Goal: Task Accomplishment & Management: Manage account settings

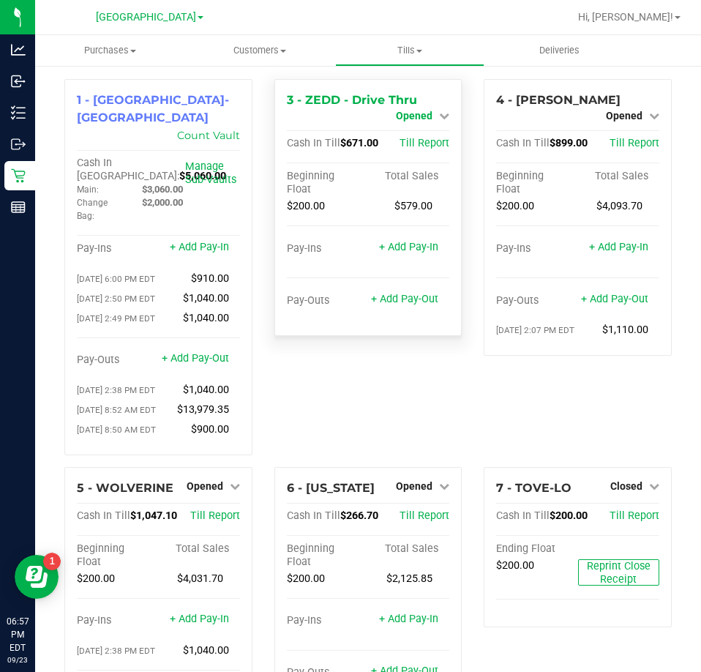
click at [425, 118] on span "Opened" at bounding box center [414, 116] width 37 height 12
click at [424, 124] on link "Close Till" at bounding box center [417, 129] width 40 height 12
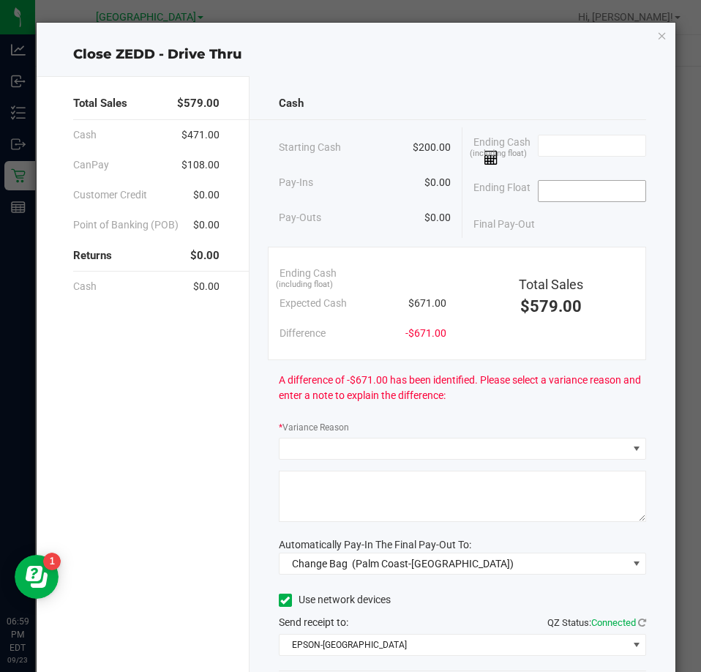
click at [551, 197] on input at bounding box center [593, 191] width 108 height 20
type input "$200.00"
click at [601, 145] on input at bounding box center [593, 145] width 108 height 20
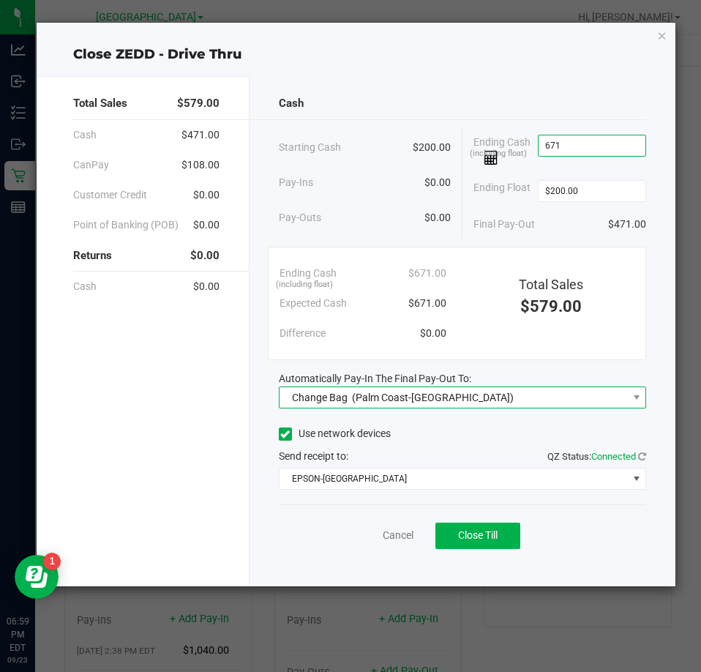
type input "$671.00"
click at [485, 405] on span "Change Bag (Palm Coast-[GEOGRAPHIC_DATA])" at bounding box center [454, 397] width 348 height 20
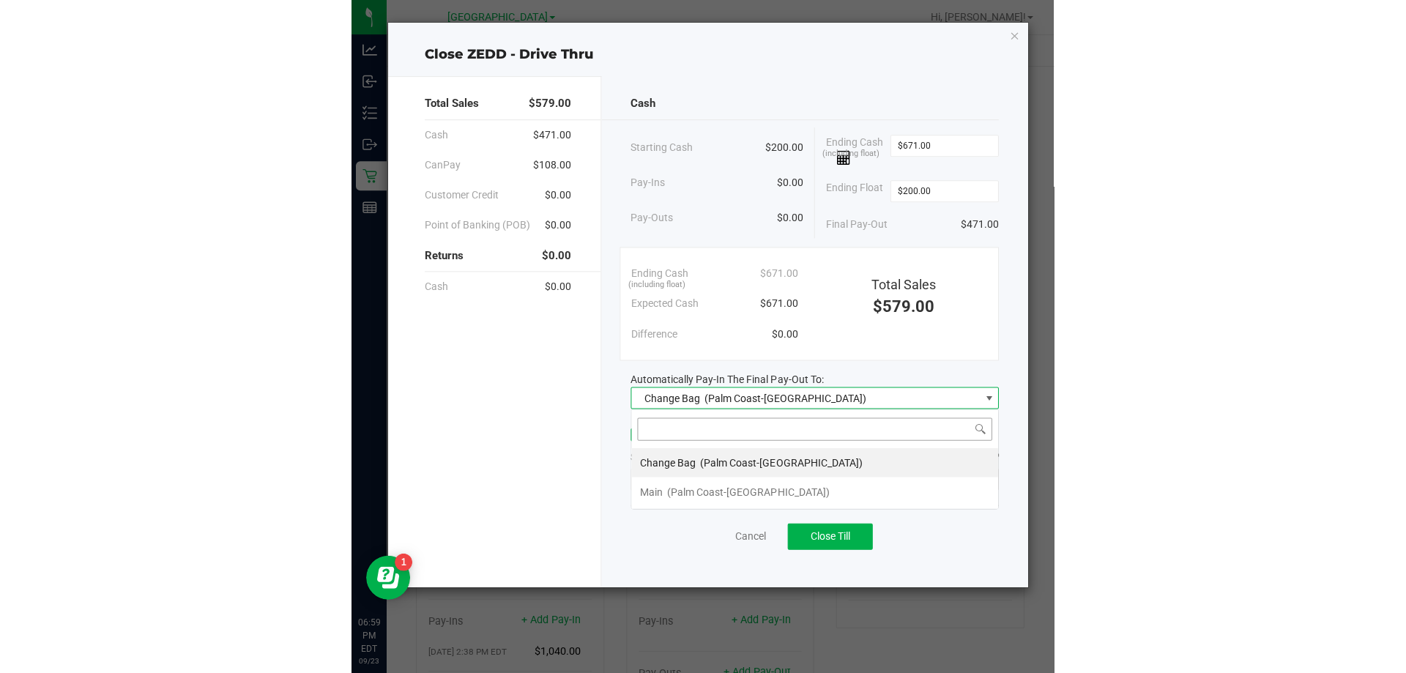
scroll to position [22, 368]
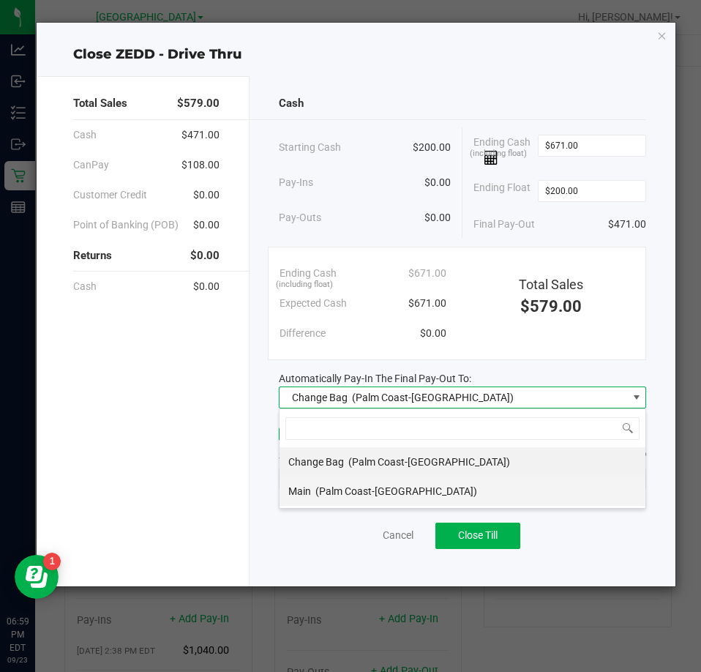
click at [439, 494] on li "Main (Palm Coast-[GEOGRAPHIC_DATA])" at bounding box center [463, 491] width 366 height 29
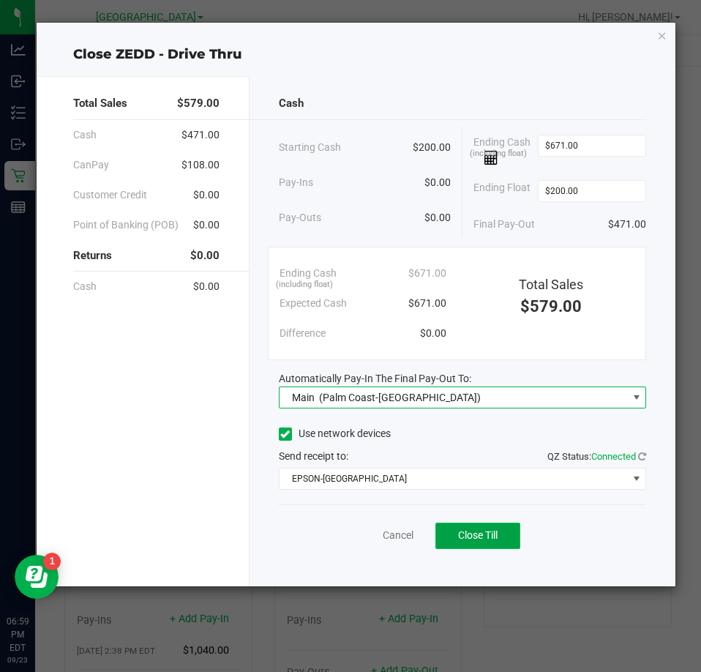
click at [460, 540] on span "Close Till" at bounding box center [478, 535] width 40 height 12
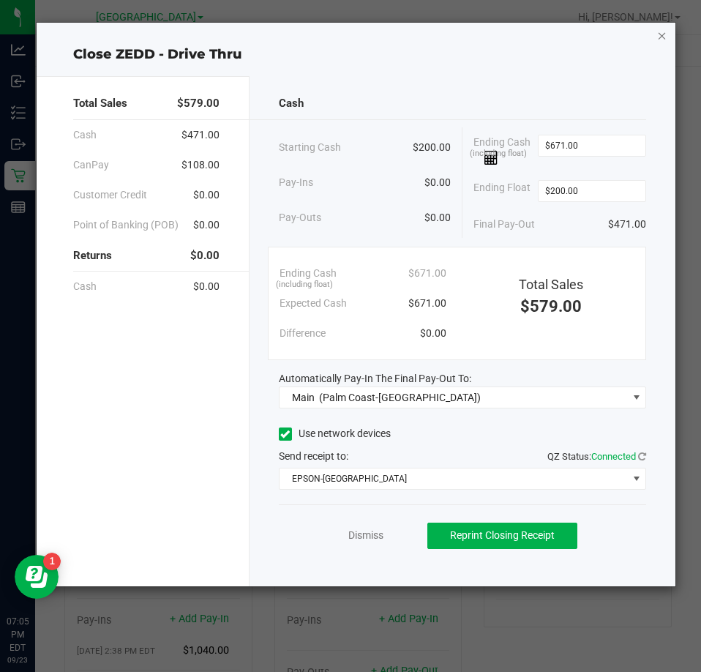
click at [657, 27] on icon "button" at bounding box center [662, 35] width 10 height 18
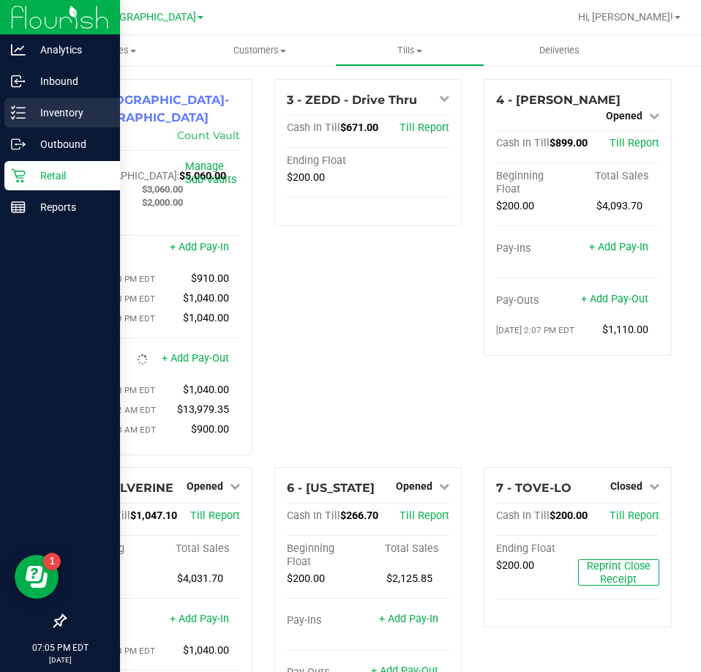
click at [54, 102] on div "Inventory" at bounding box center [62, 112] width 116 height 29
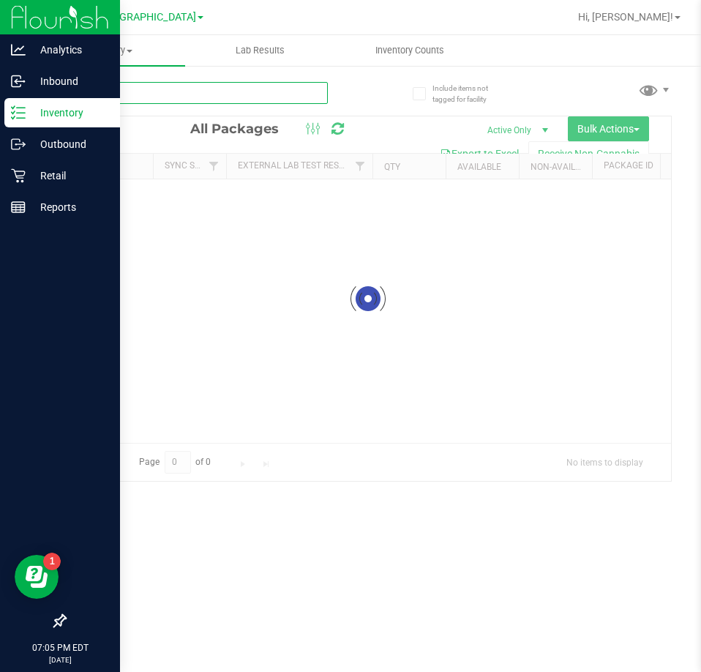
click at [152, 86] on input "text" at bounding box center [196, 93] width 264 height 22
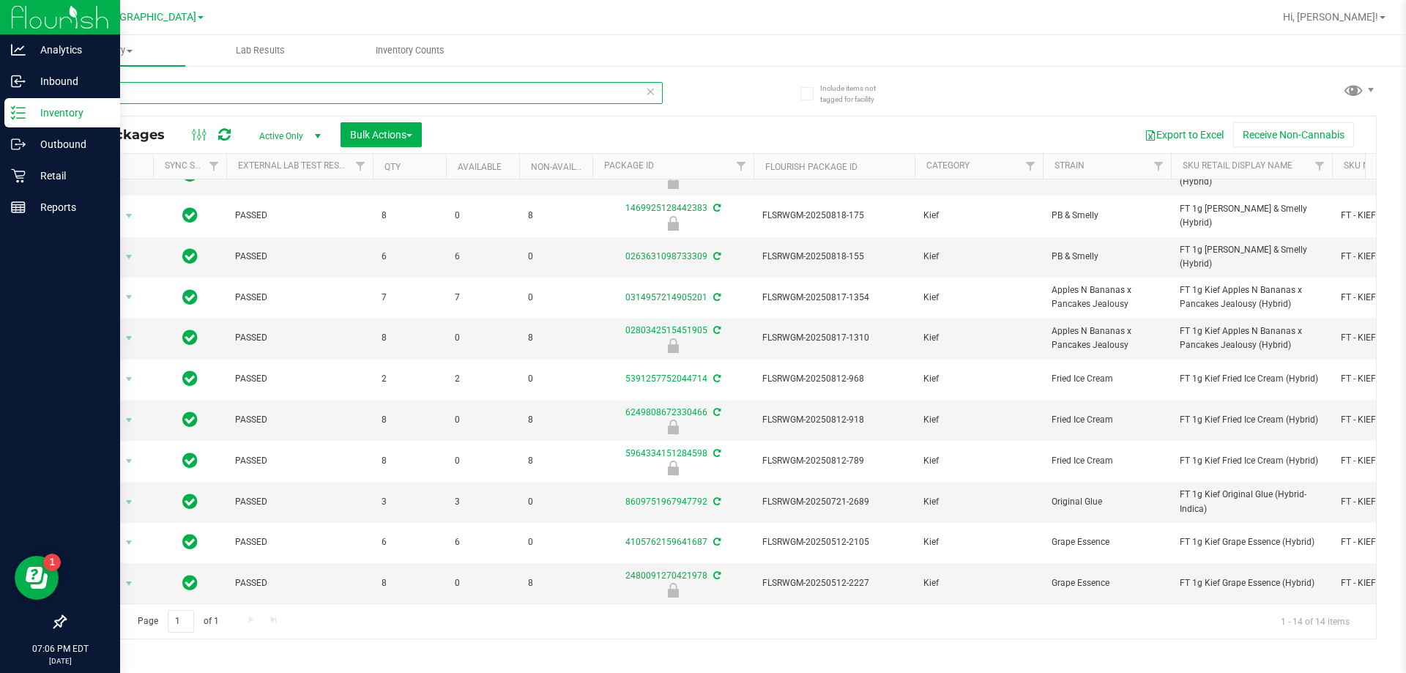
scroll to position [157, 0]
click at [389, 89] on input "kief" at bounding box center [363, 93] width 598 height 22
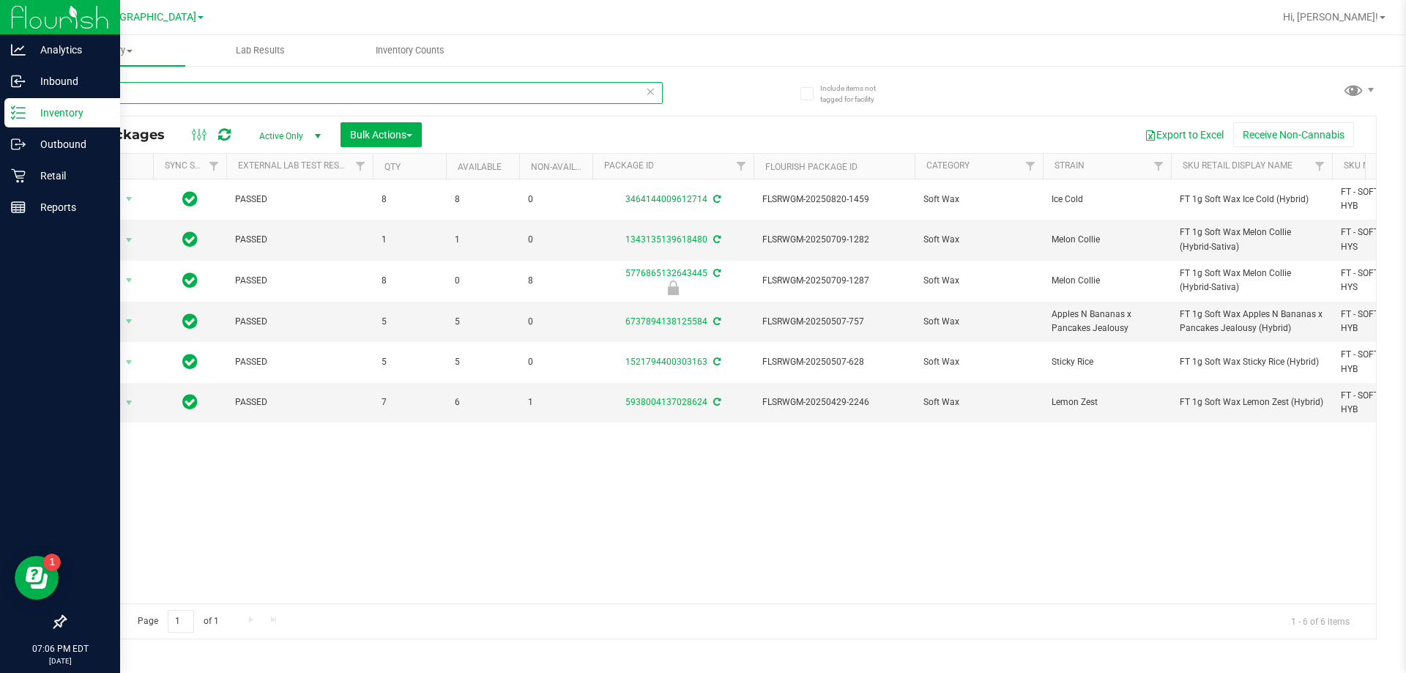
click at [509, 100] on input "wax" at bounding box center [363, 93] width 598 height 22
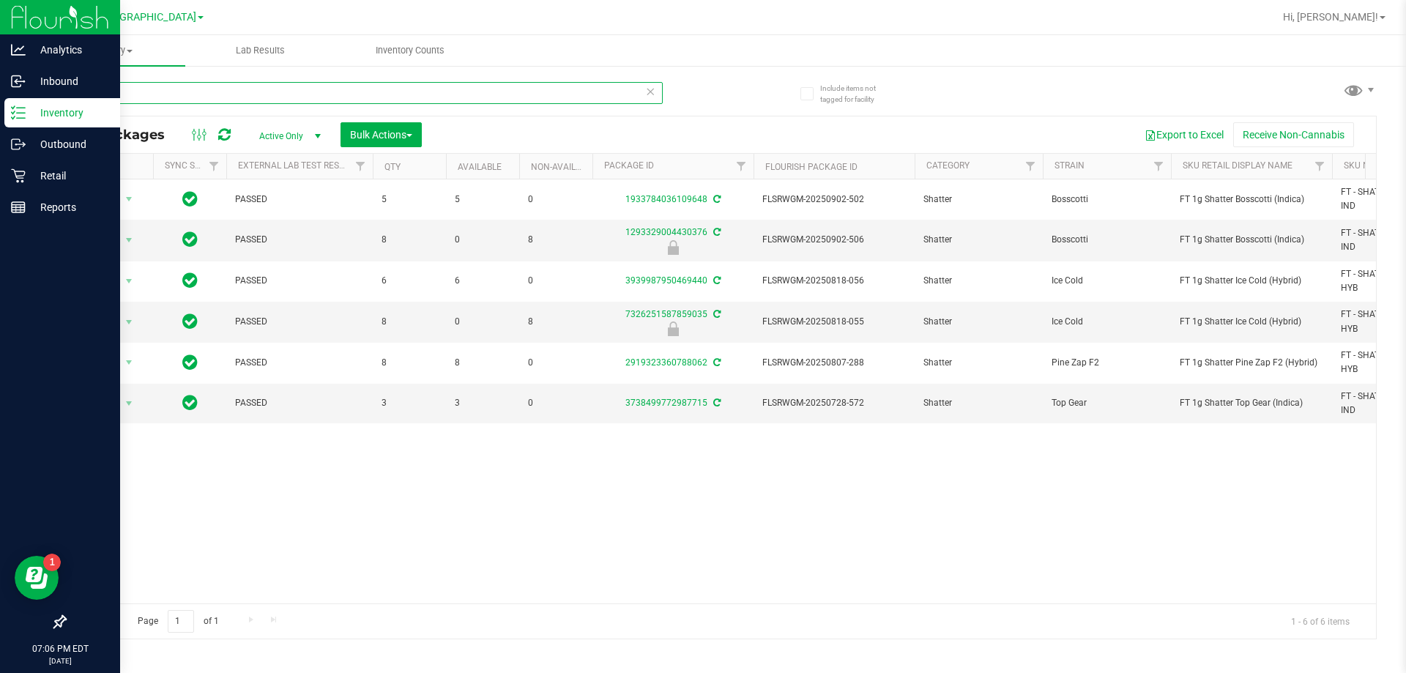
click at [307, 84] on input "shatter" at bounding box center [363, 93] width 598 height 22
click at [306, 86] on input "shatter" at bounding box center [363, 93] width 598 height 22
type input "crumble"
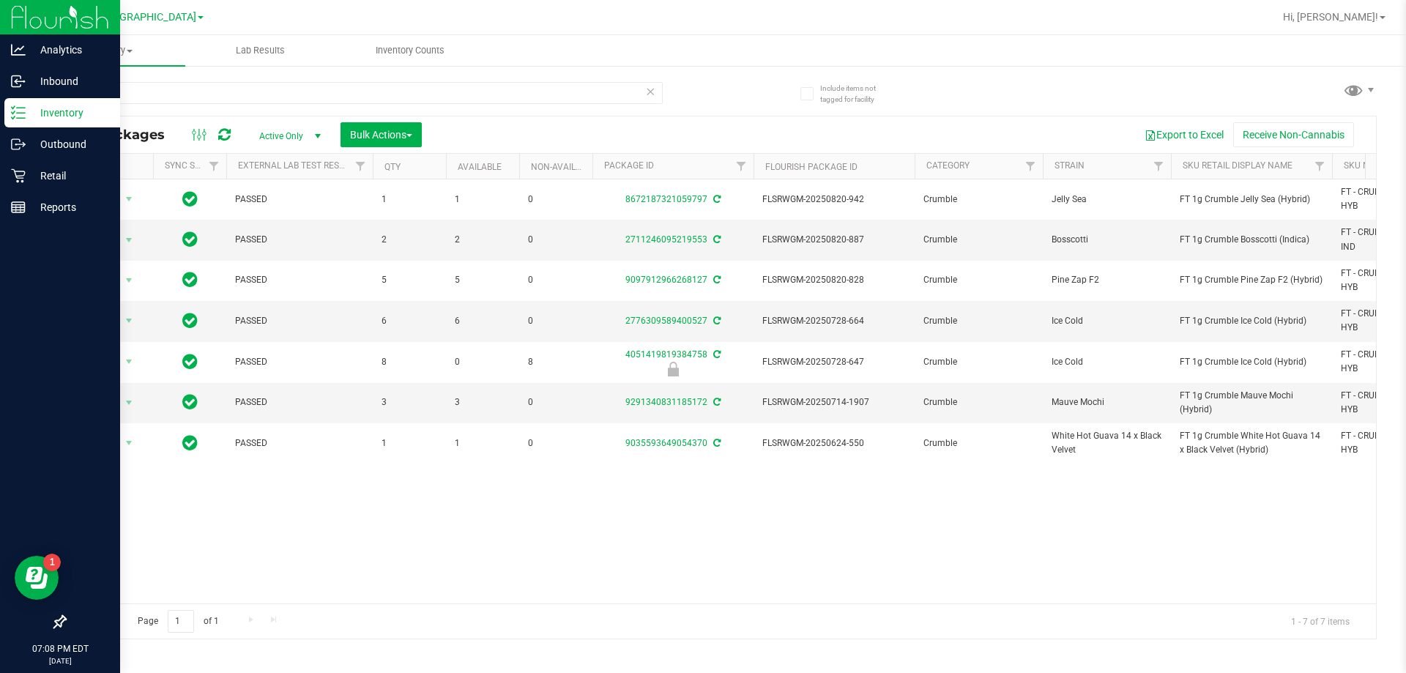
click at [149, 112] on div "crumble" at bounding box center [363, 99] width 598 height 34
click at [163, 99] on input "crumble" at bounding box center [363, 93] width 598 height 22
click at [18, 168] on div "Retail" at bounding box center [62, 175] width 116 height 29
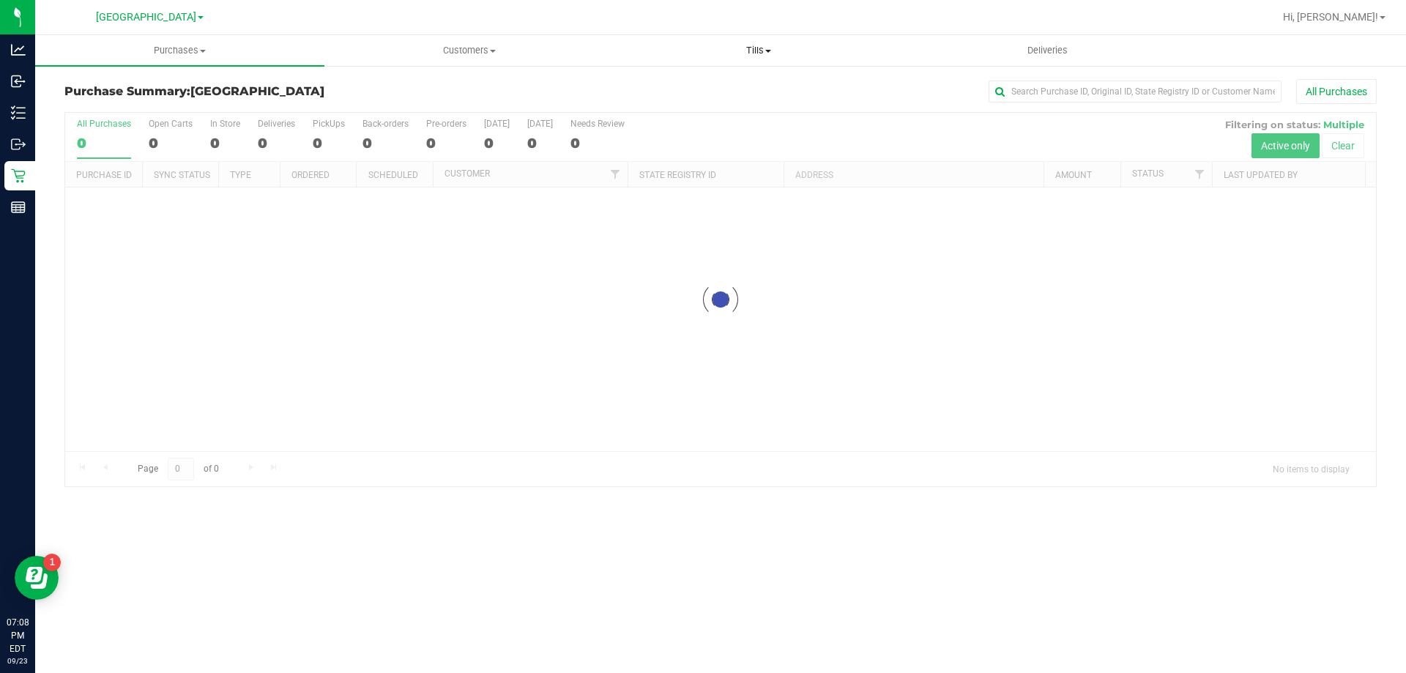
click at [701, 41] on uib-tab-heading "Tills Manage tills Reconcile e-payments" at bounding box center [758, 50] width 288 height 29
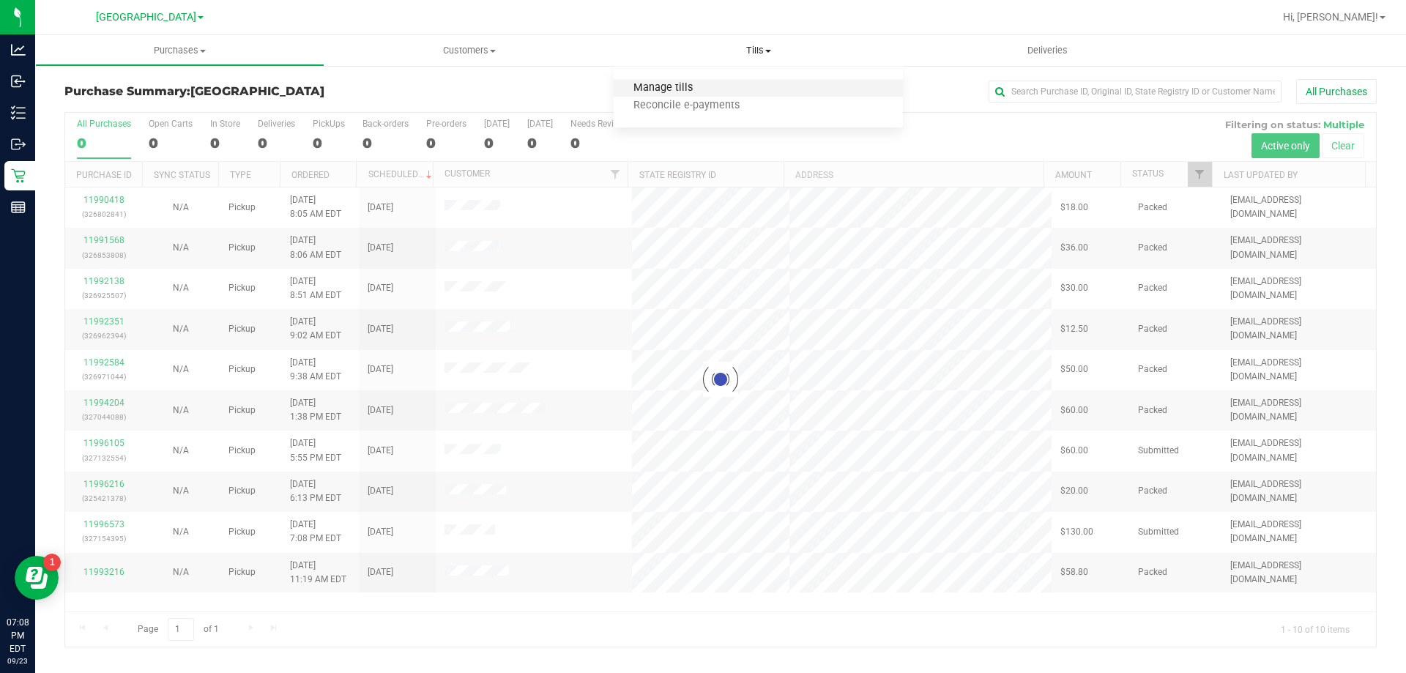
click at [700, 83] on span "Manage tills" at bounding box center [662, 88] width 99 height 12
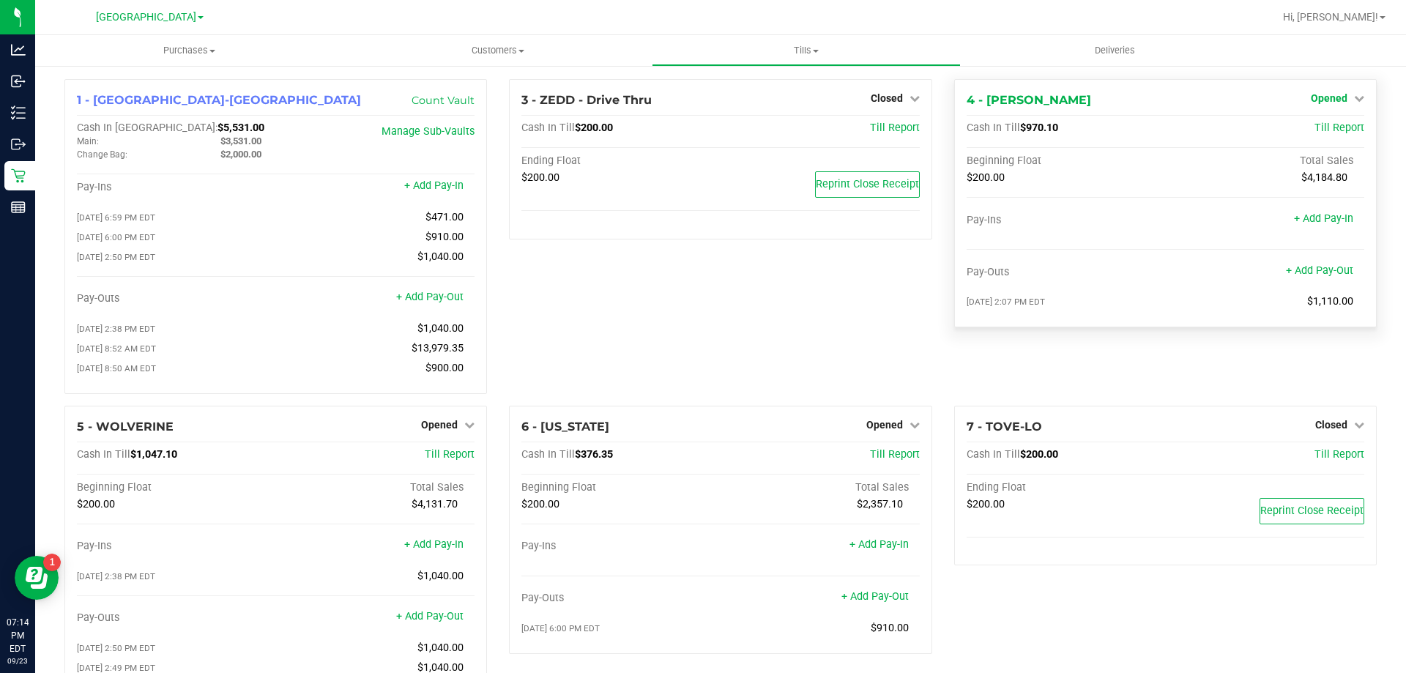
click at [701, 100] on link "Opened" at bounding box center [1336, 98] width 53 height 12
click at [701, 130] on div "Close Till" at bounding box center [1330, 129] width 108 height 18
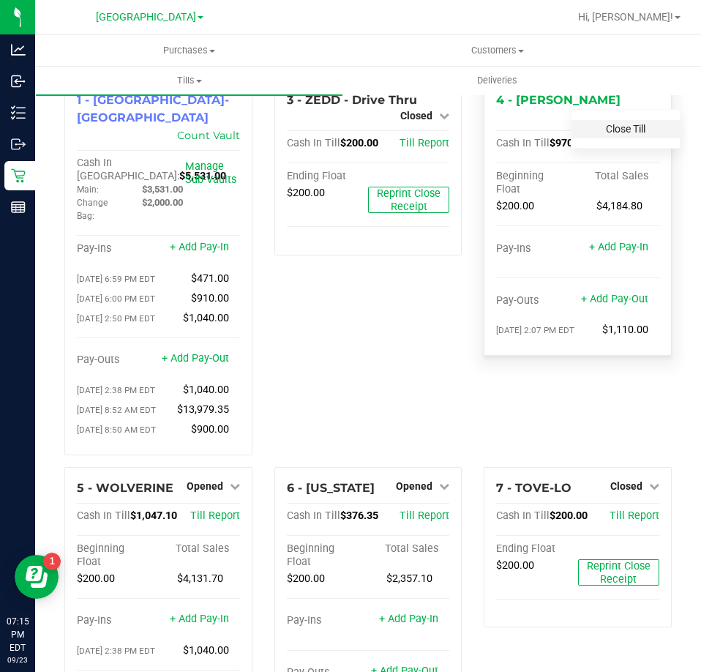
click at [606, 123] on link "Close Till" at bounding box center [626, 129] width 40 height 12
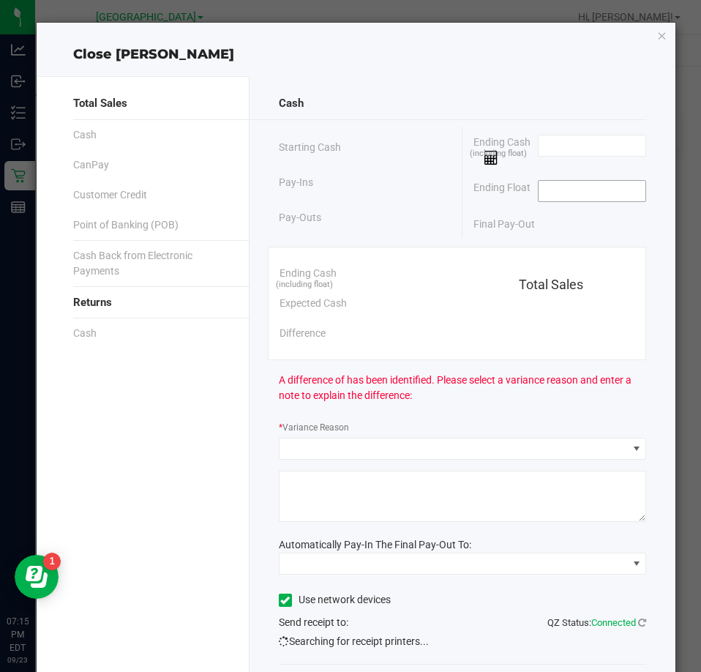
click at [602, 200] on input at bounding box center [593, 191] width 108 height 20
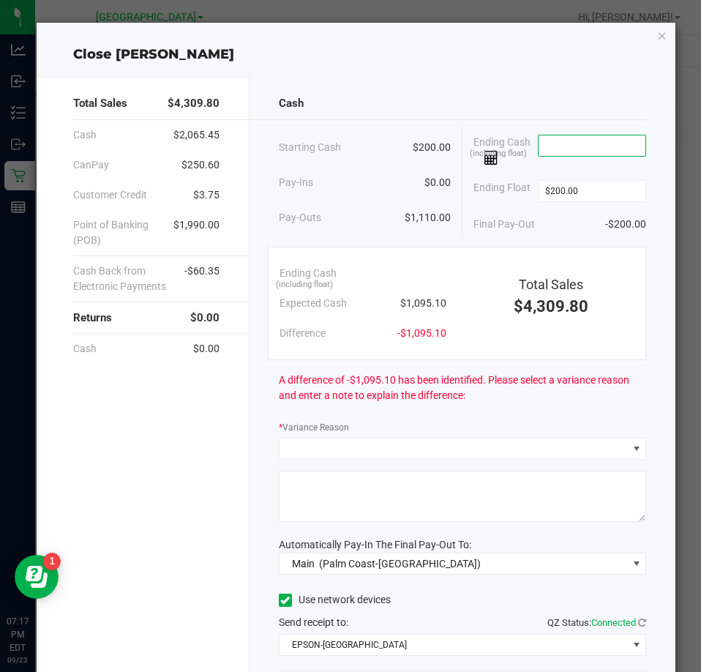
type input "$200.00"
click at [573, 147] on input at bounding box center [593, 145] width 108 height 20
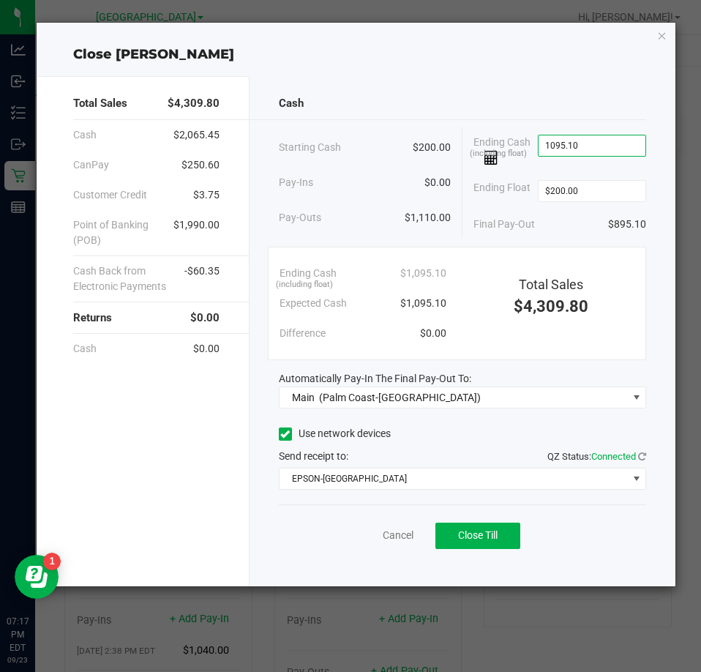
type input "$1,095.10"
click at [436, 134] on div "Starting Cash $200.00" at bounding box center [365, 147] width 172 height 40
click at [475, 543] on button "Close Till" at bounding box center [478, 536] width 85 height 26
click at [660, 37] on icon "button" at bounding box center [662, 35] width 10 height 18
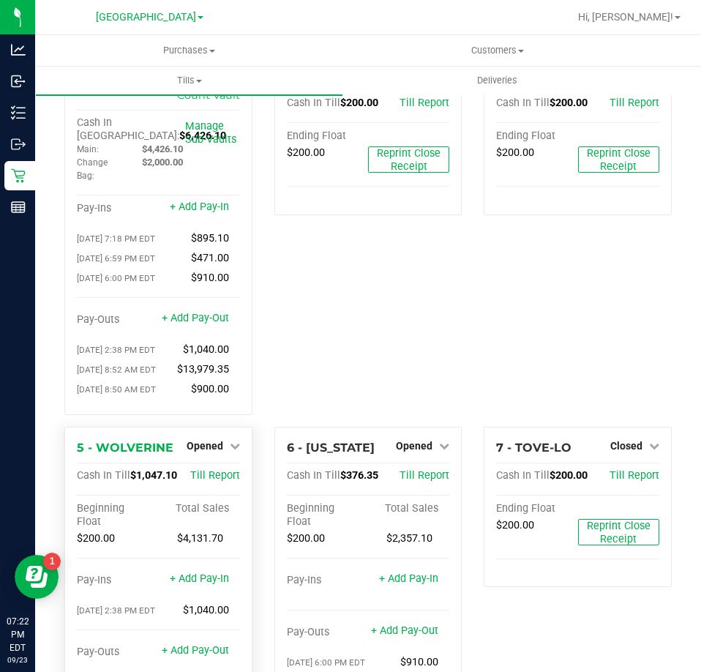
scroll to position [73, 0]
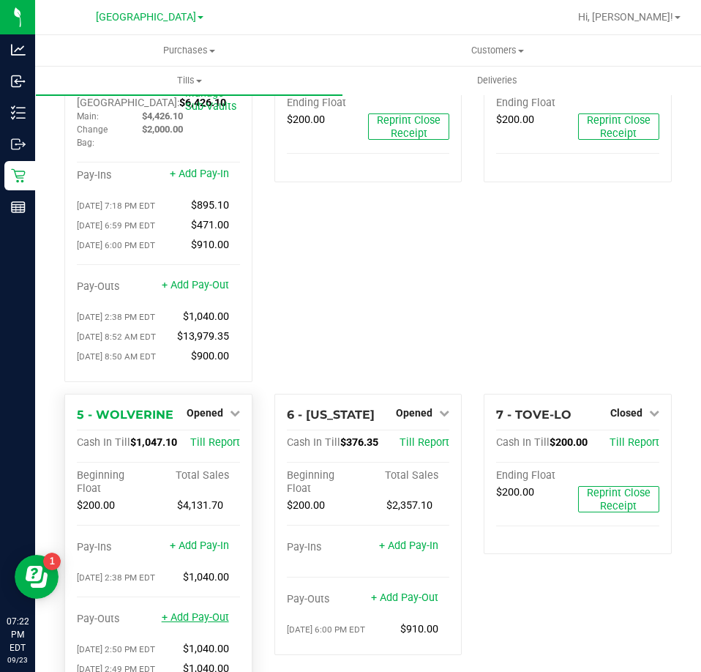
click at [183, 624] on link "+ Add Pay-Out" at bounding box center [195, 617] width 67 height 12
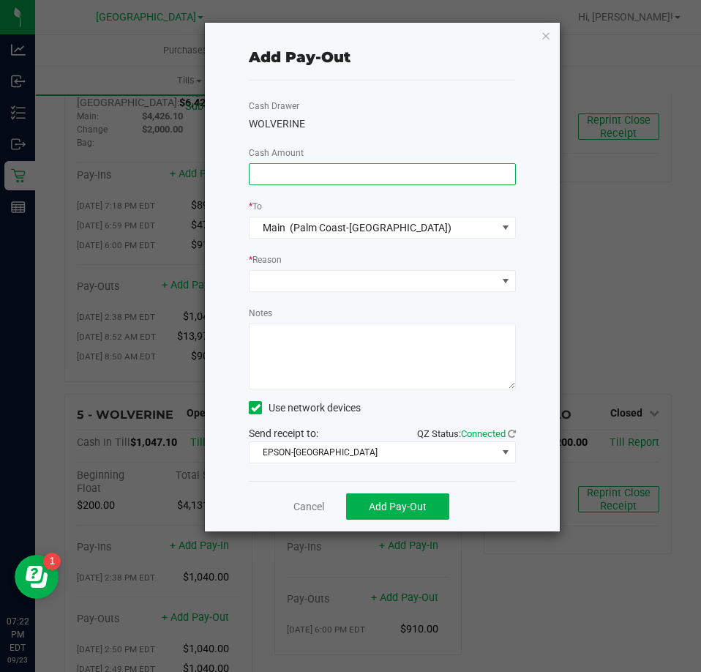
click at [283, 174] on input at bounding box center [383, 174] width 266 height 20
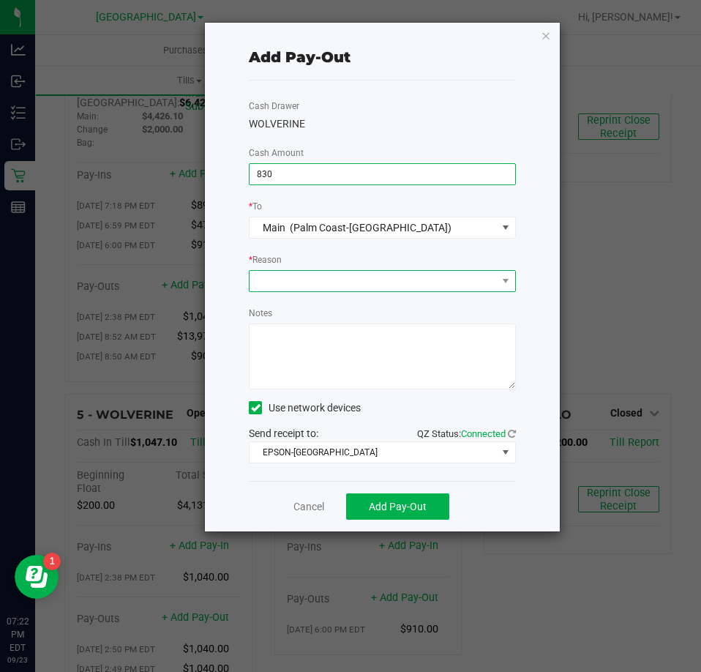
type input "$830.00"
click at [321, 286] on span at bounding box center [373, 281] width 247 height 20
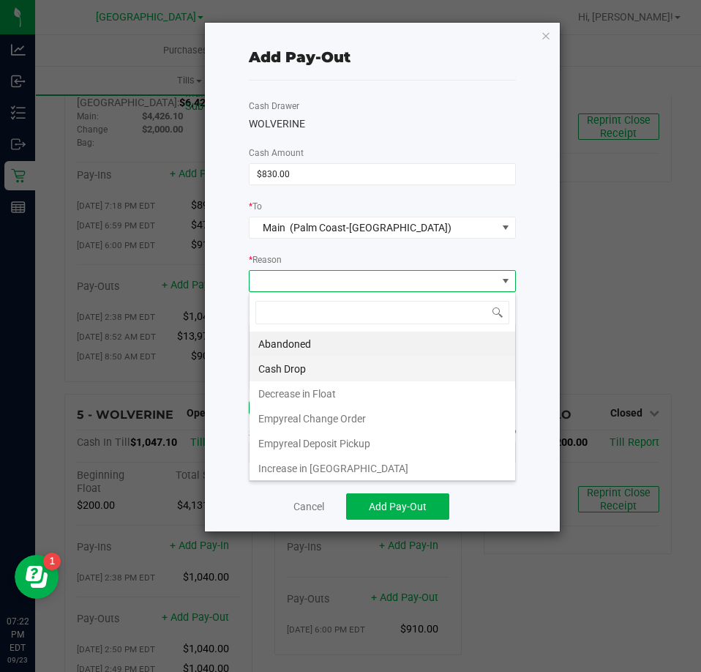
scroll to position [22, 266]
click at [318, 374] on li "Cash Drop" at bounding box center [383, 369] width 266 height 25
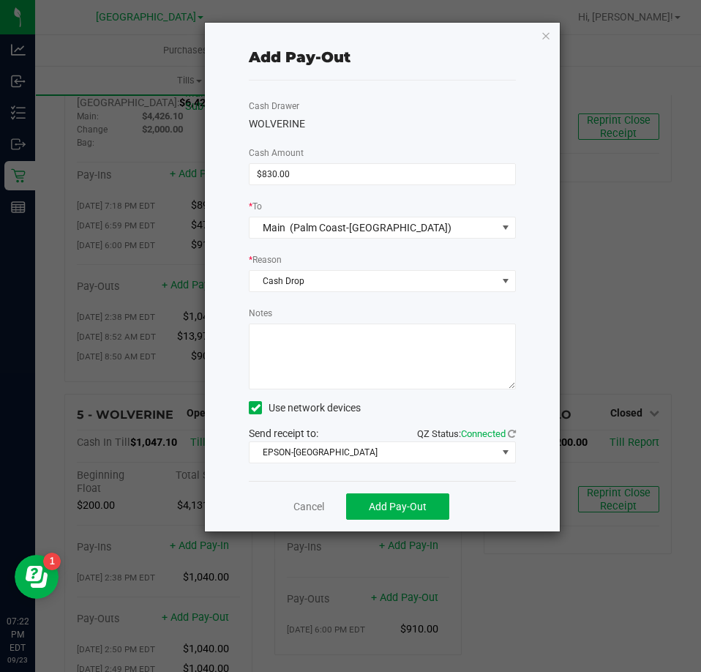
click at [361, 347] on textarea "Notes" at bounding box center [382, 357] width 267 height 66
type textarea "mp"
click at [396, 513] on button "Add Pay-Out" at bounding box center [397, 506] width 103 height 26
click at [542, 31] on icon "button" at bounding box center [546, 35] width 10 height 18
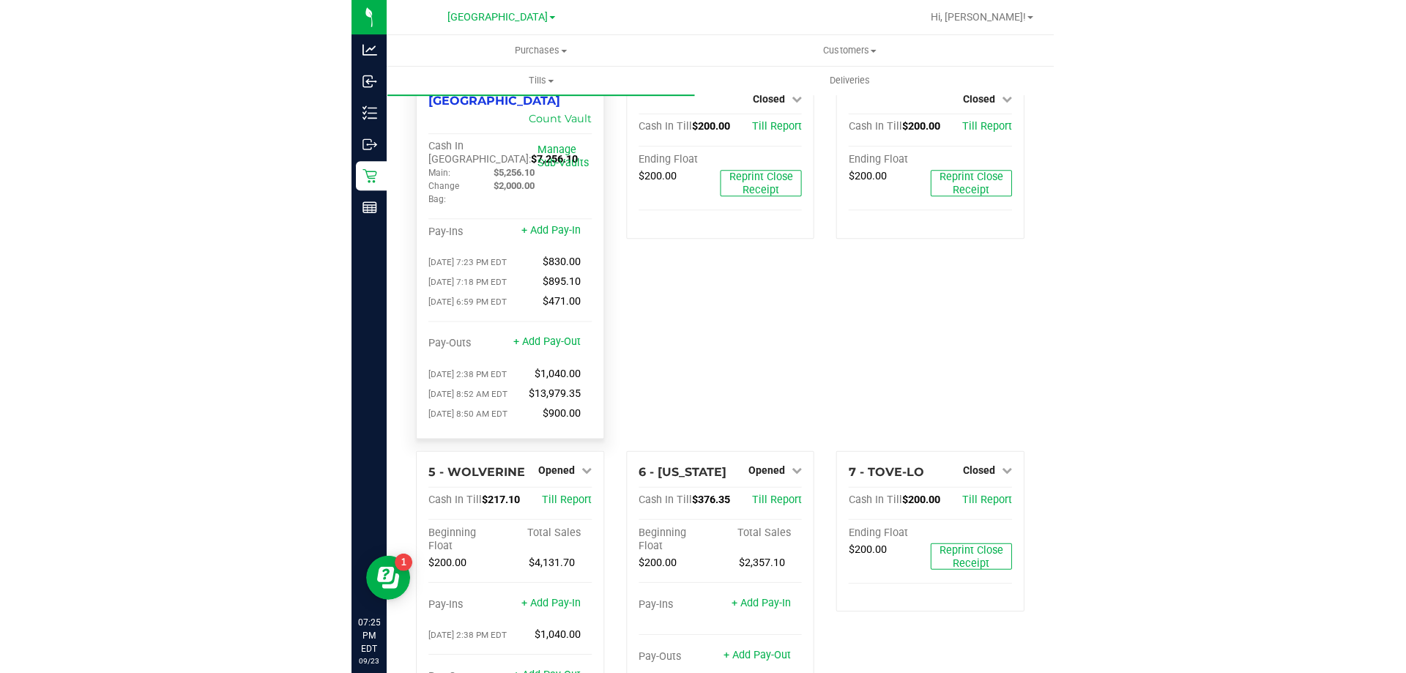
scroll to position [0, 0]
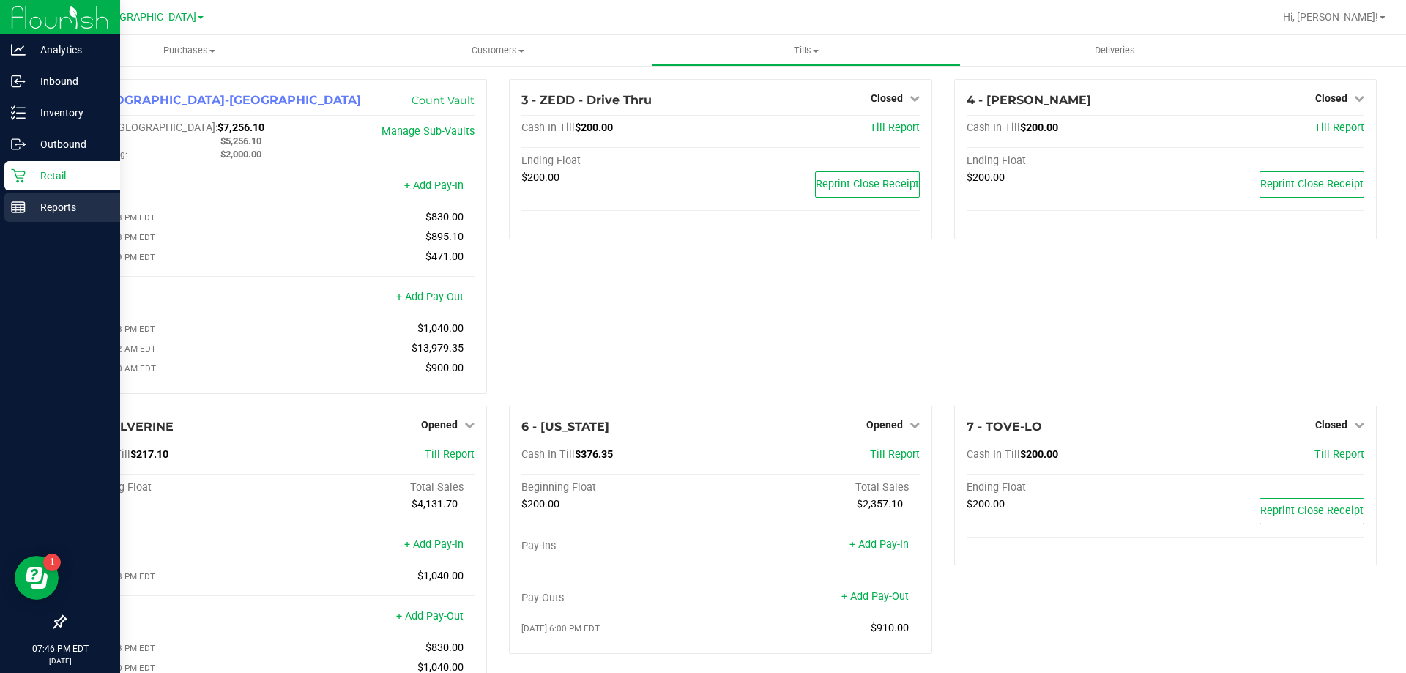
click at [30, 203] on p "Reports" at bounding box center [70, 207] width 88 height 18
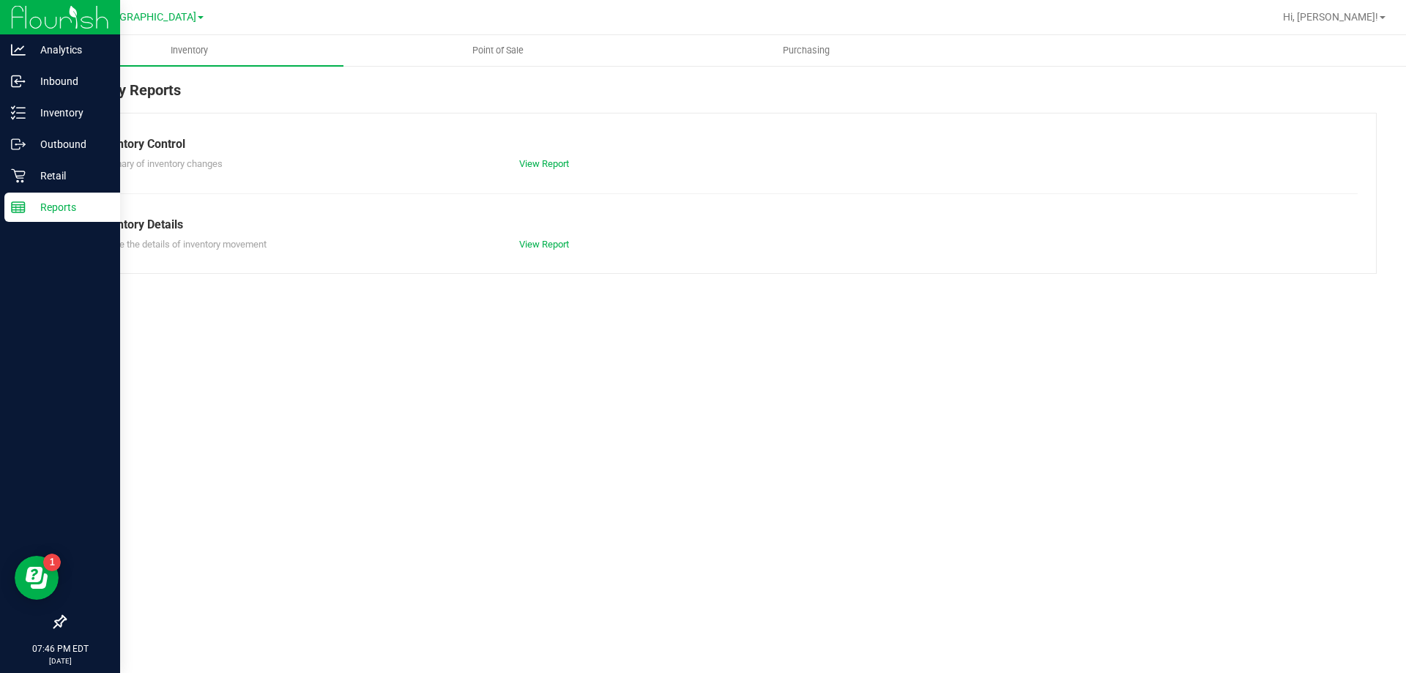
click at [494, 31] on div at bounding box center [767, 17] width 1011 height 29
click at [493, 37] on uib-tab-heading "Point of Sale" at bounding box center [497, 50] width 307 height 29
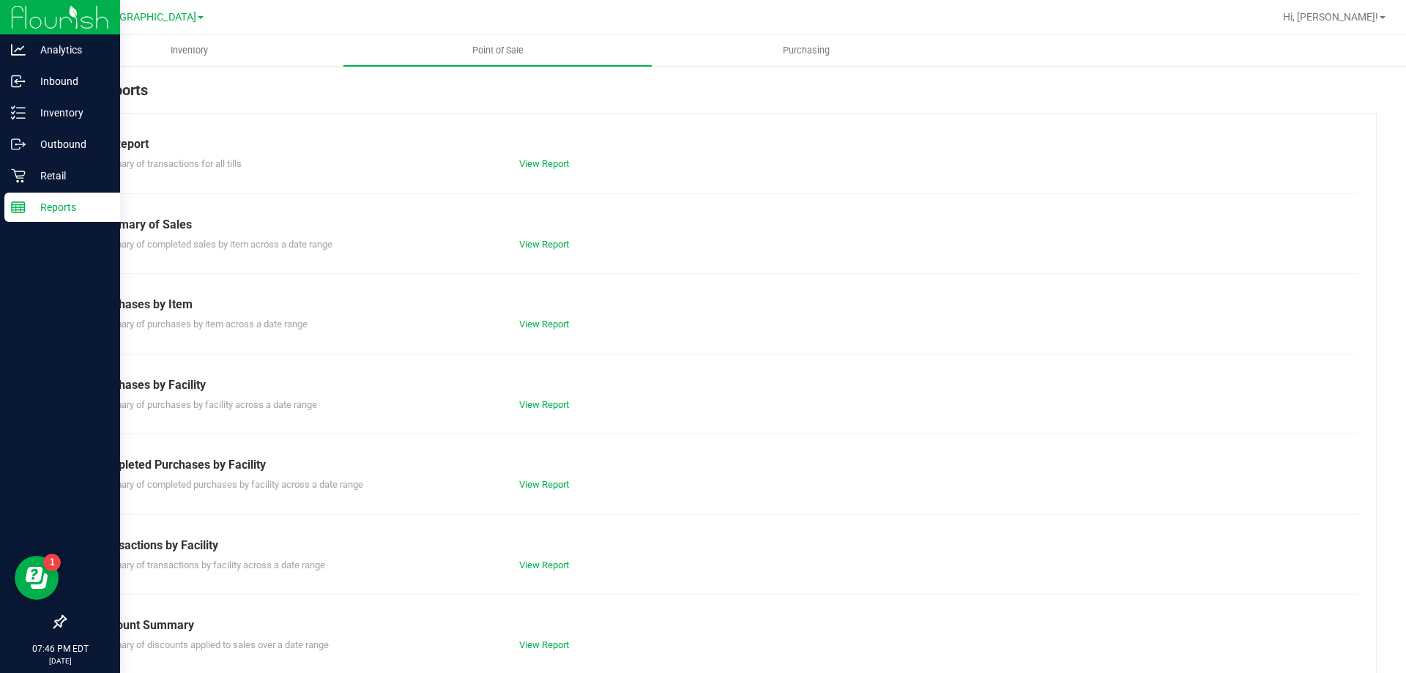
click at [527, 558] on div "View Report" at bounding box center [614, 565] width 212 height 15
click at [527, 564] on link "View Report" at bounding box center [544, 564] width 50 height 11
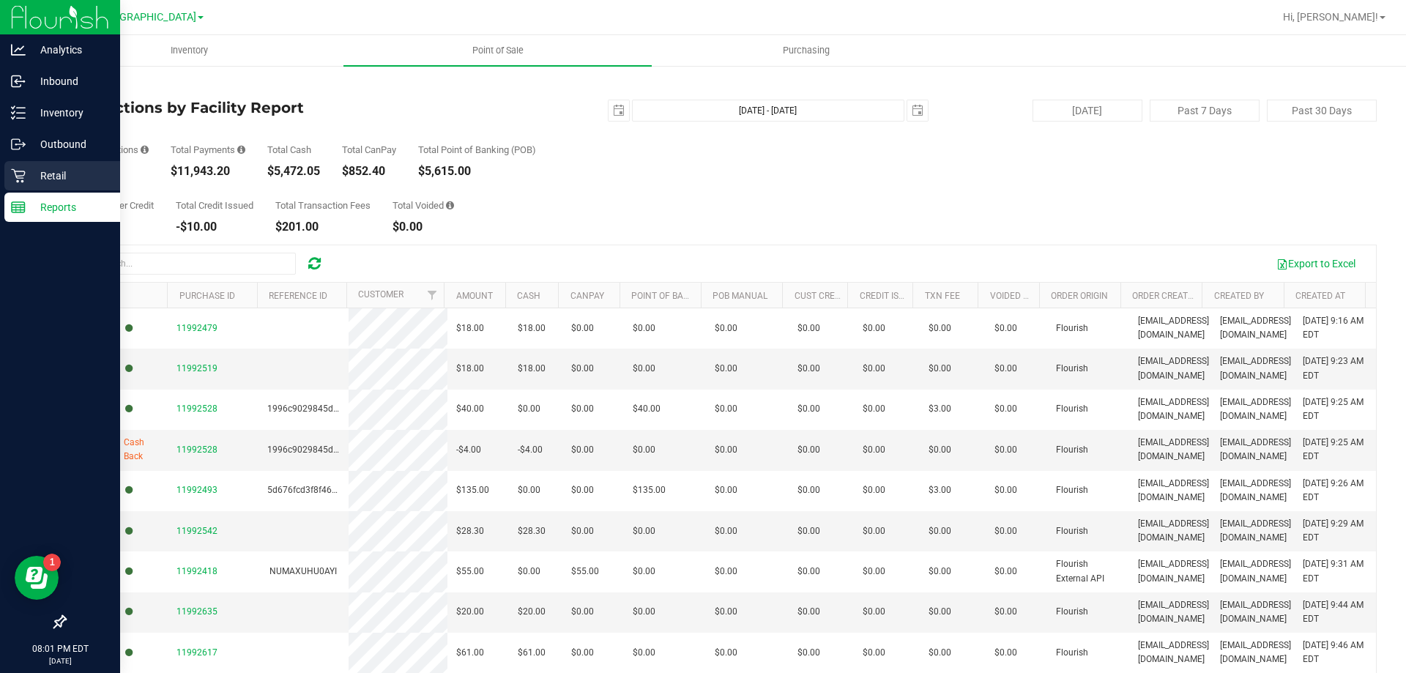
click at [32, 186] on div "Retail" at bounding box center [62, 175] width 116 height 29
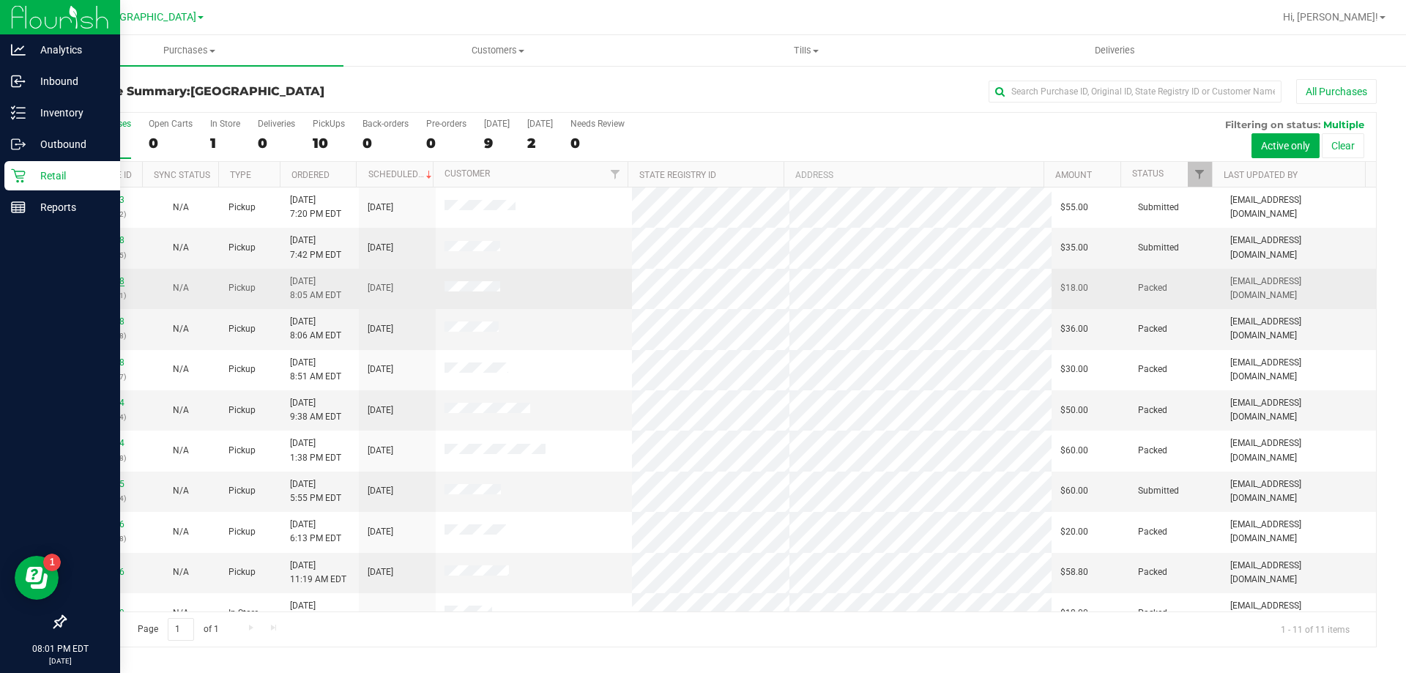
click at [112, 280] on link "11990418" at bounding box center [103, 281] width 41 height 10
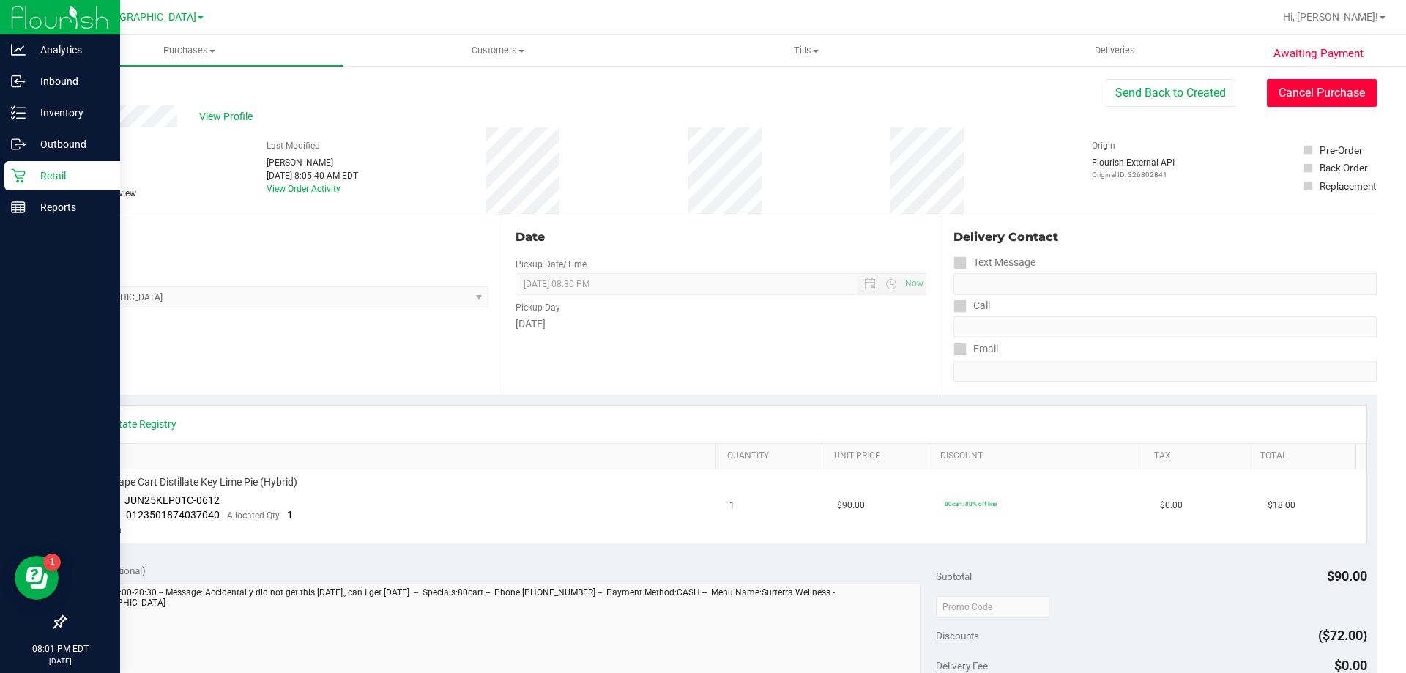
click at [701, 87] on button "Cancel Purchase" at bounding box center [1321, 93] width 110 height 28
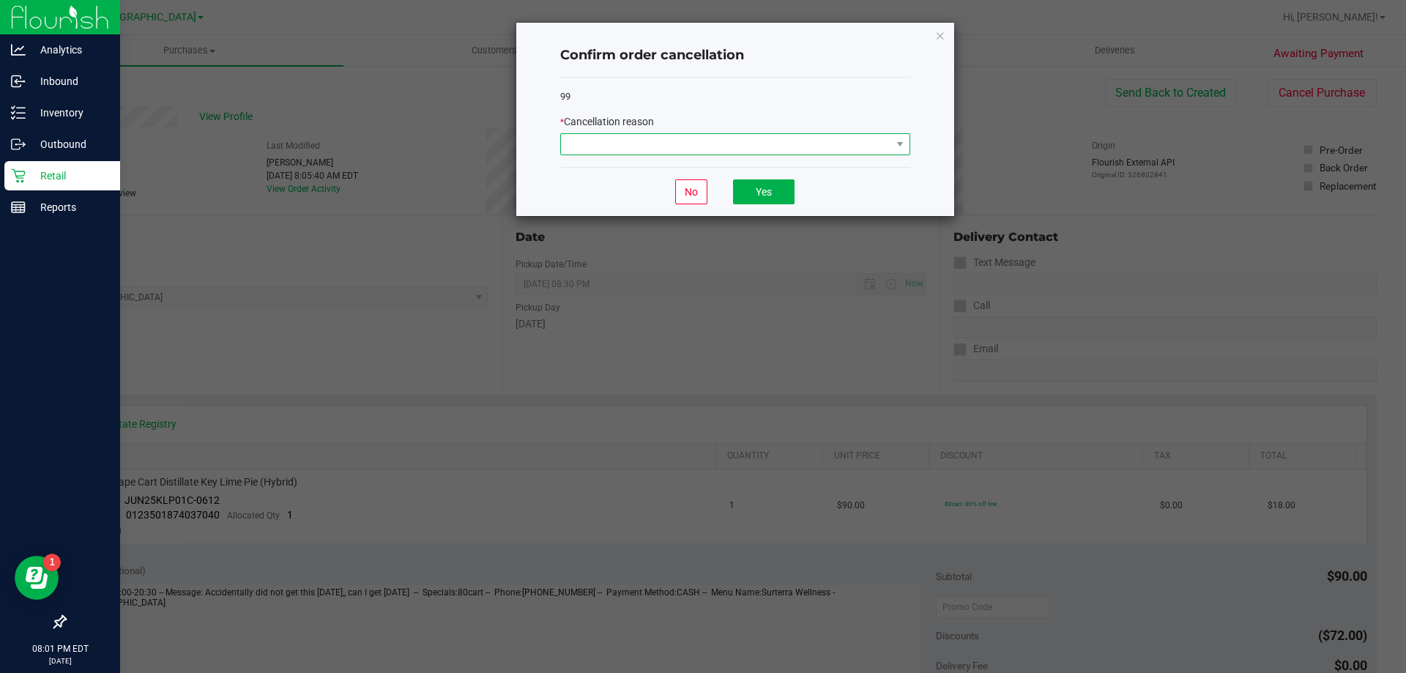
click at [701, 135] on span at bounding box center [726, 144] width 330 height 20
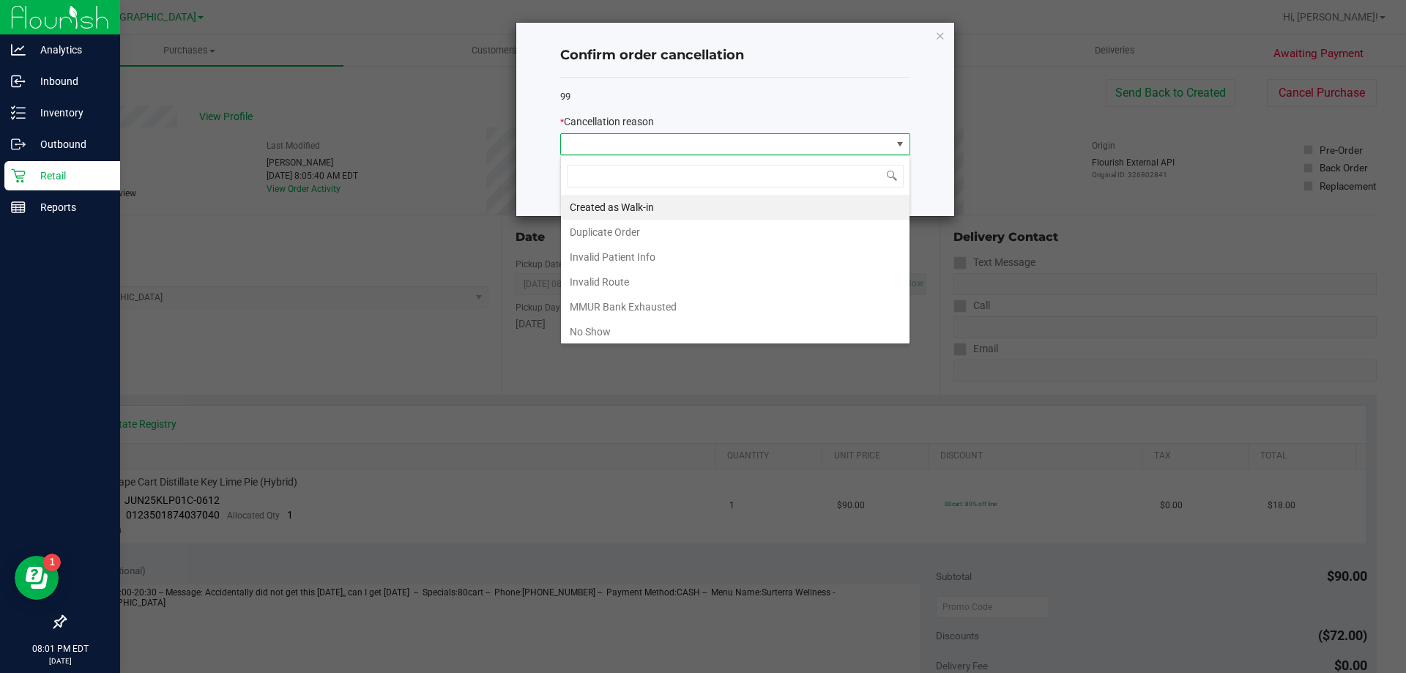
scroll to position [22, 350]
click at [574, 342] on div "Created as Walk-in Duplicate Order Invalid Patient Info Invalid Route MMUR Bank…" at bounding box center [735, 249] width 350 height 189
click at [580, 335] on li "No Show" at bounding box center [735, 331] width 348 height 25
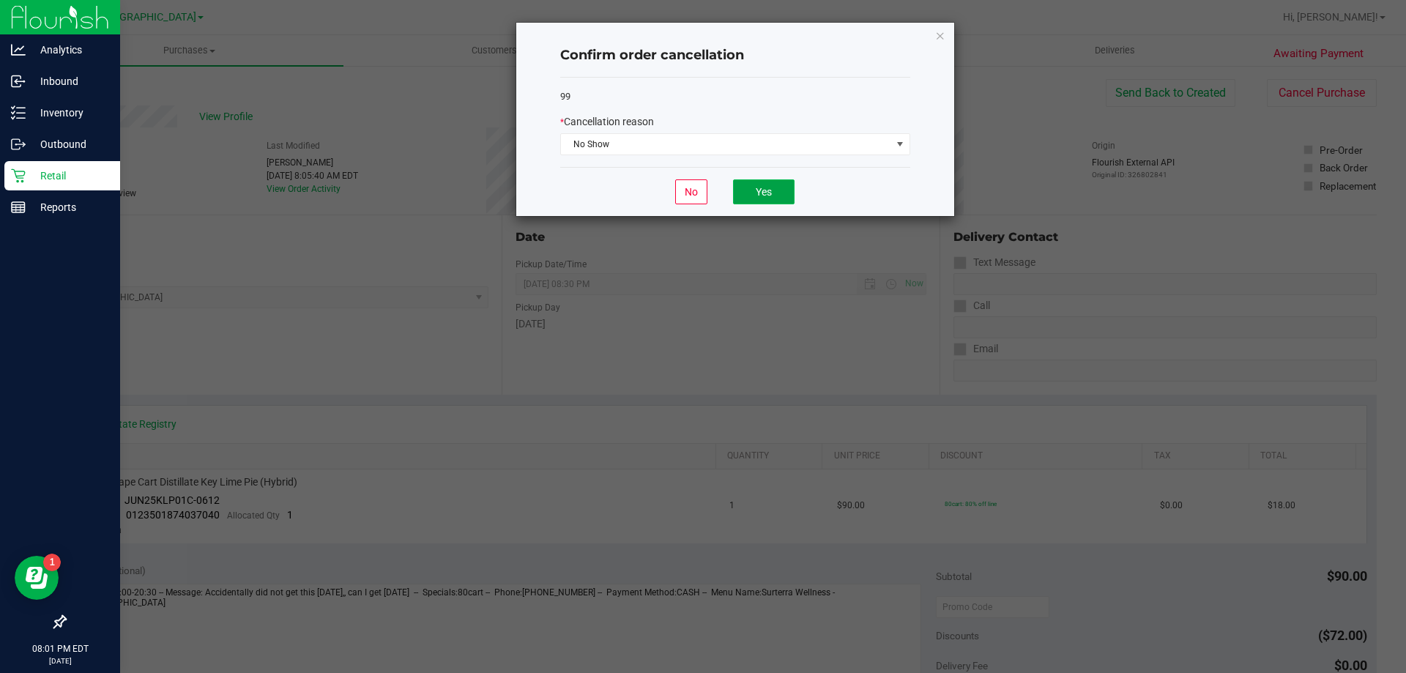
click at [701, 187] on button "Yes" at bounding box center [763, 191] width 61 height 25
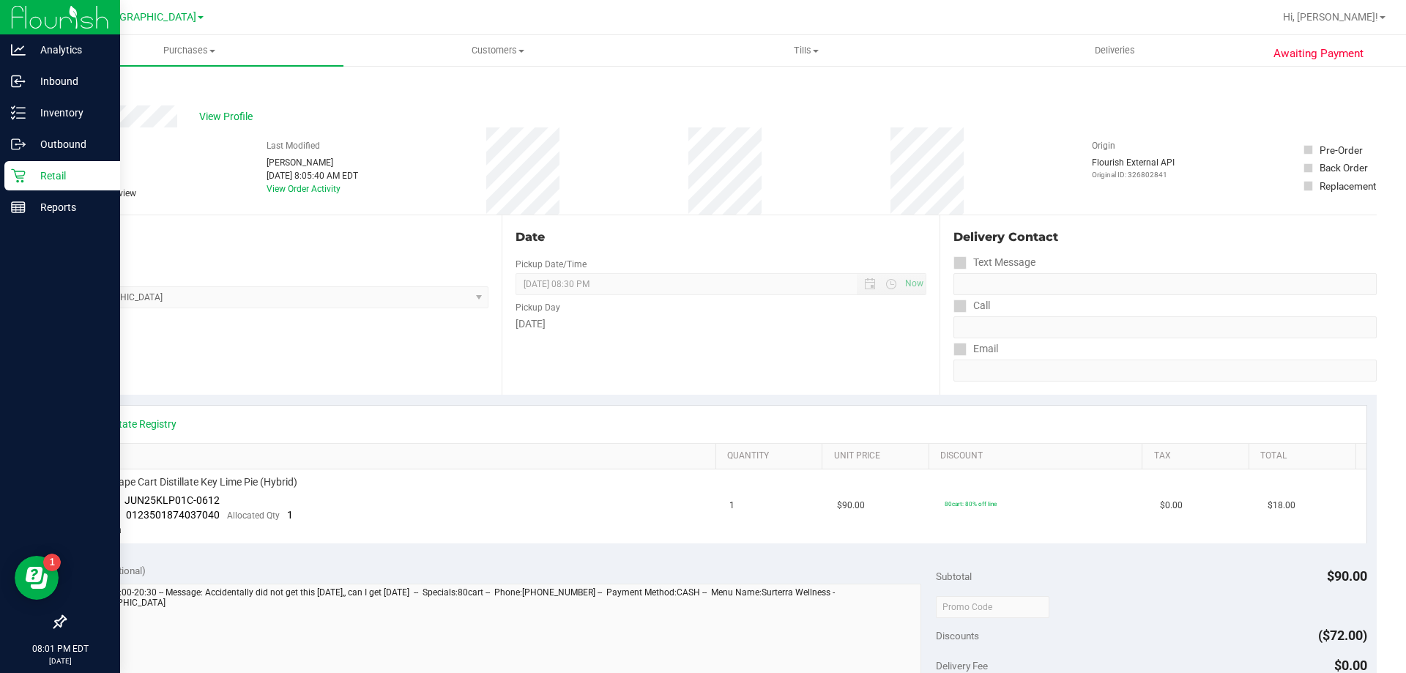
click at [39, 171] on p "Retail" at bounding box center [70, 176] width 88 height 18
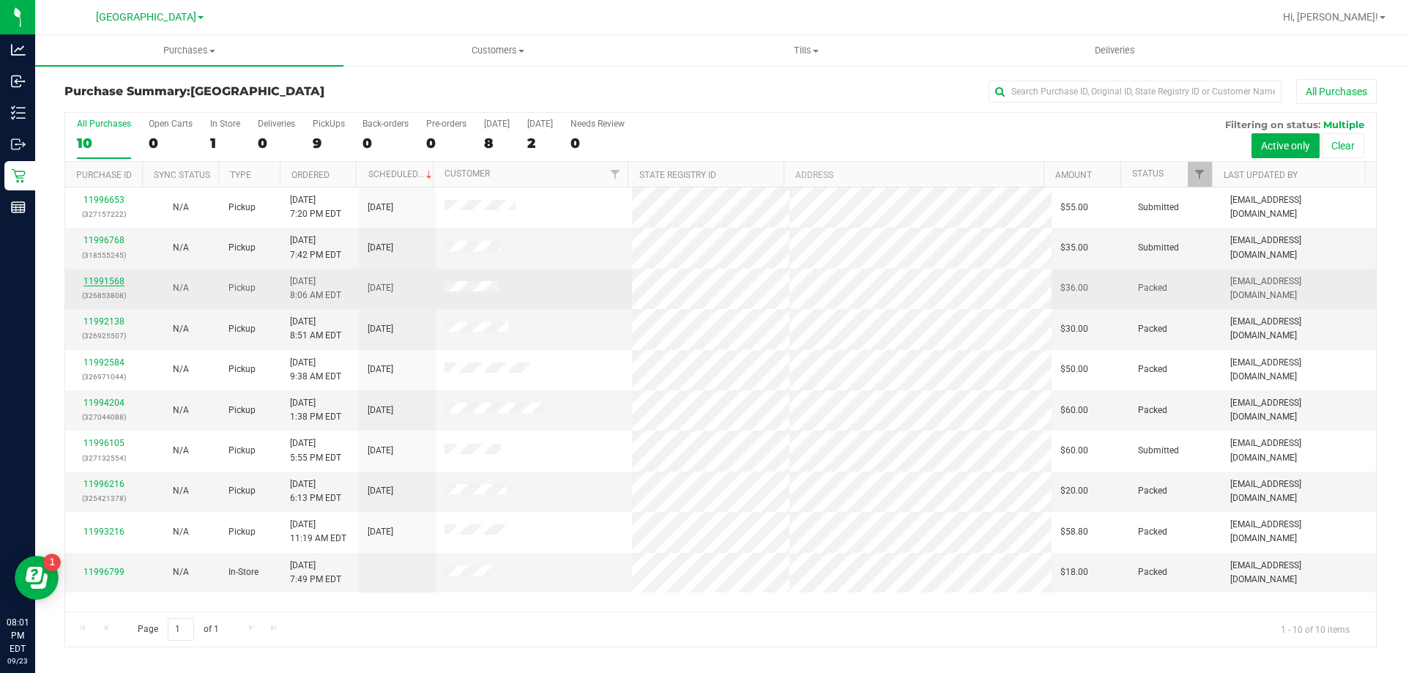
click at [105, 276] on link "11991568" at bounding box center [103, 281] width 41 height 10
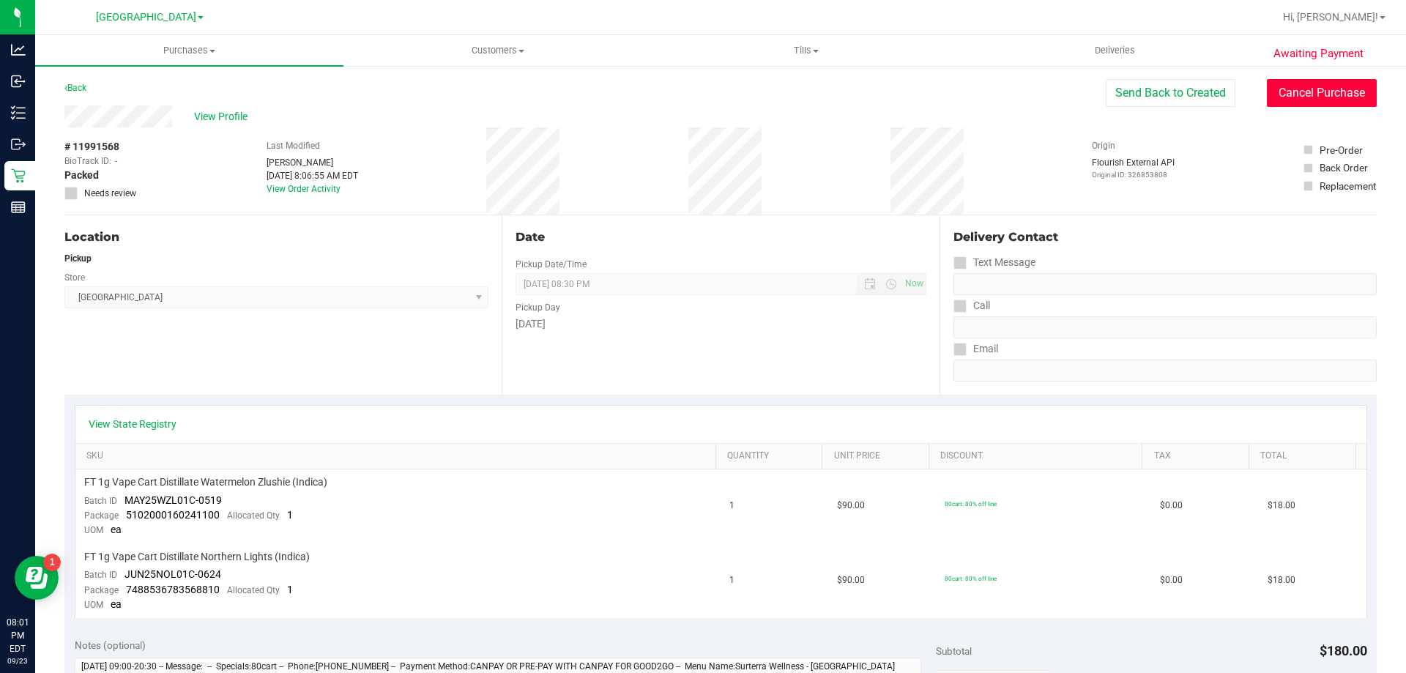
click at [701, 94] on button "Cancel Purchase" at bounding box center [1321, 93] width 110 height 28
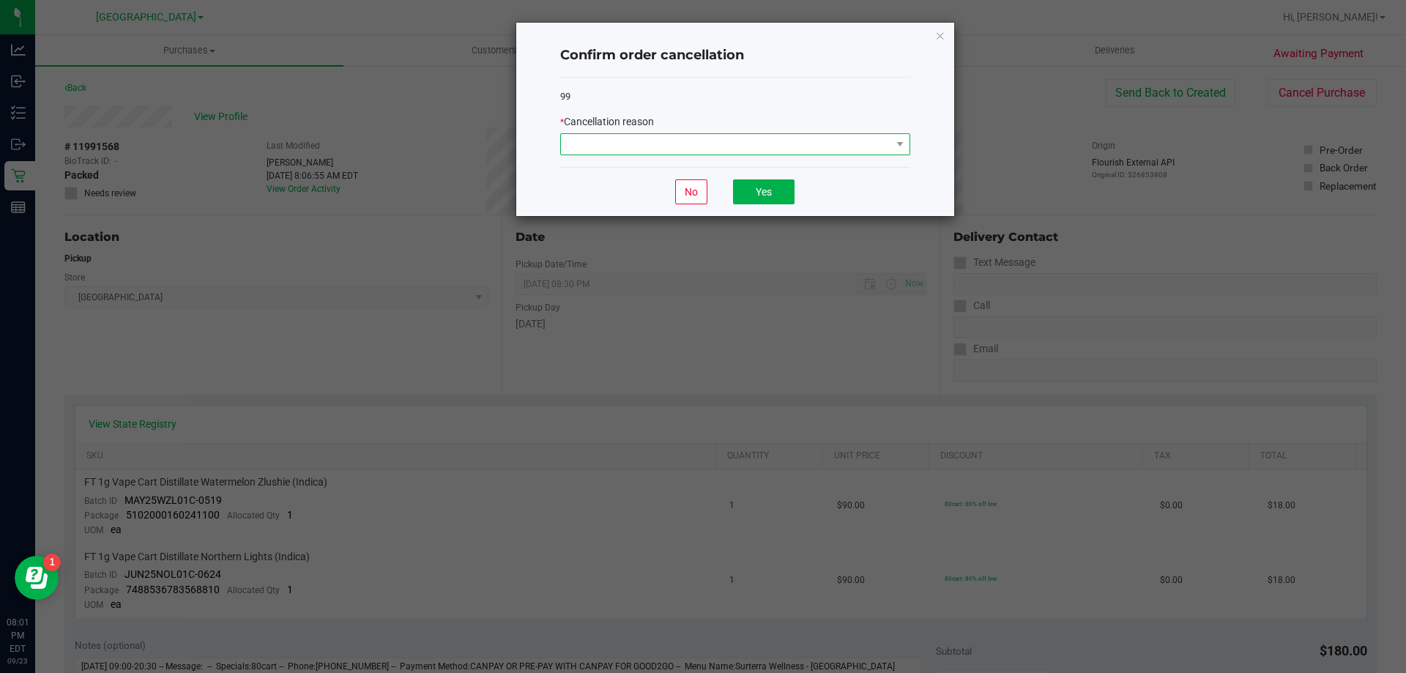
click at [642, 143] on span at bounding box center [726, 144] width 330 height 20
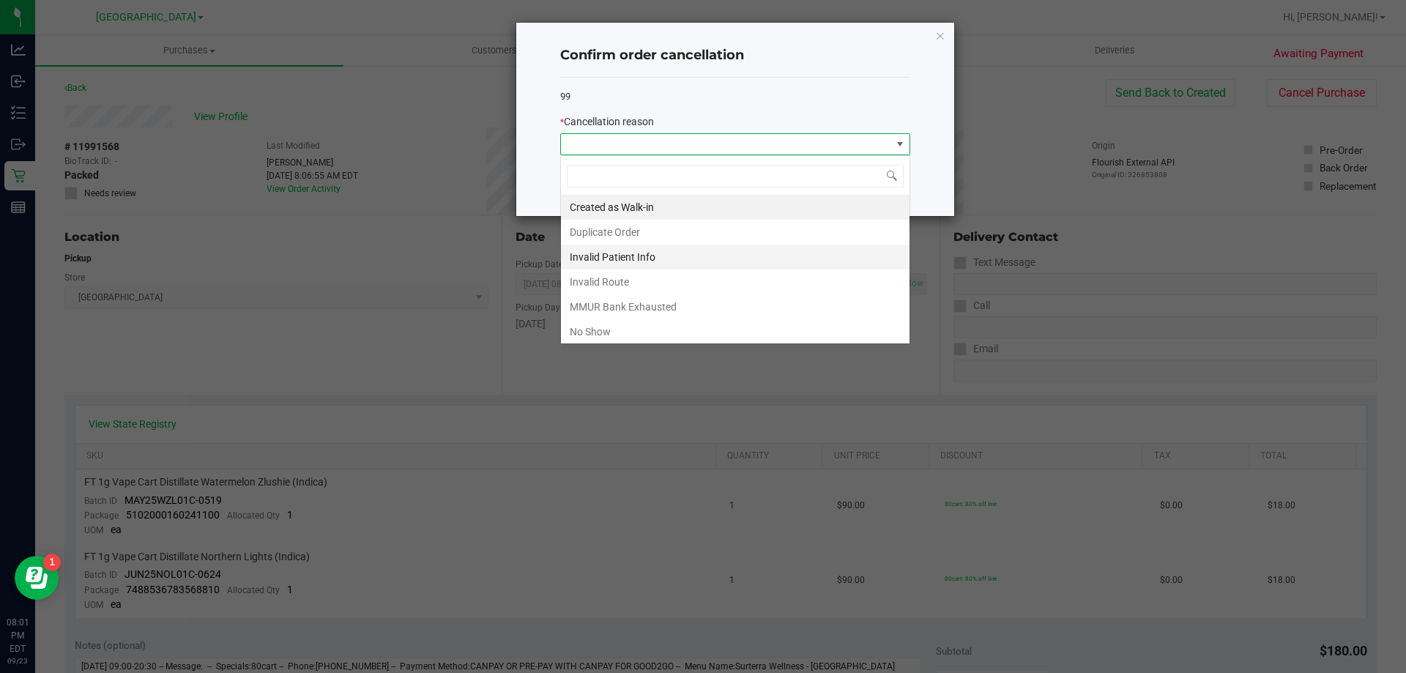
scroll to position [22, 350]
click at [609, 331] on li "No Show" at bounding box center [735, 331] width 348 height 25
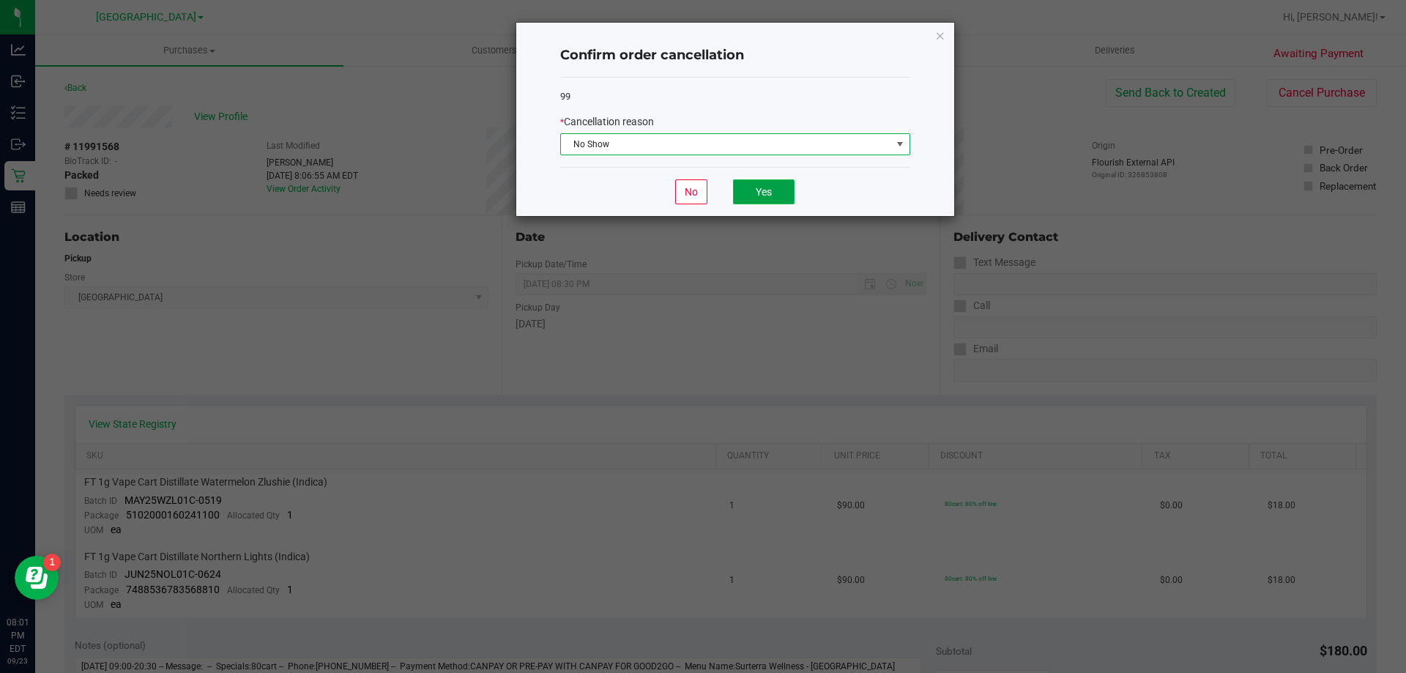
click at [701, 196] on button "Yes" at bounding box center [763, 191] width 61 height 25
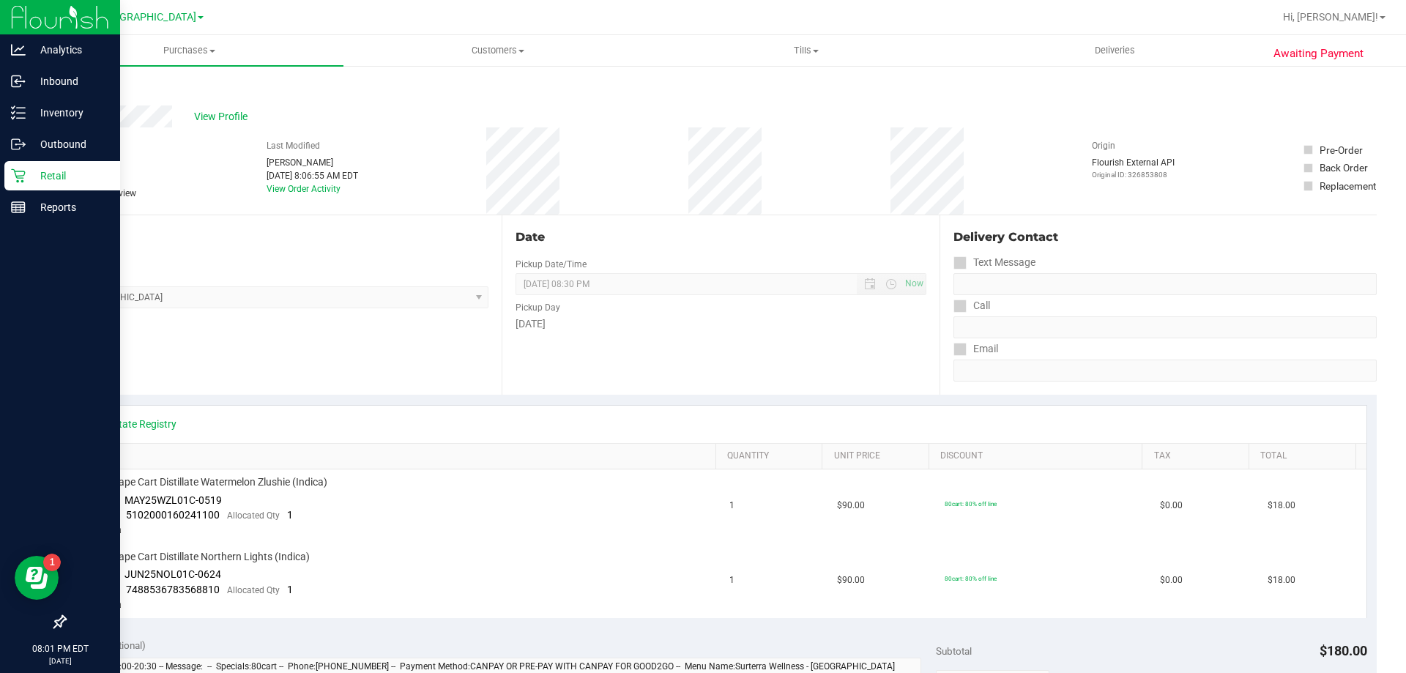
click at [29, 184] on p "Retail" at bounding box center [70, 176] width 88 height 18
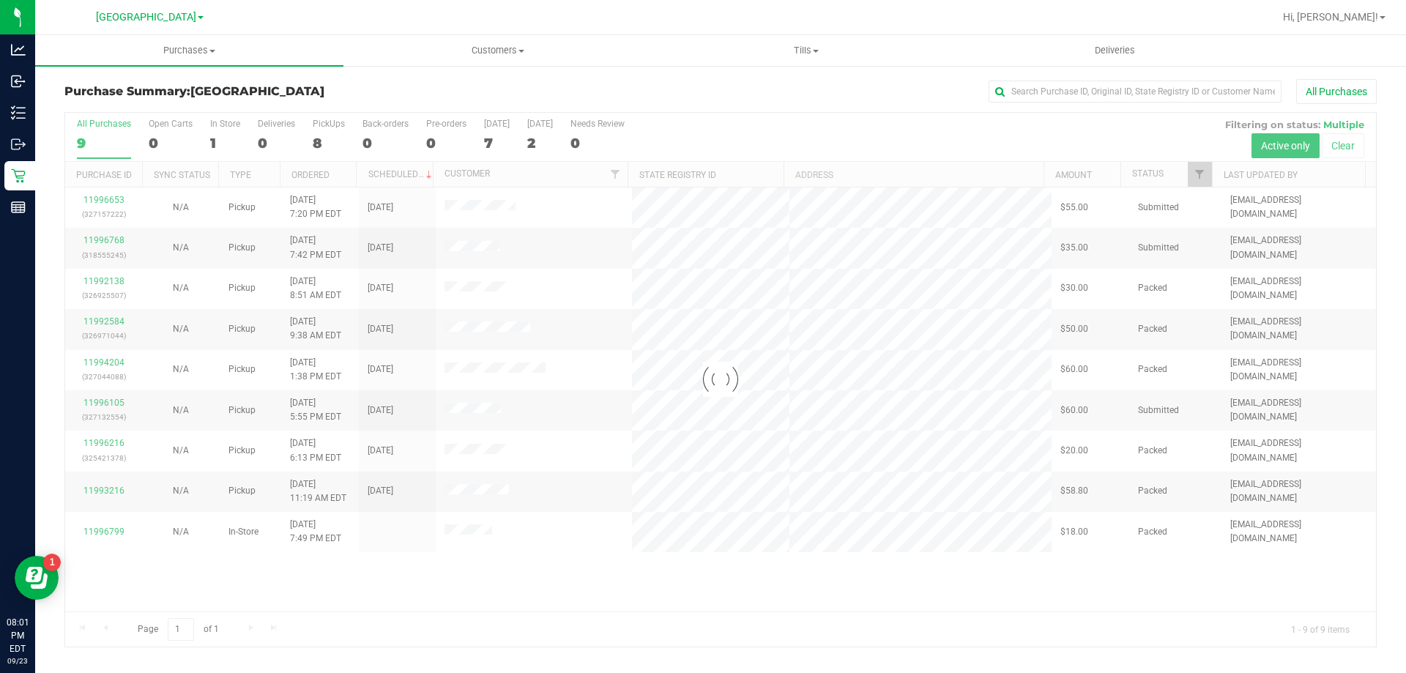
click at [116, 320] on div at bounding box center [720, 380] width 1310 height 534
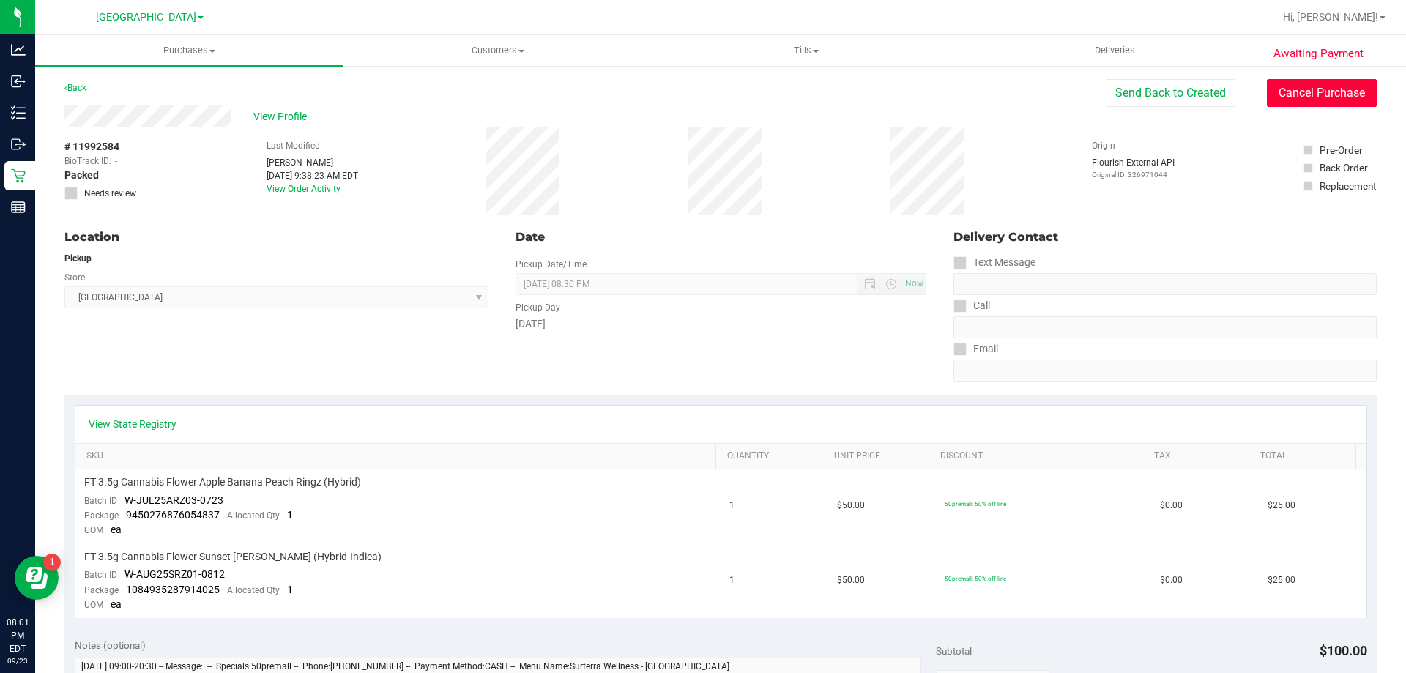
click at [701, 93] on button "Cancel Purchase" at bounding box center [1321, 93] width 110 height 28
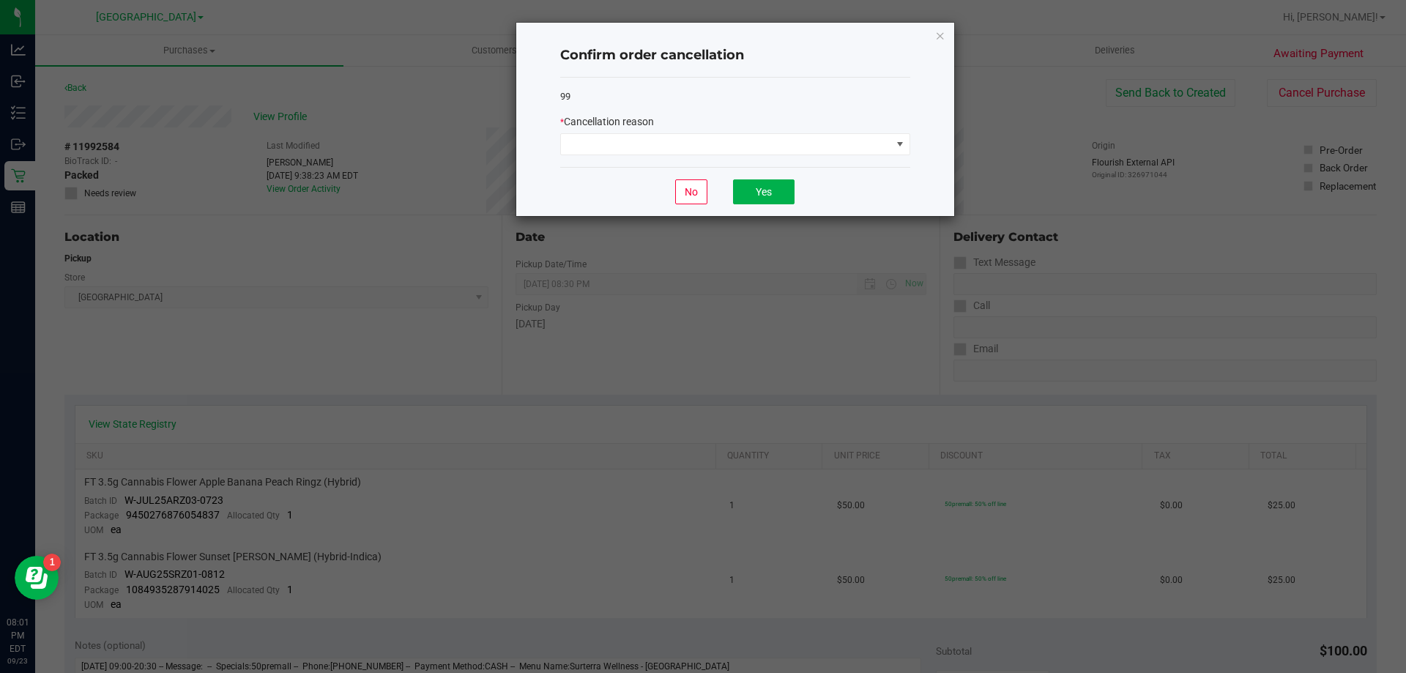
click at [701, 133] on div "* Cancellation reason" at bounding box center [735, 134] width 350 height 41
click at [701, 155] on span at bounding box center [735, 144] width 350 height 22
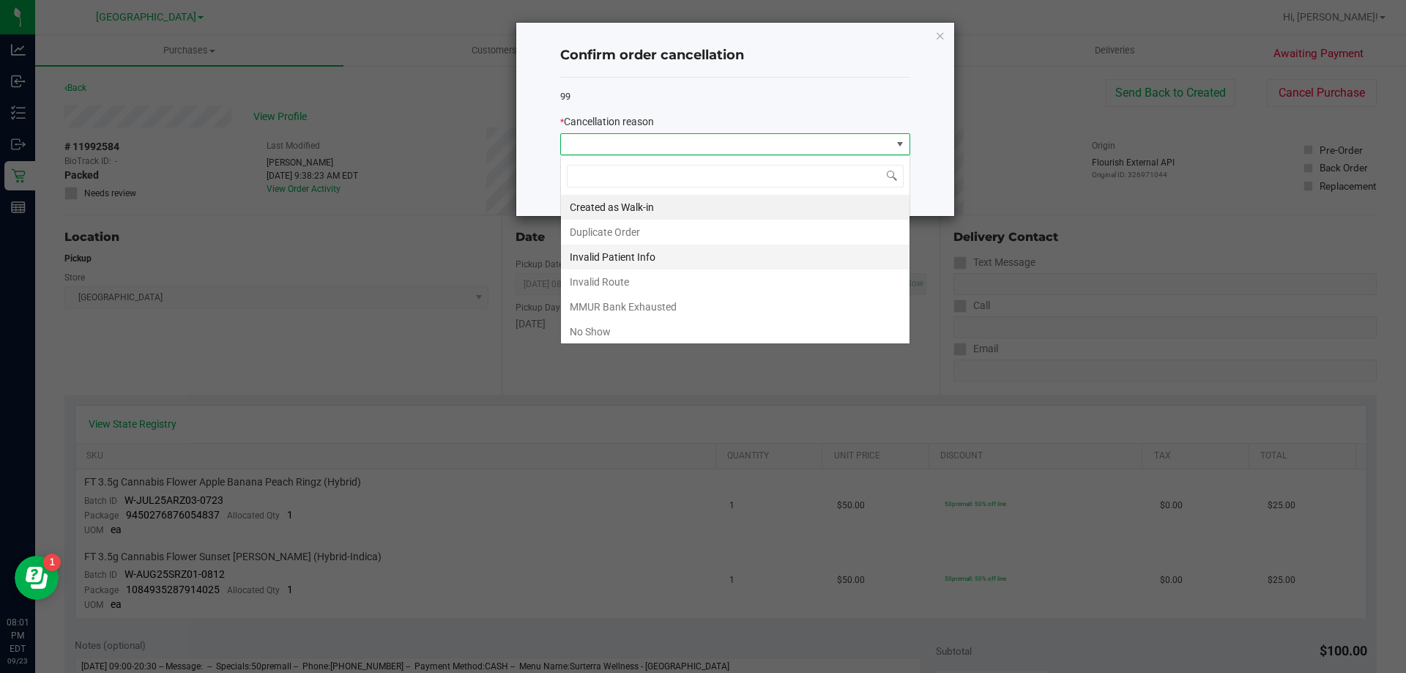
scroll to position [22, 350]
click at [663, 324] on li "No Show" at bounding box center [735, 331] width 348 height 25
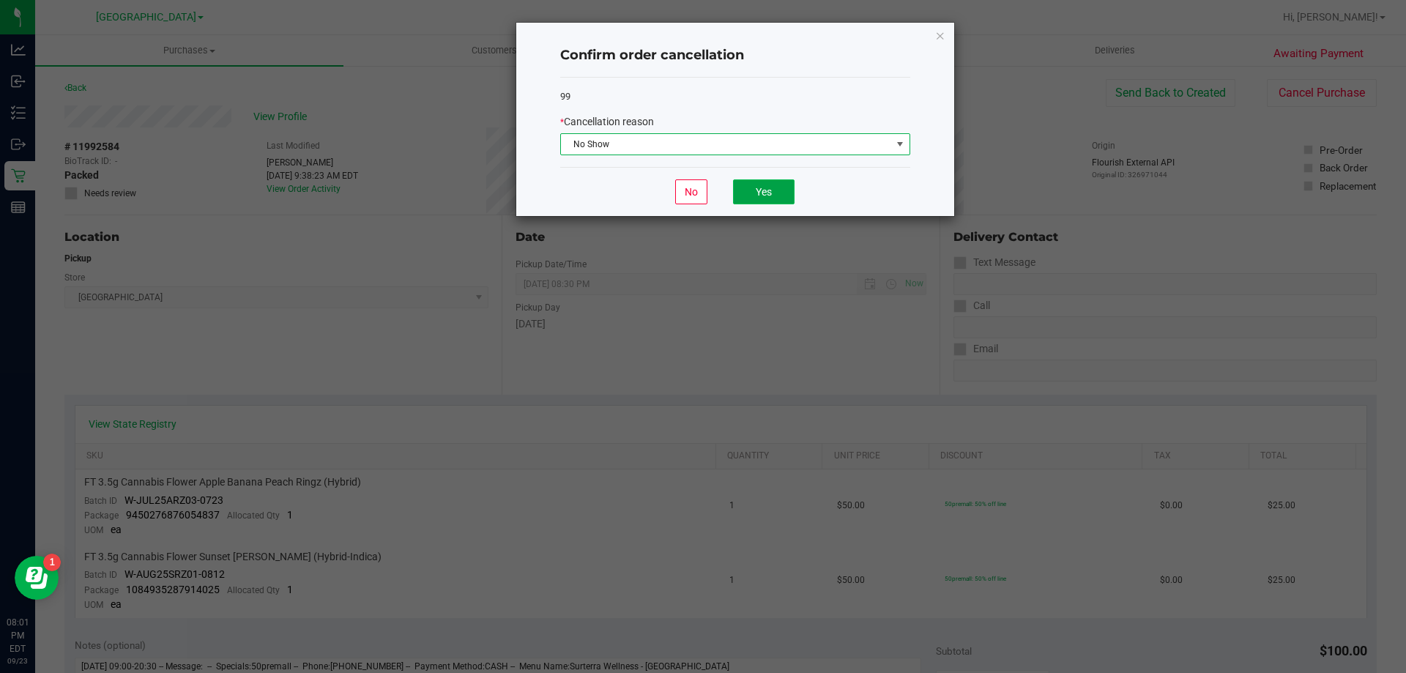
click at [701, 193] on button "Yes" at bounding box center [763, 191] width 61 height 25
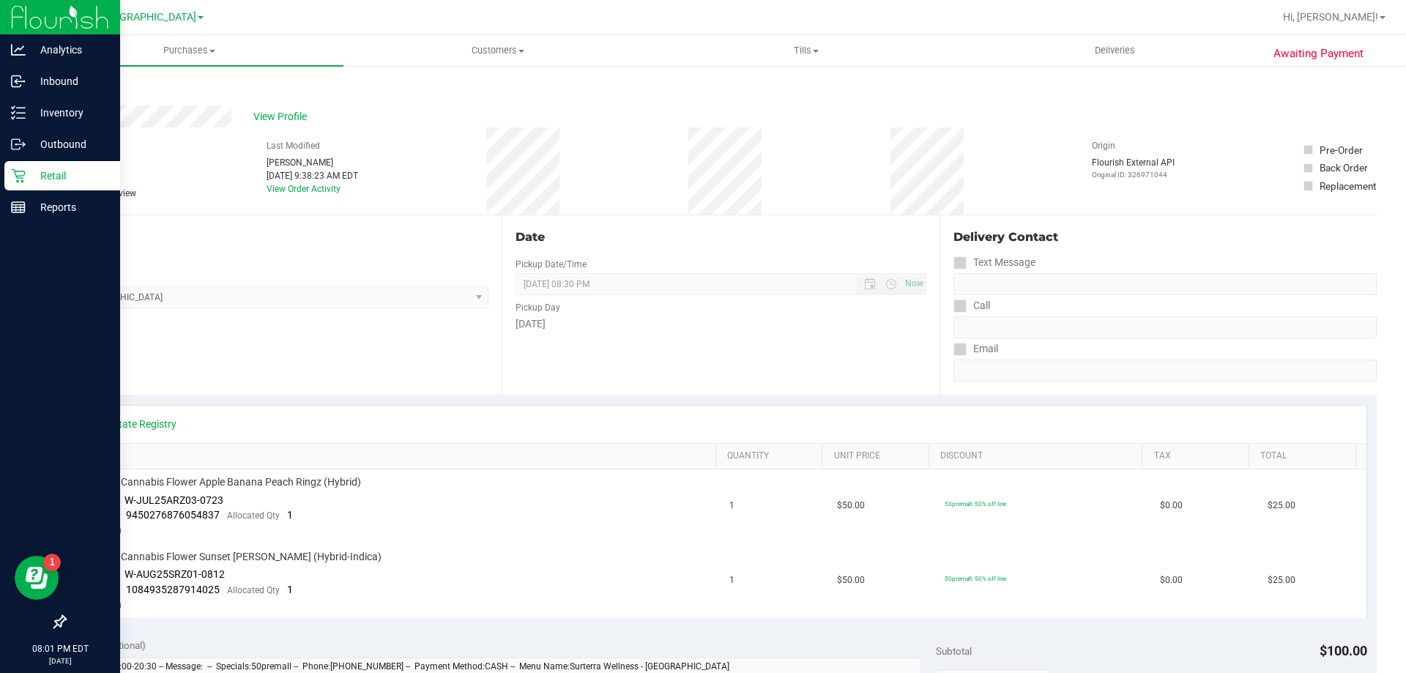
click at [1, 168] on link "Retail" at bounding box center [60, 176] width 120 height 31
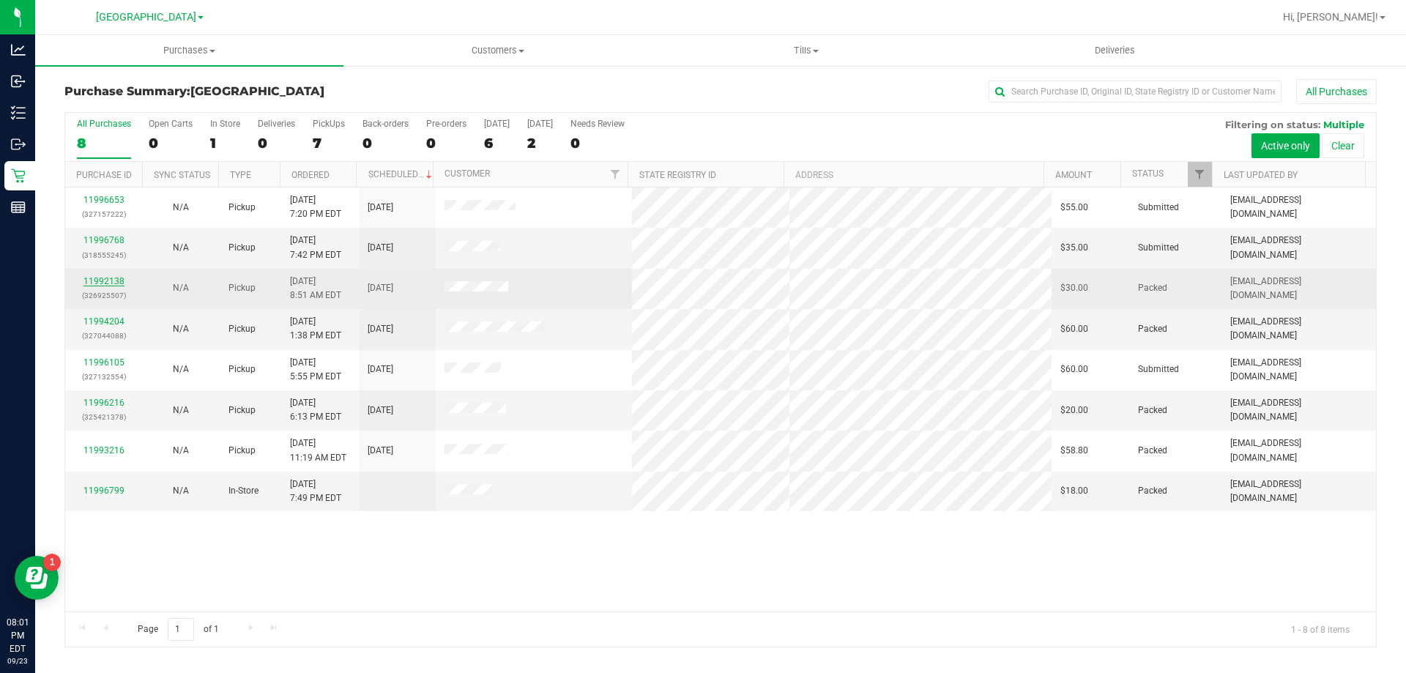
click at [109, 284] on link "11992138" at bounding box center [103, 281] width 41 height 10
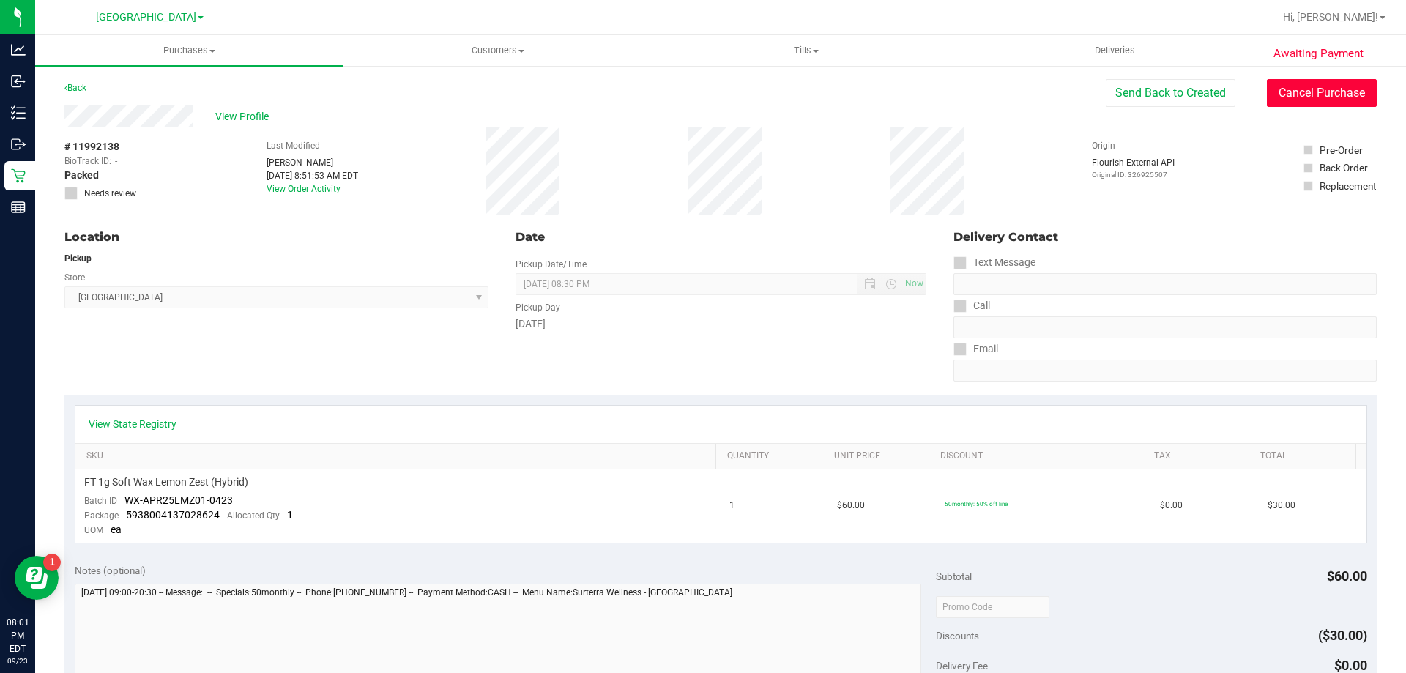
click at [701, 85] on button "Cancel Purchase" at bounding box center [1321, 93] width 110 height 28
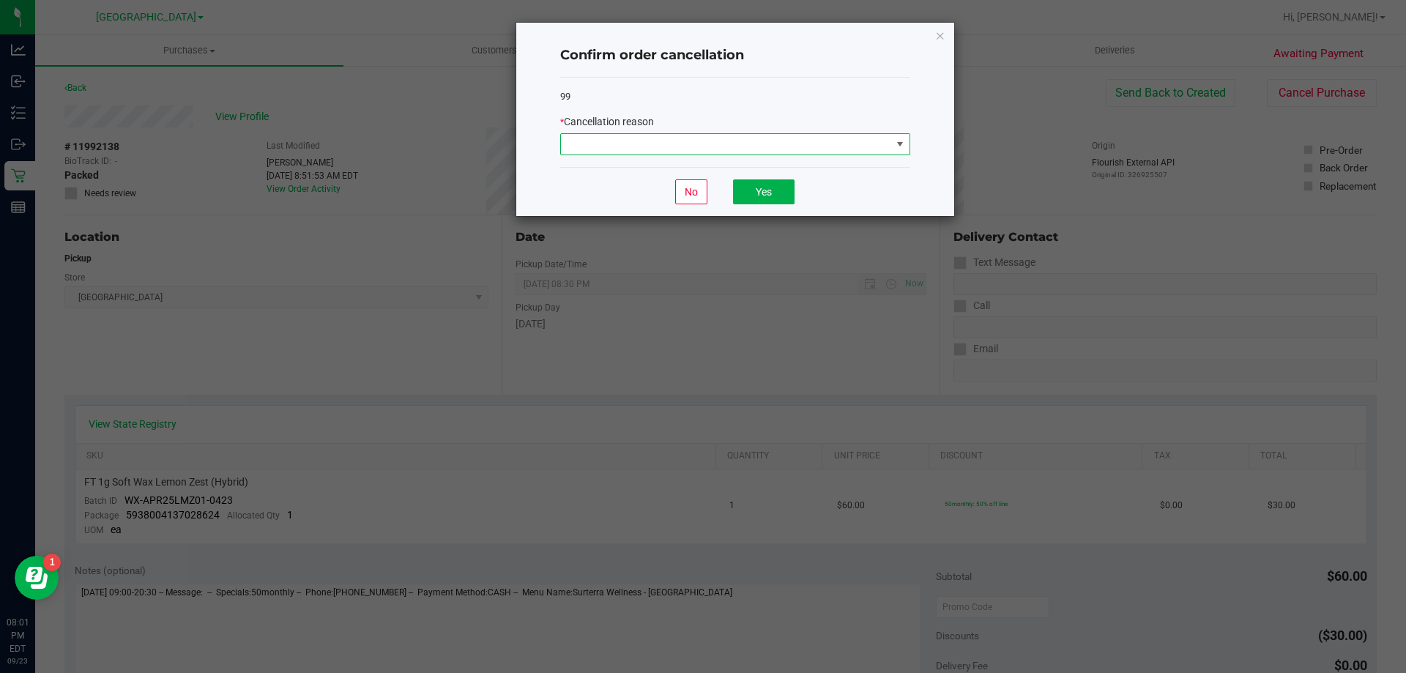
click at [595, 136] on span at bounding box center [726, 144] width 330 height 20
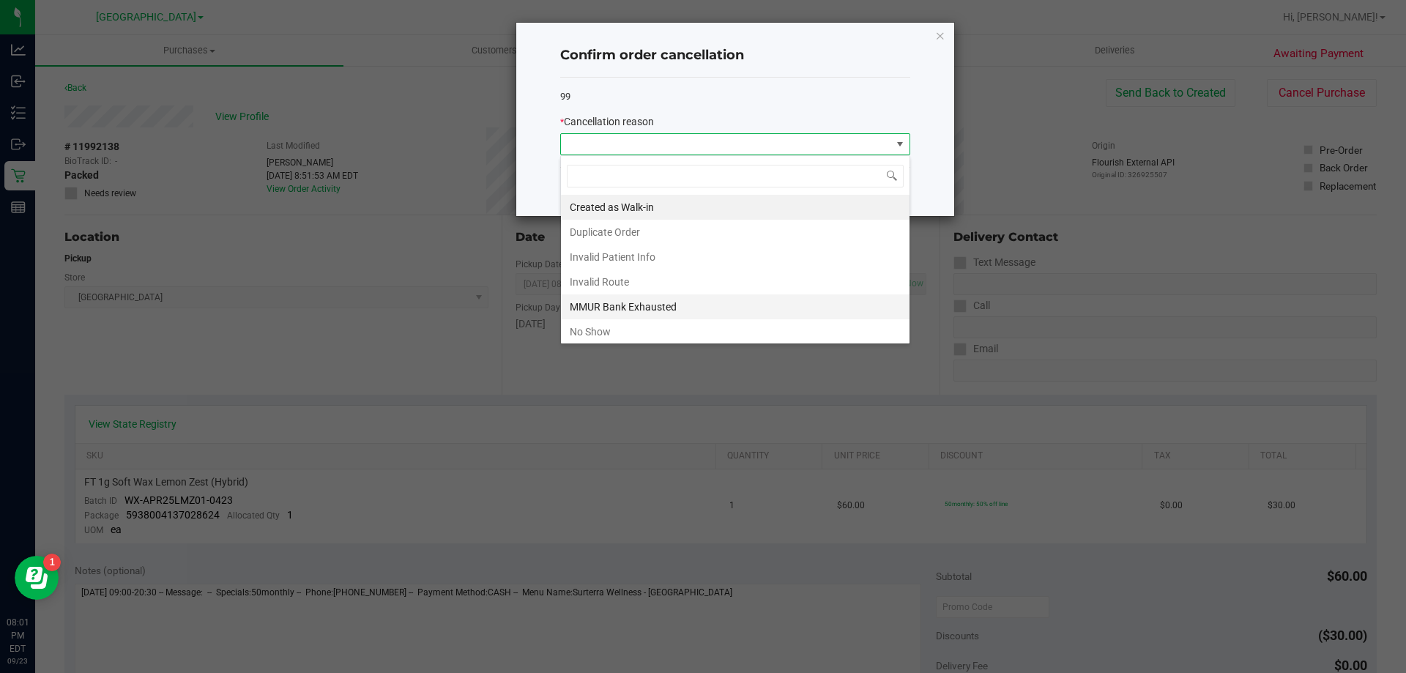
scroll to position [22, 350]
click at [597, 329] on li "No Show" at bounding box center [735, 331] width 348 height 25
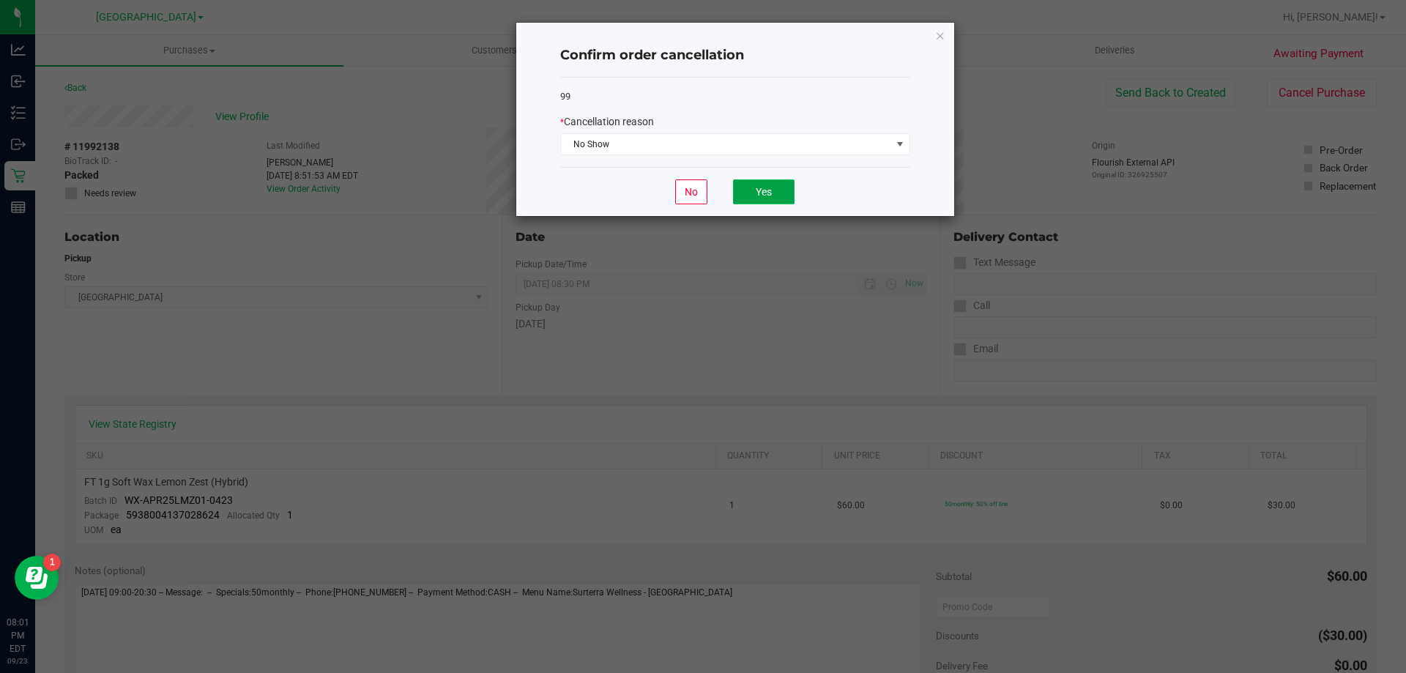
click at [701, 180] on button "Yes" at bounding box center [763, 191] width 61 height 25
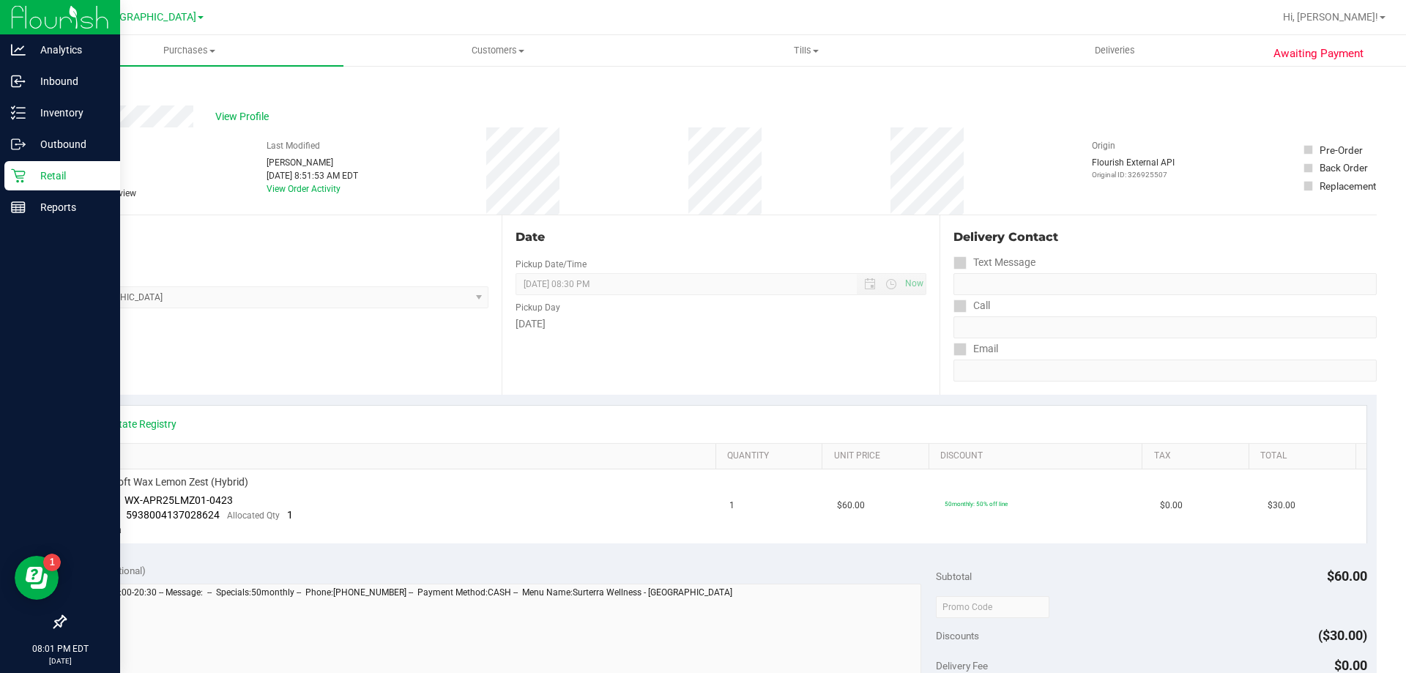
click at [24, 182] on icon at bounding box center [18, 175] width 15 height 15
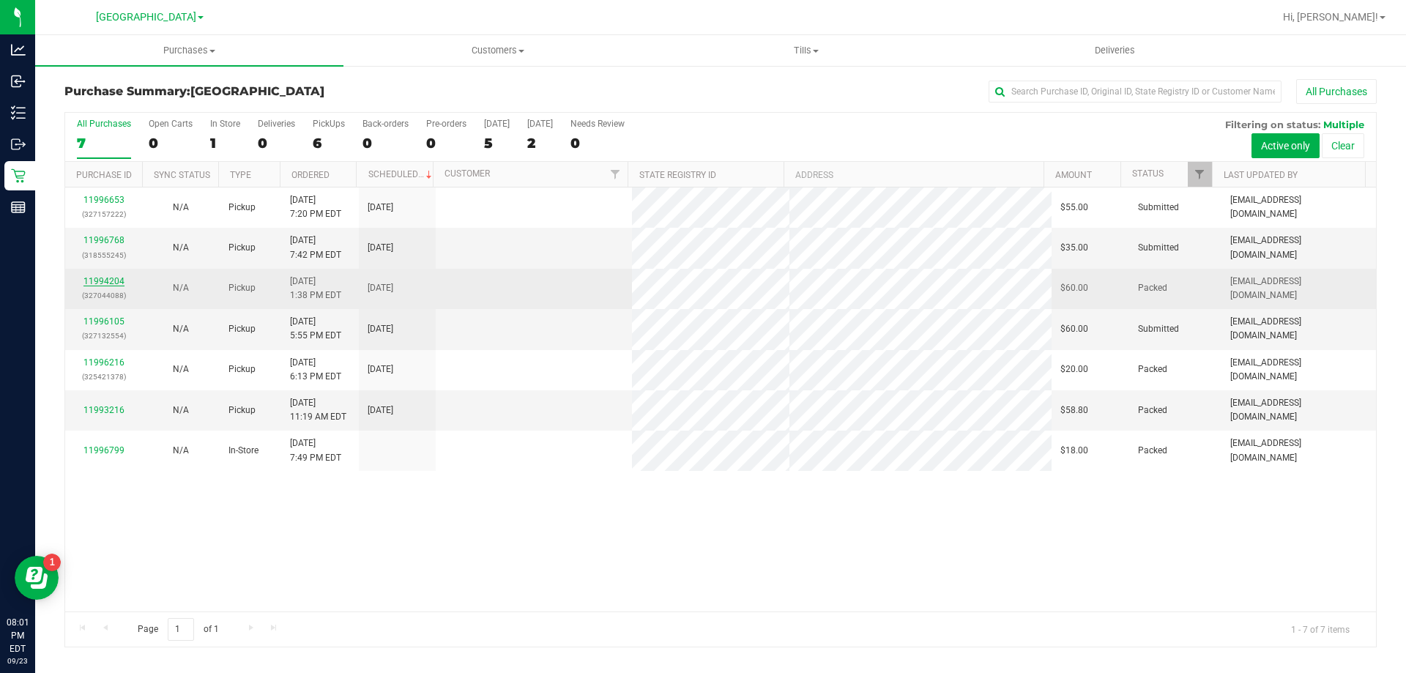
click at [100, 283] on link "11994204" at bounding box center [103, 281] width 41 height 10
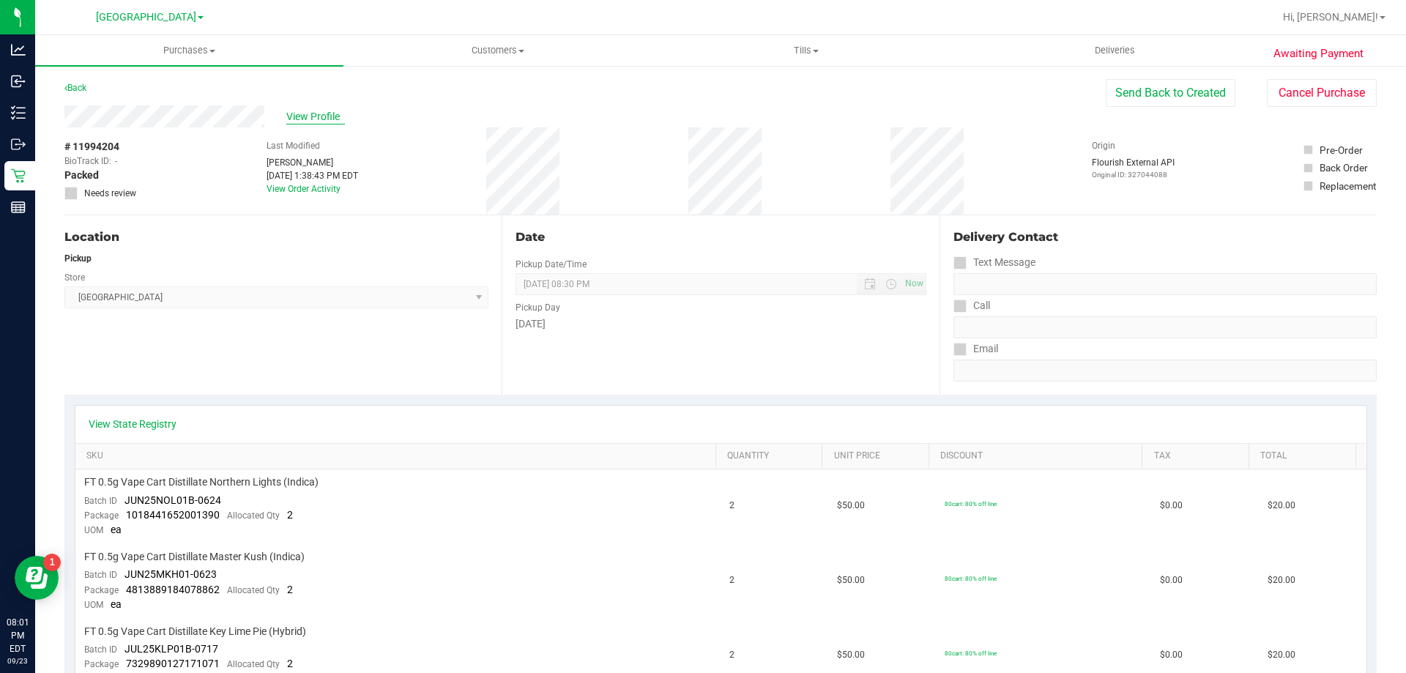
click at [321, 111] on span "View Profile" at bounding box center [315, 116] width 59 height 15
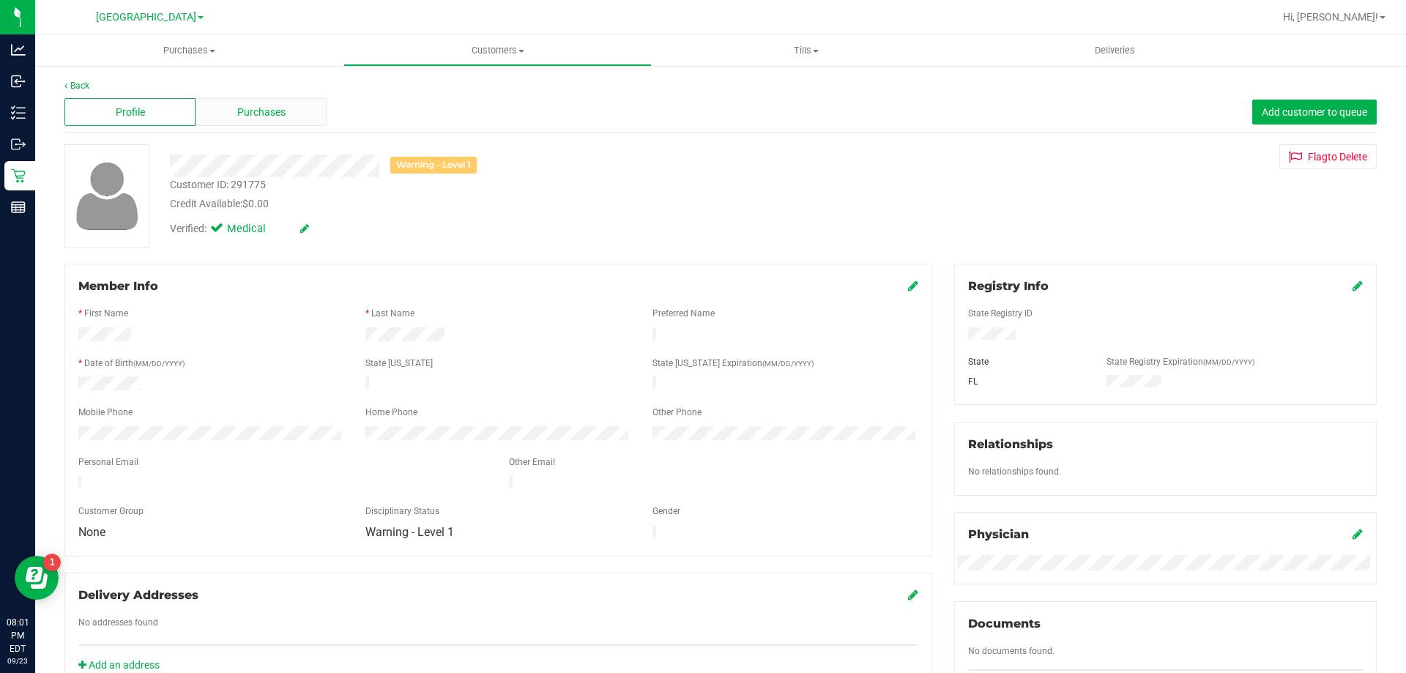
click at [290, 116] on div "Purchases" at bounding box center [260, 112] width 131 height 28
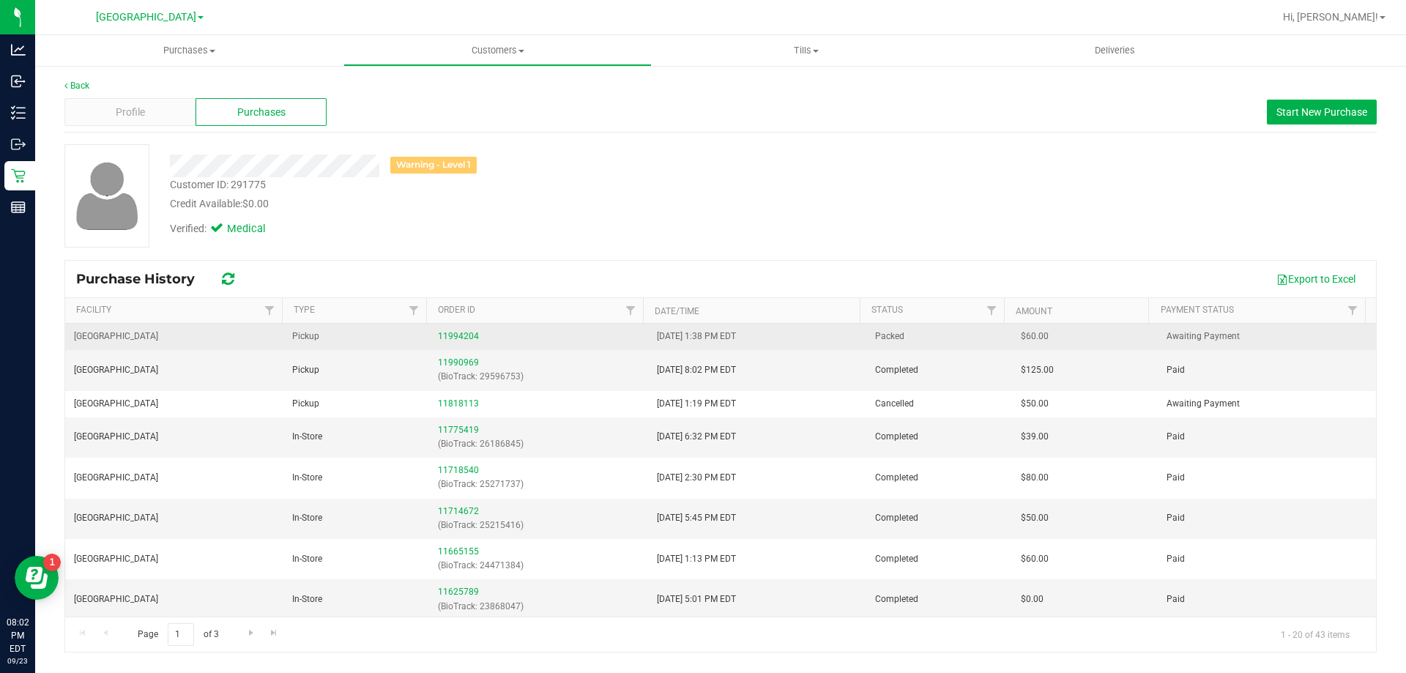
click at [441, 328] on td "11994204" at bounding box center [538, 337] width 218 height 26
click at [445, 338] on link "11994204" at bounding box center [458, 336] width 41 height 10
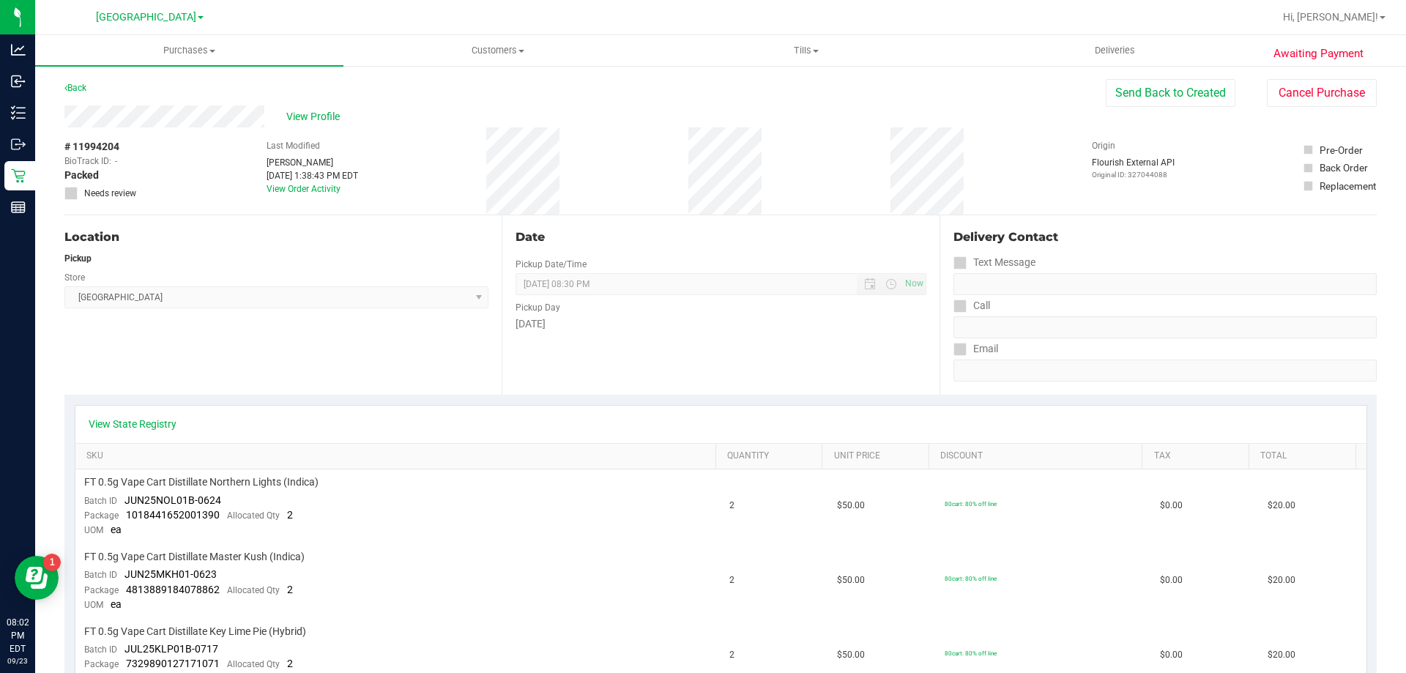
click at [701, 108] on div "View Profile # 11994204 BioTrack ID: - Packed Needs review Last Modified [PERSO…" at bounding box center [720, 160] width 1312 height 110
drag, startPoint x: 1347, startPoint y: 113, endPoint x: 1332, endPoint y: 99, distance: 20.2
click at [701, 112] on div "View Profile # 11994204 BioTrack ID: - Packed Needs review Last Modified [PERSO…" at bounding box center [720, 160] width 1312 height 110
click at [701, 97] on button "Cancel Purchase" at bounding box center [1321, 93] width 110 height 28
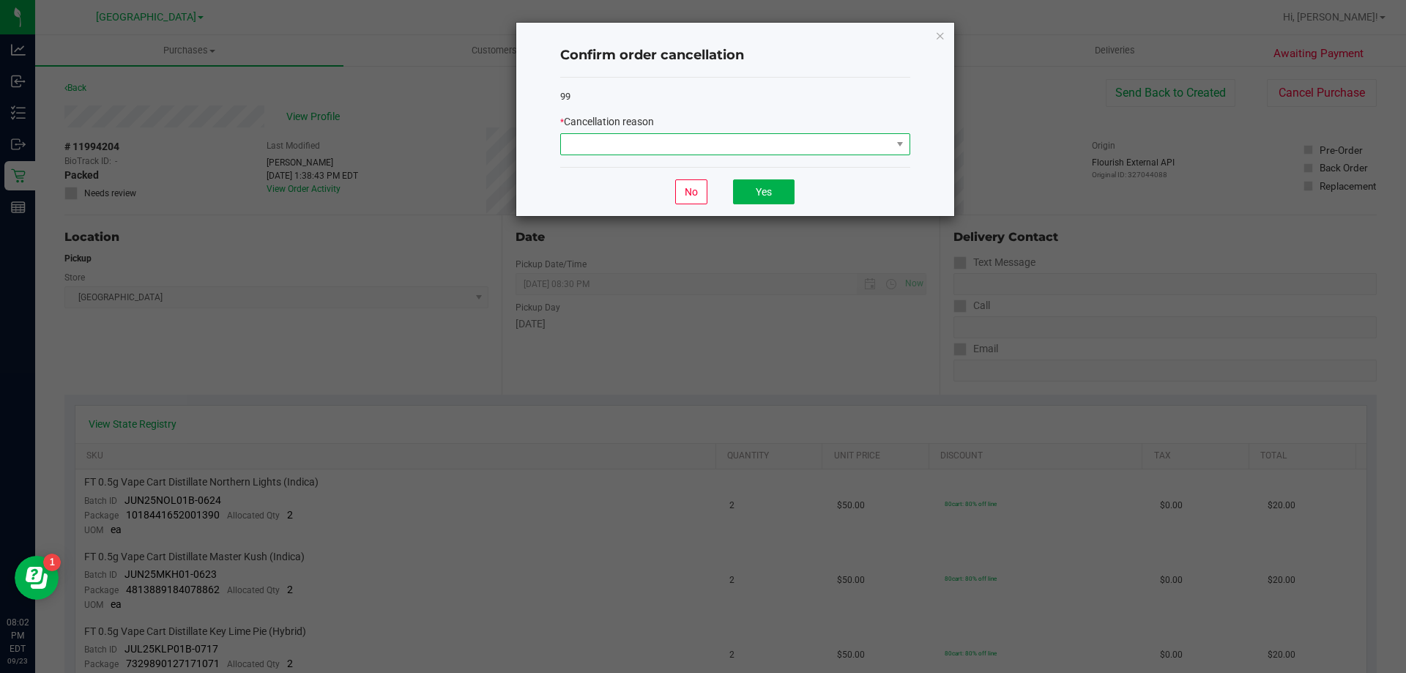
click at [701, 152] on span at bounding box center [726, 144] width 330 height 20
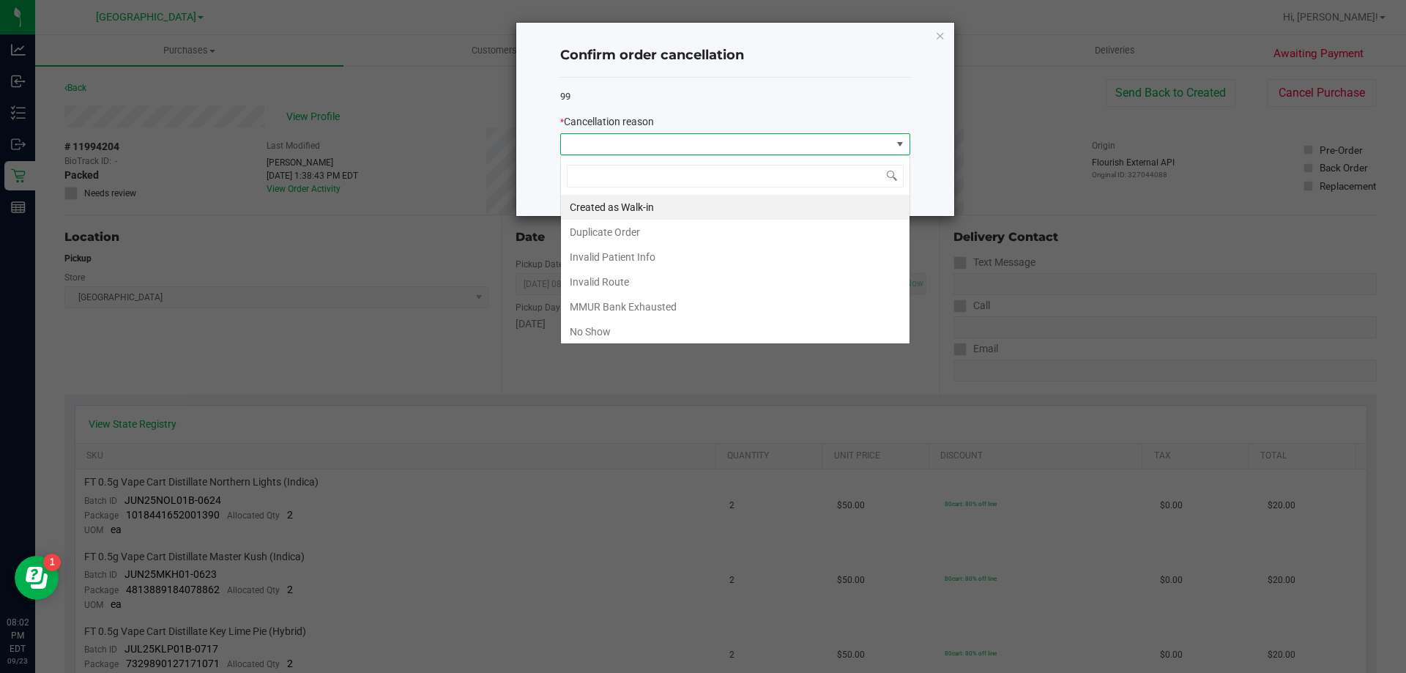
scroll to position [22, 350]
click at [623, 335] on li "No Show" at bounding box center [735, 331] width 348 height 25
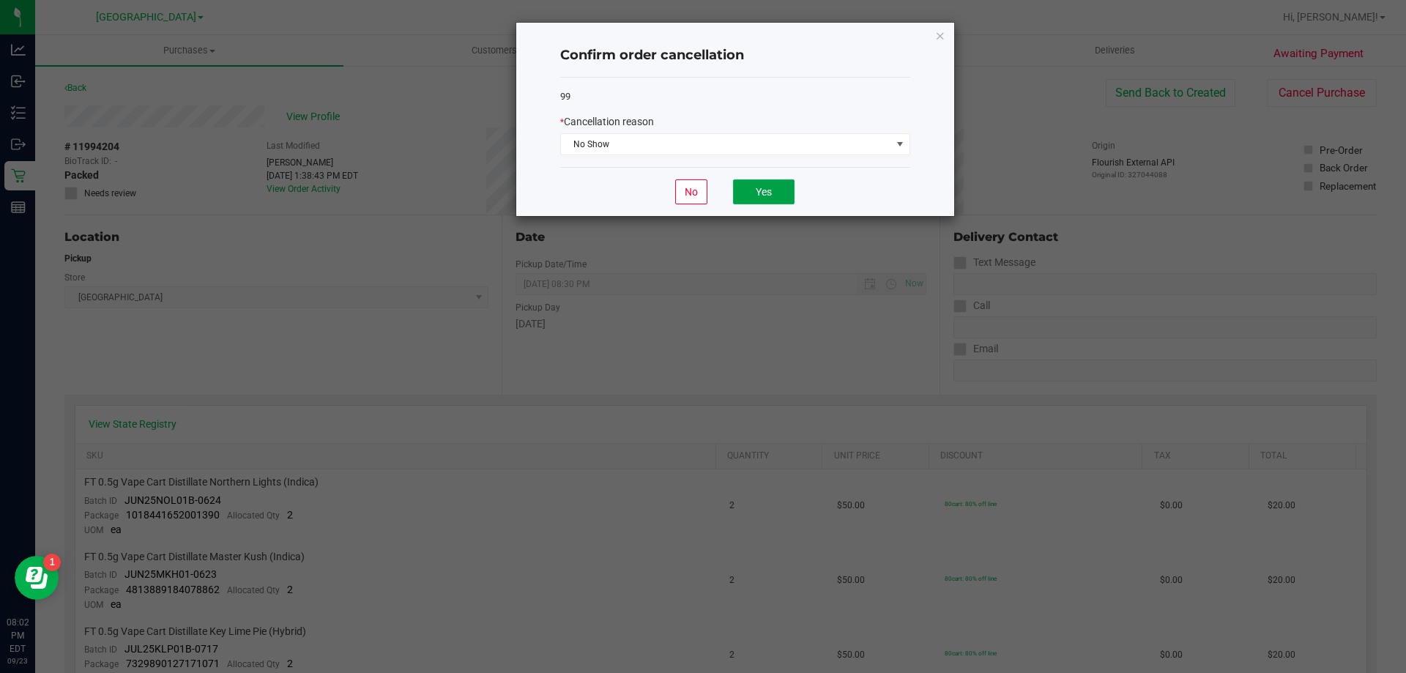
click at [701, 185] on button "Yes" at bounding box center [763, 191] width 61 height 25
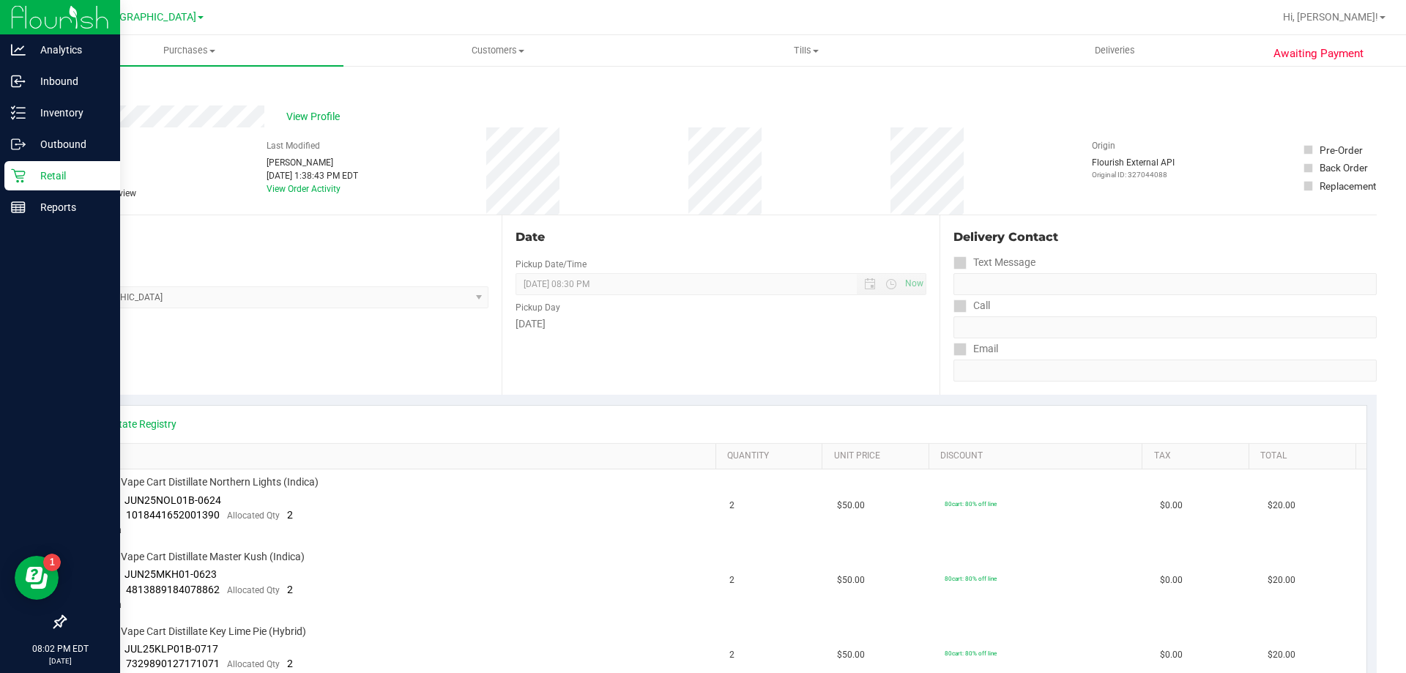
click at [17, 166] on div "Retail" at bounding box center [62, 175] width 116 height 29
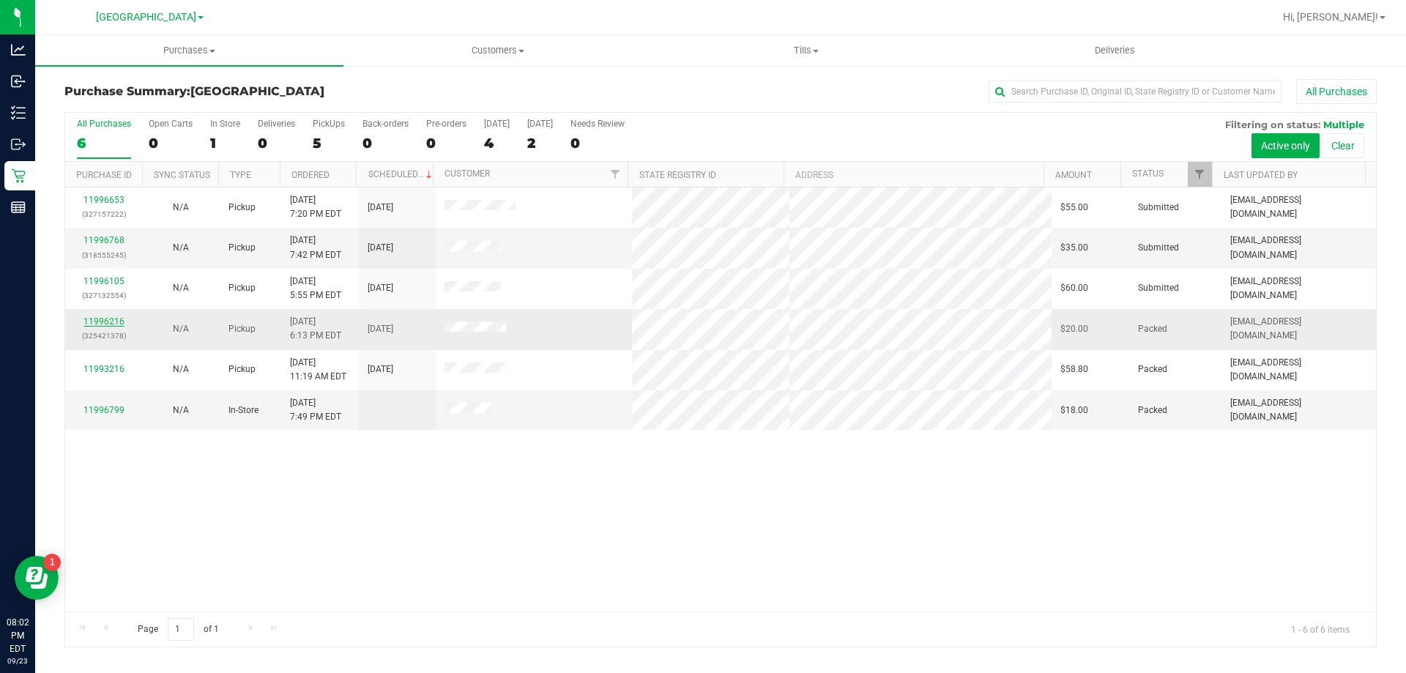
click at [119, 325] on link "11996216" at bounding box center [103, 321] width 41 height 10
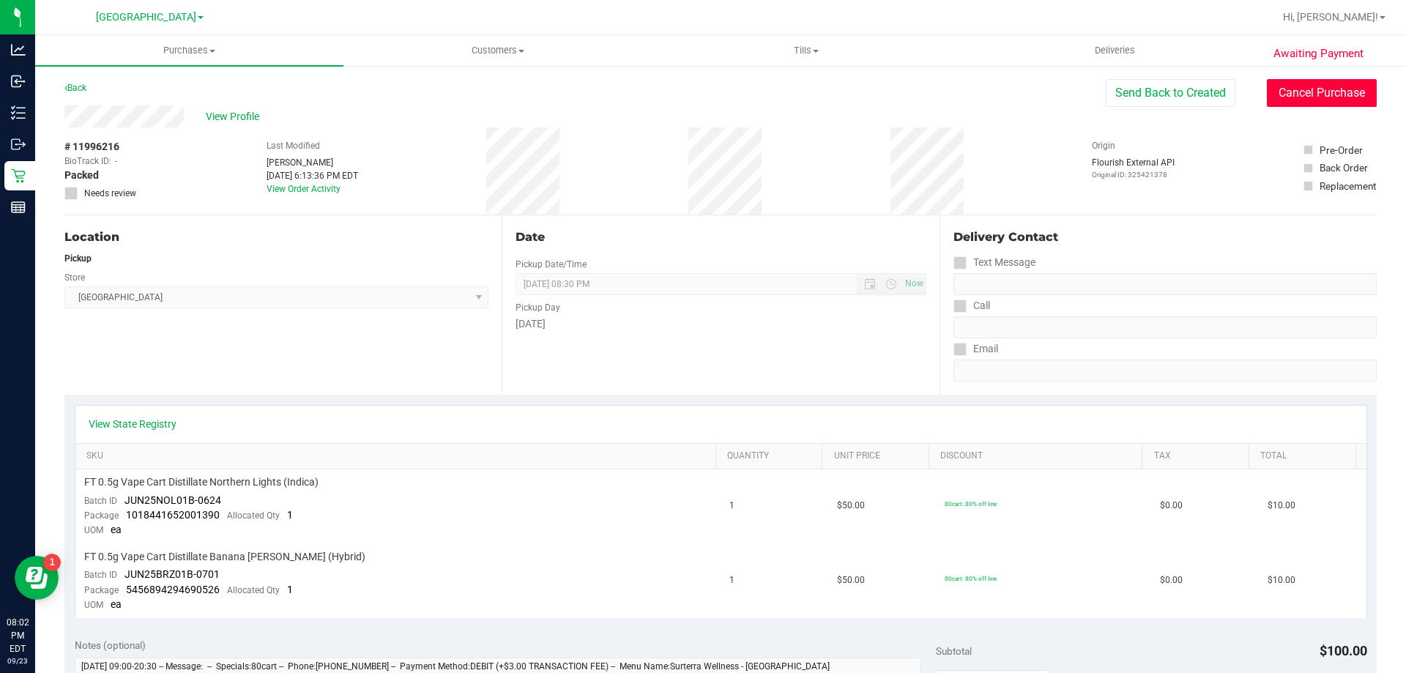
click at [701, 99] on button "Cancel Purchase" at bounding box center [1321, 93] width 110 height 28
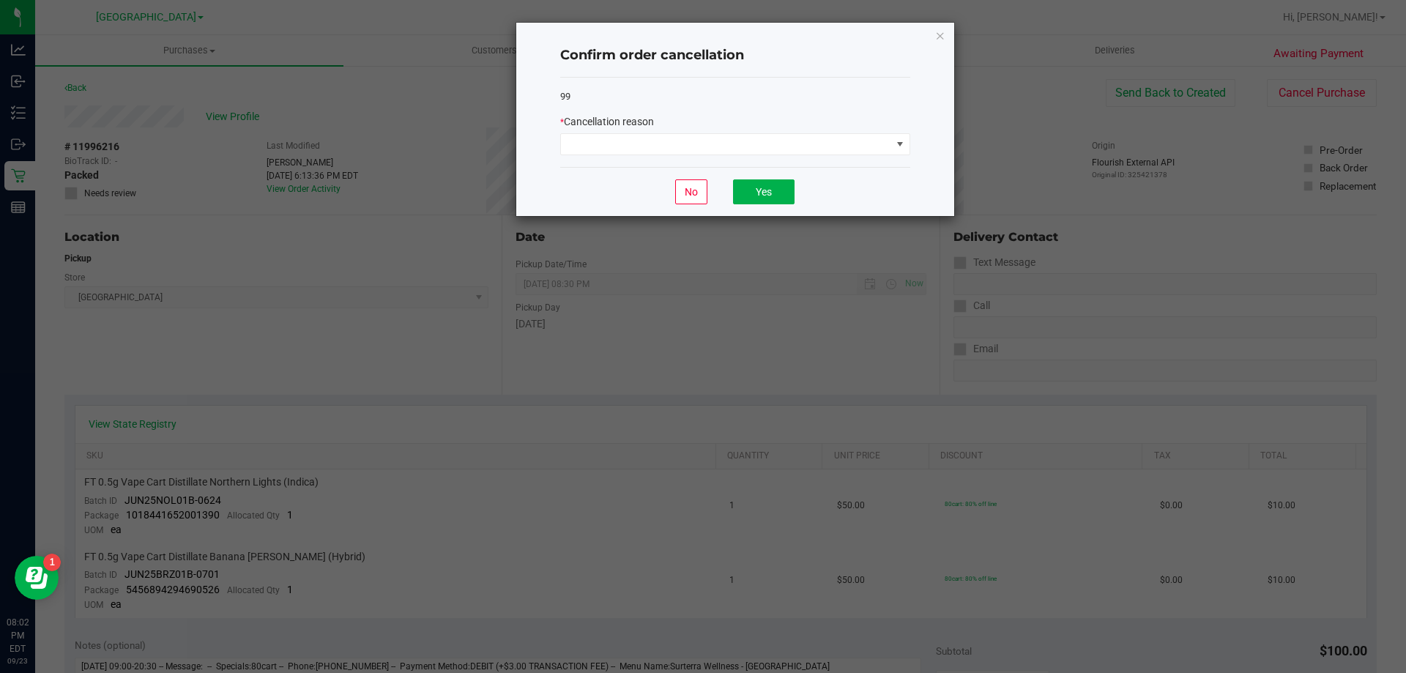
click at [690, 129] on div "* Cancellation reason" at bounding box center [735, 121] width 350 height 15
click at [688, 141] on span at bounding box center [726, 144] width 330 height 20
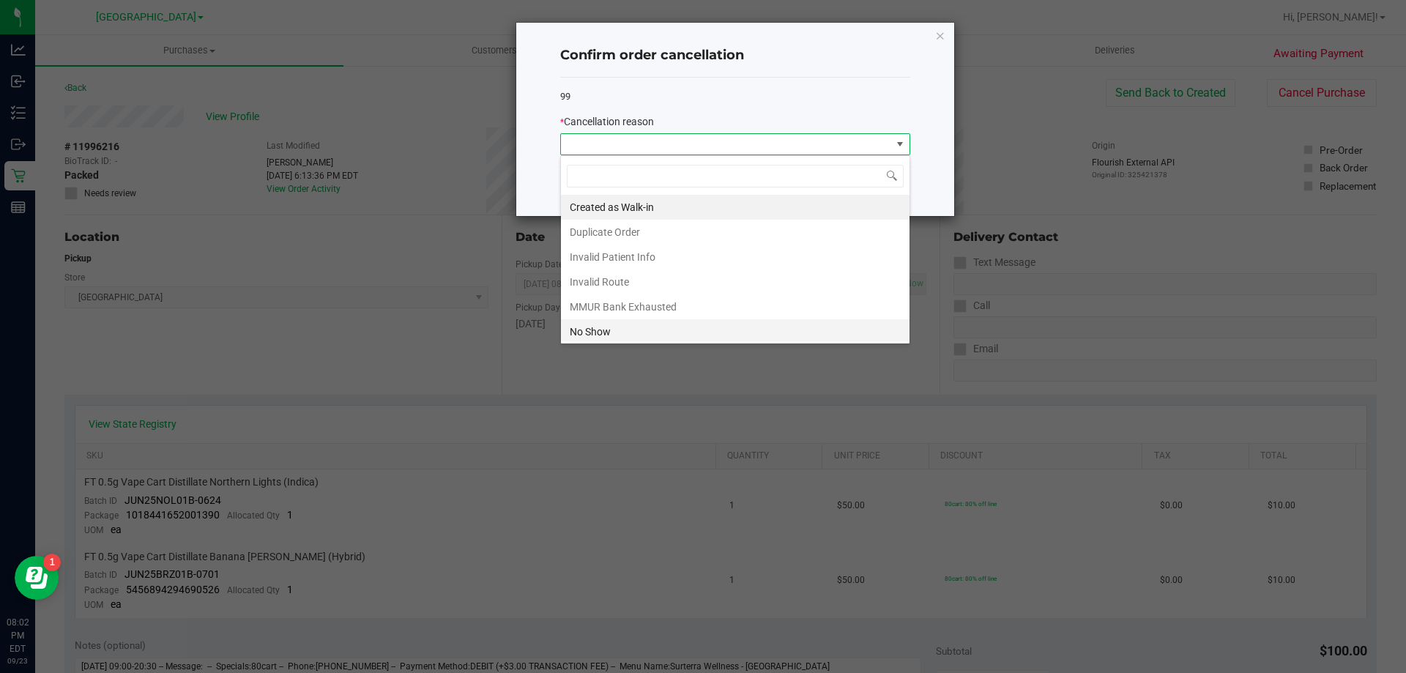
scroll to position [22, 350]
click at [608, 335] on li "No Show" at bounding box center [735, 331] width 348 height 25
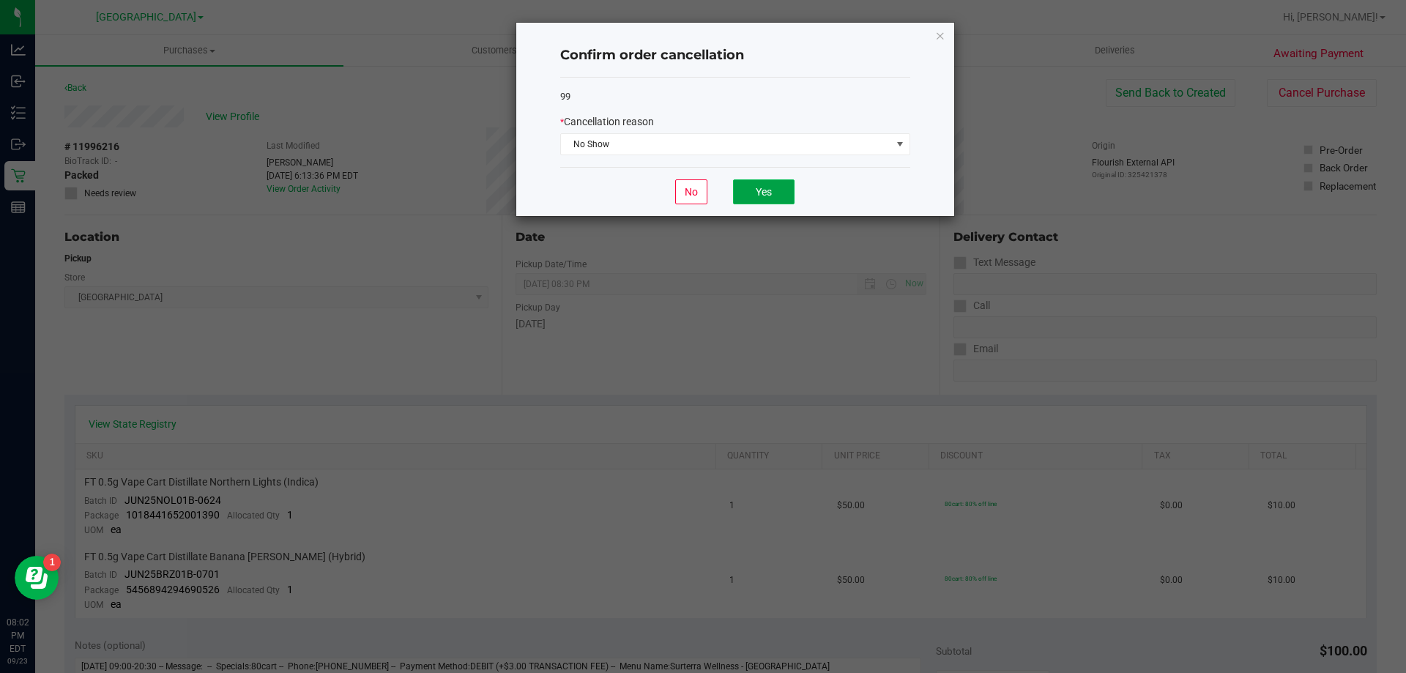
click at [701, 191] on button "Yes" at bounding box center [763, 191] width 61 height 25
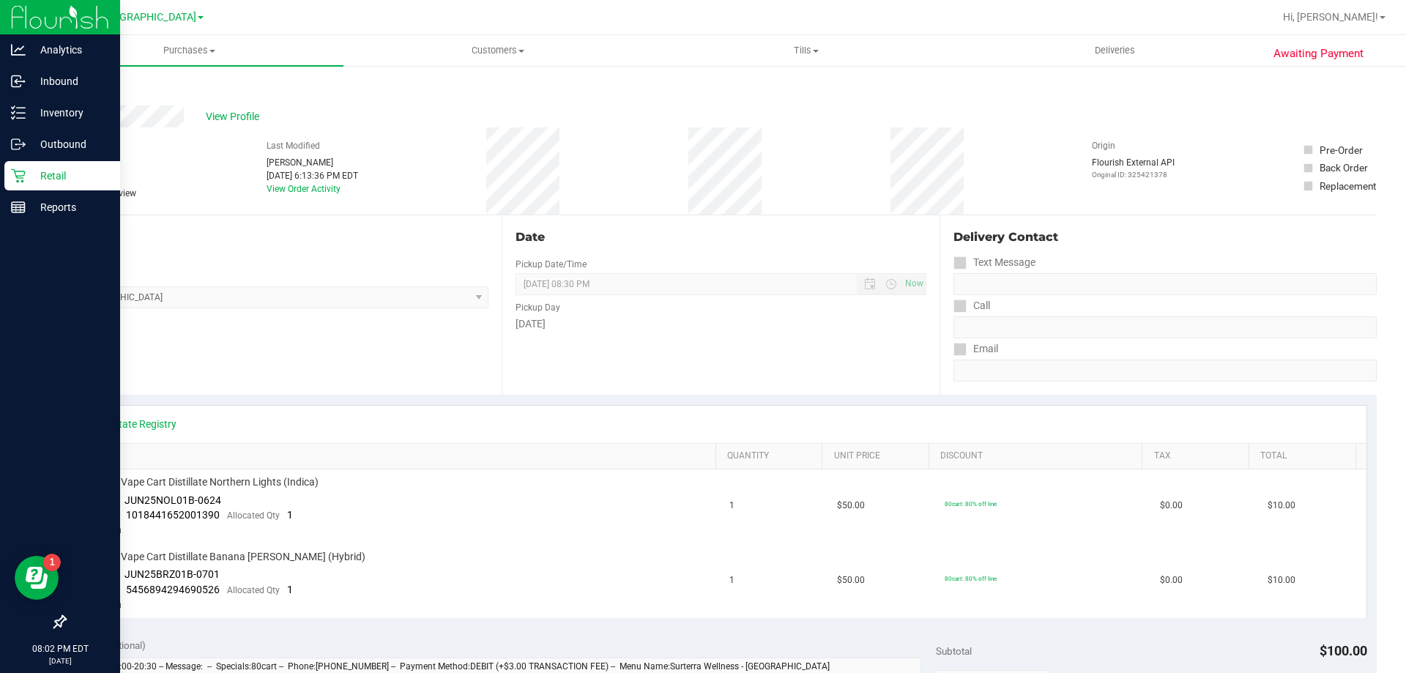
click at [21, 176] on icon at bounding box center [18, 175] width 15 height 15
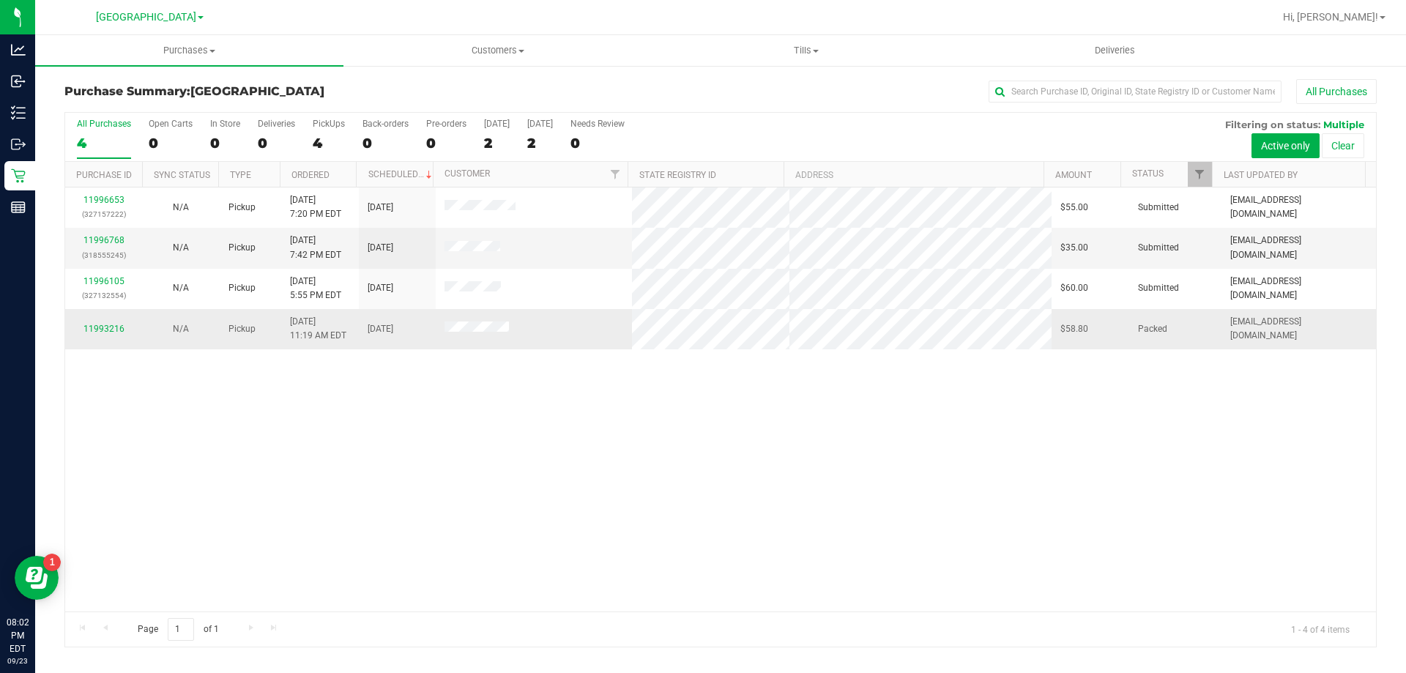
click at [101, 322] on div "11993216" at bounding box center [103, 329] width 59 height 14
click at [100, 325] on link "11993216" at bounding box center [103, 329] width 41 height 10
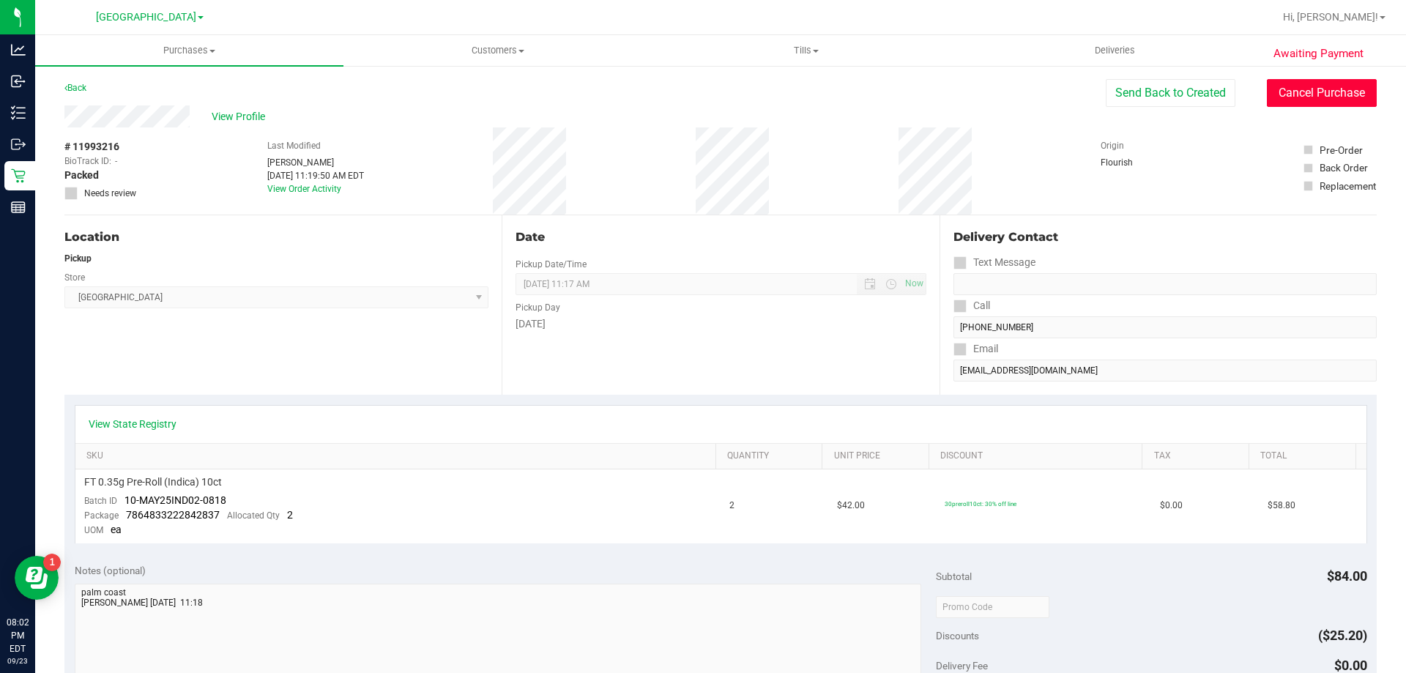
click at [701, 85] on button "Cancel Purchase" at bounding box center [1321, 93] width 110 height 28
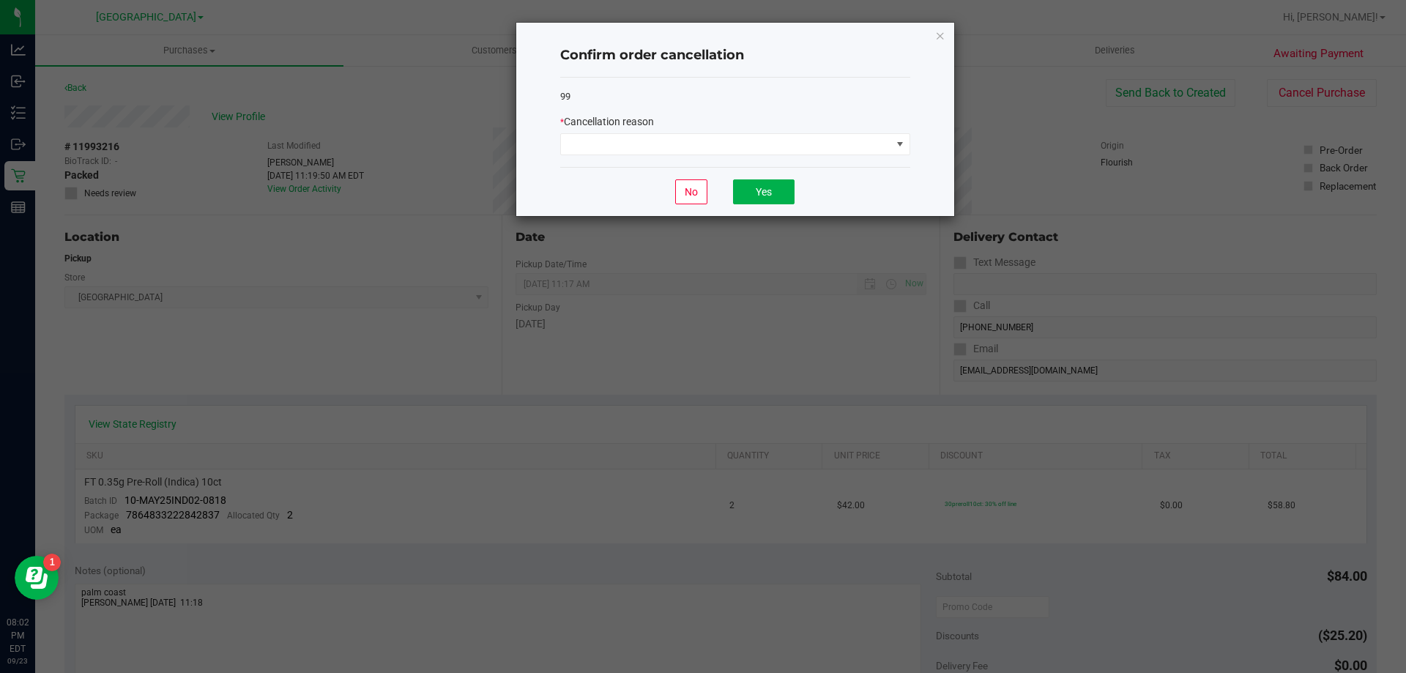
click at [701, 127] on div "* Cancellation reason" at bounding box center [735, 121] width 350 height 15
click at [701, 149] on span at bounding box center [726, 144] width 330 height 20
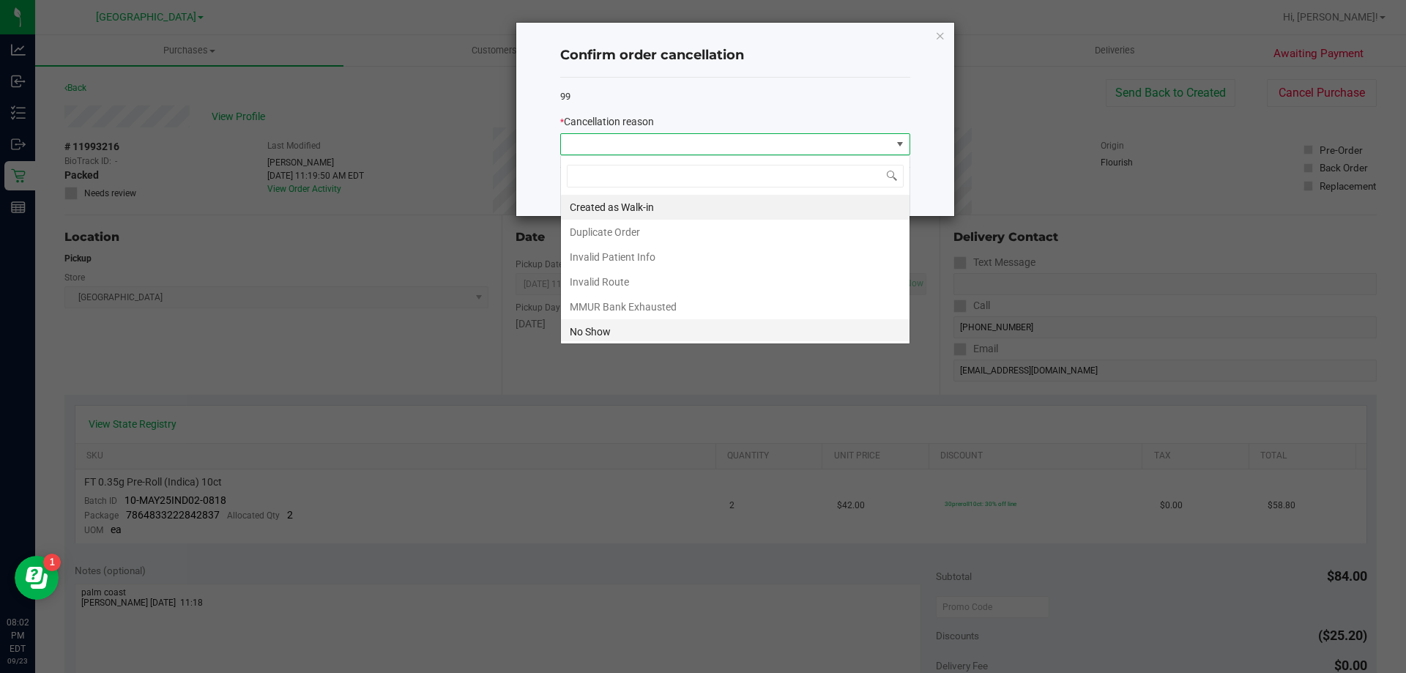
scroll to position [22, 350]
drag, startPoint x: 616, startPoint y: 326, endPoint x: 623, endPoint y: 322, distance: 8.5
click at [618, 324] on li "No Show" at bounding box center [735, 331] width 348 height 25
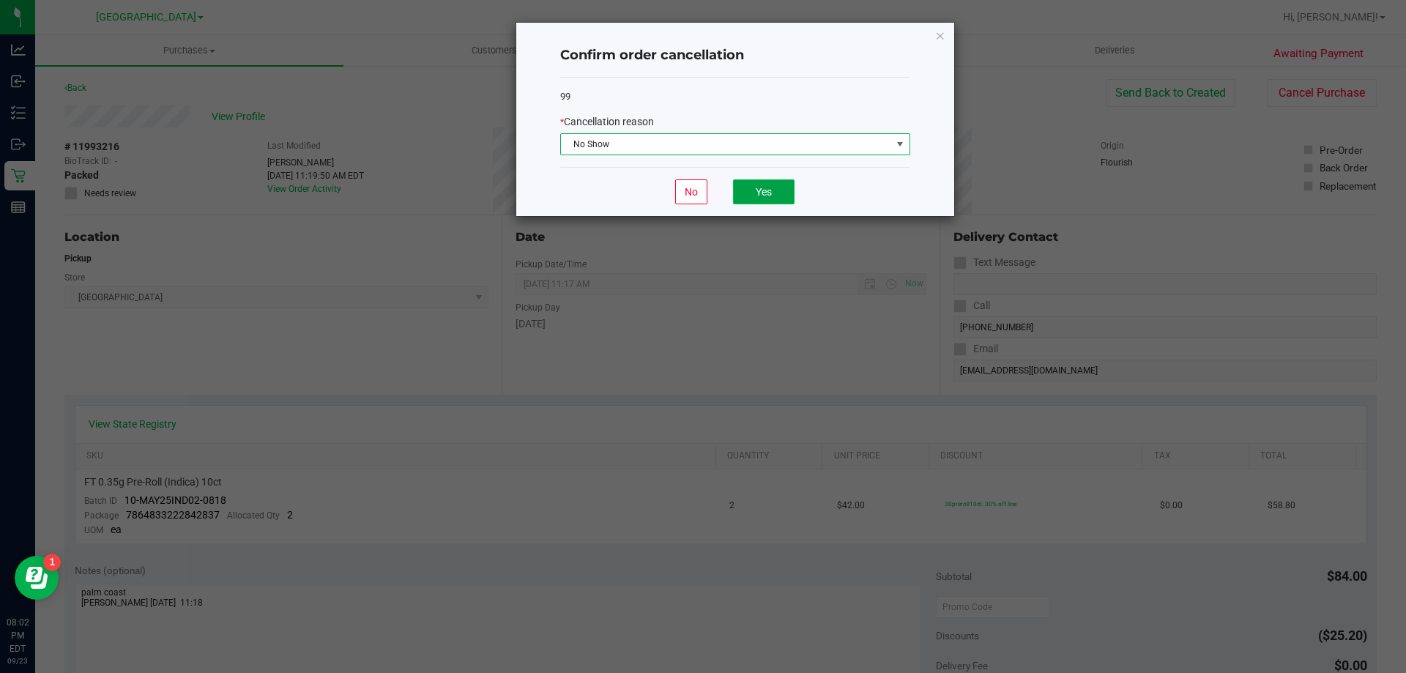
click at [701, 193] on button "Yes" at bounding box center [763, 191] width 61 height 25
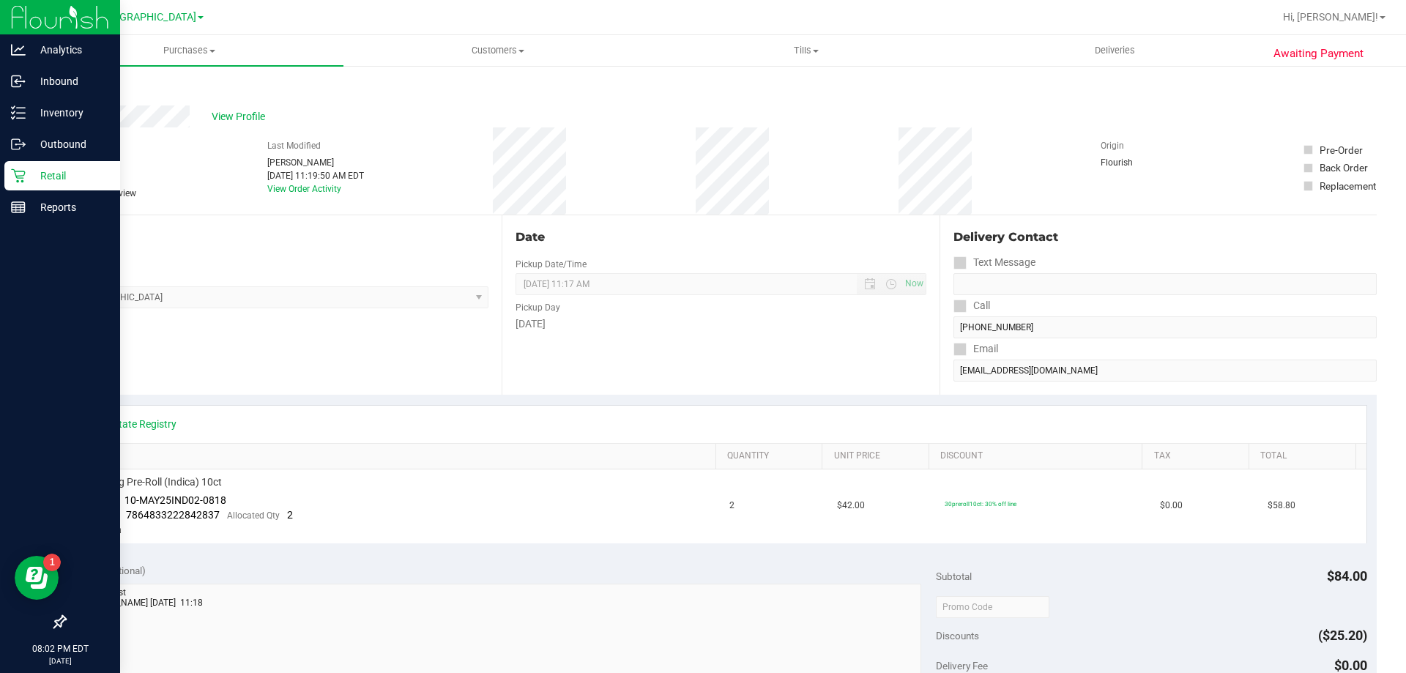
click at [12, 179] on icon at bounding box center [18, 175] width 15 height 15
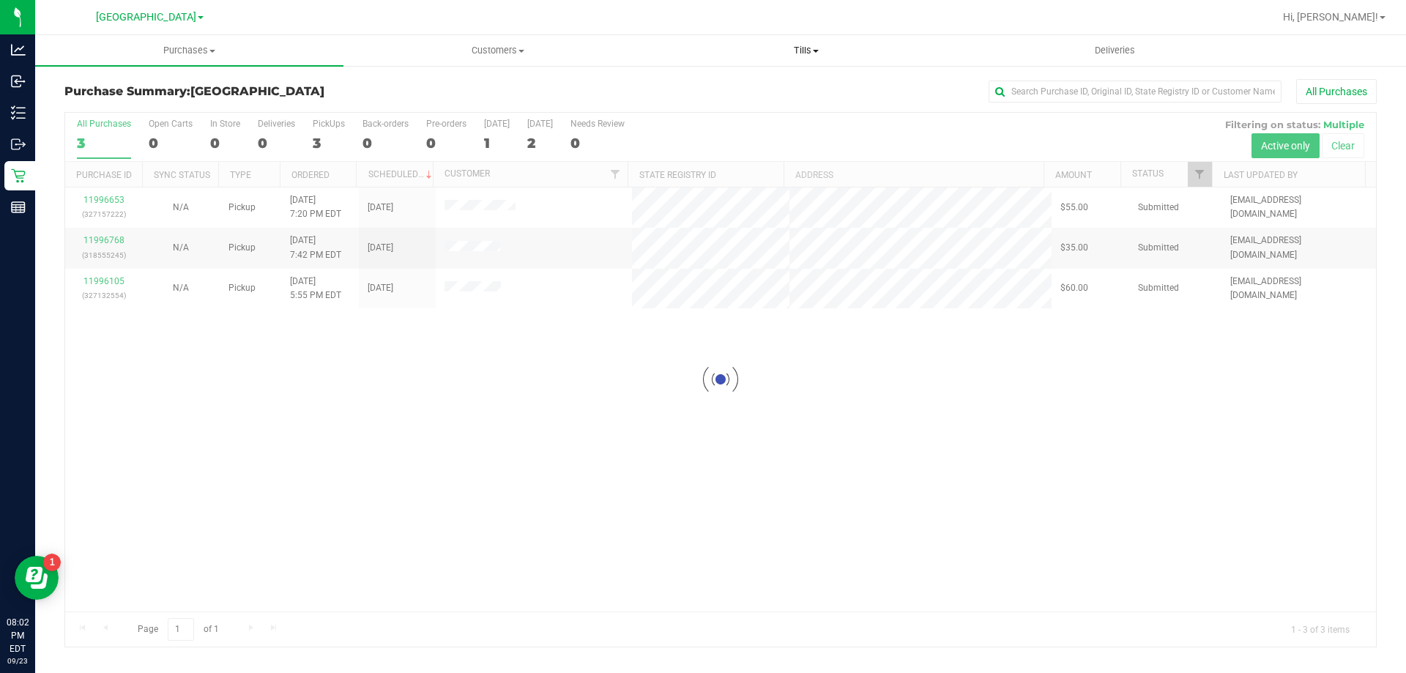
click at [701, 53] on span "Tills" at bounding box center [805, 50] width 307 height 13
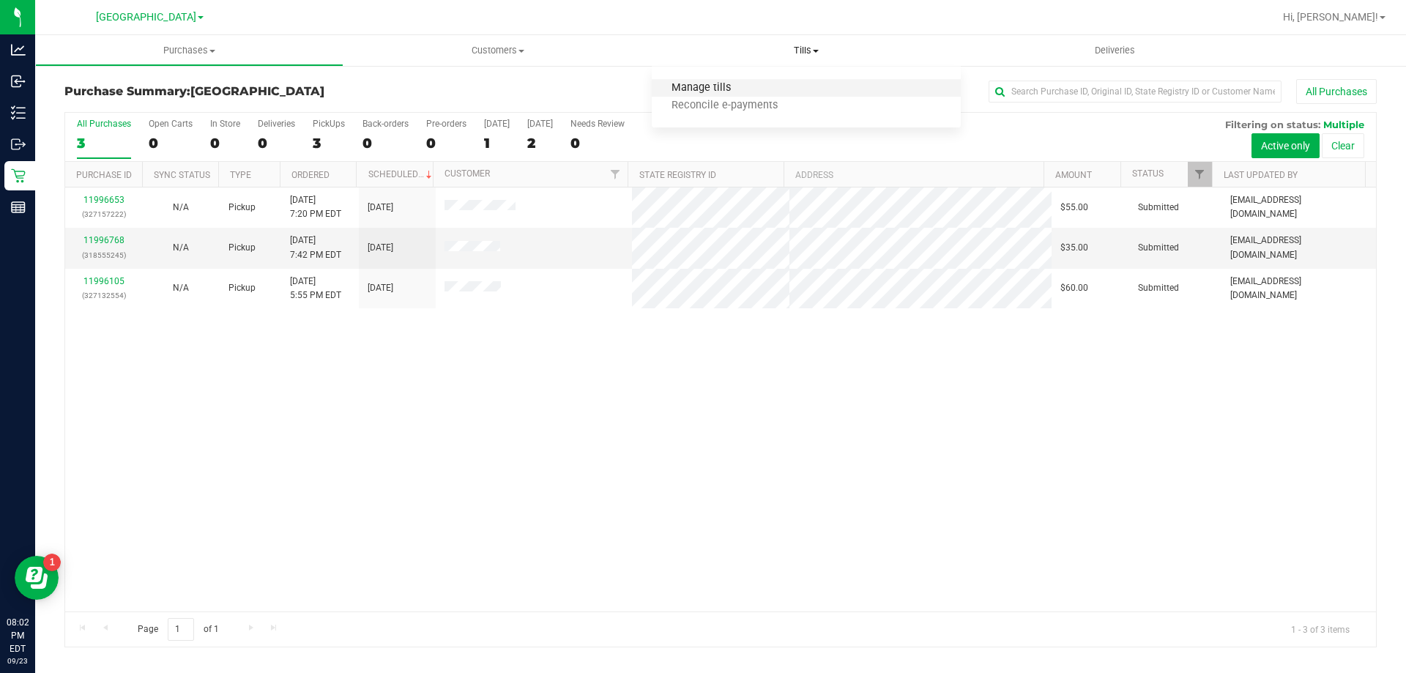
click at [701, 86] on span "Manage tills" at bounding box center [701, 88] width 99 height 12
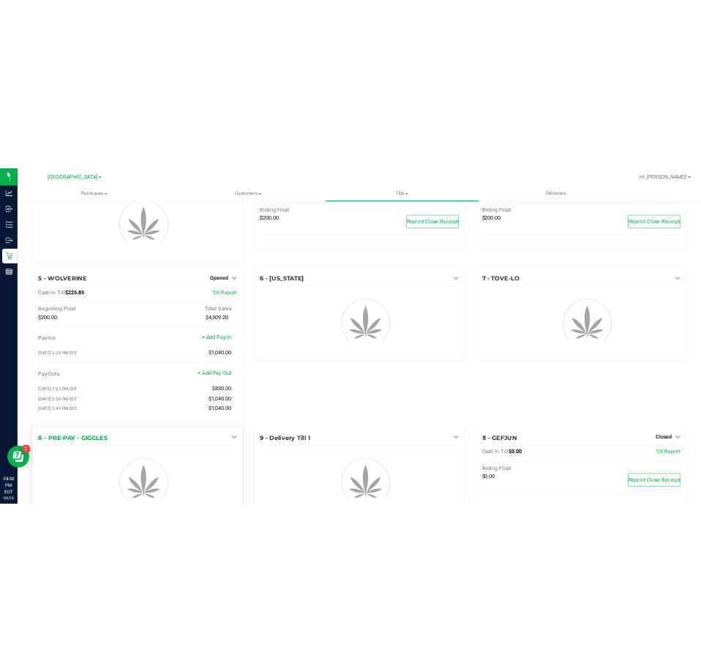
scroll to position [140, 0]
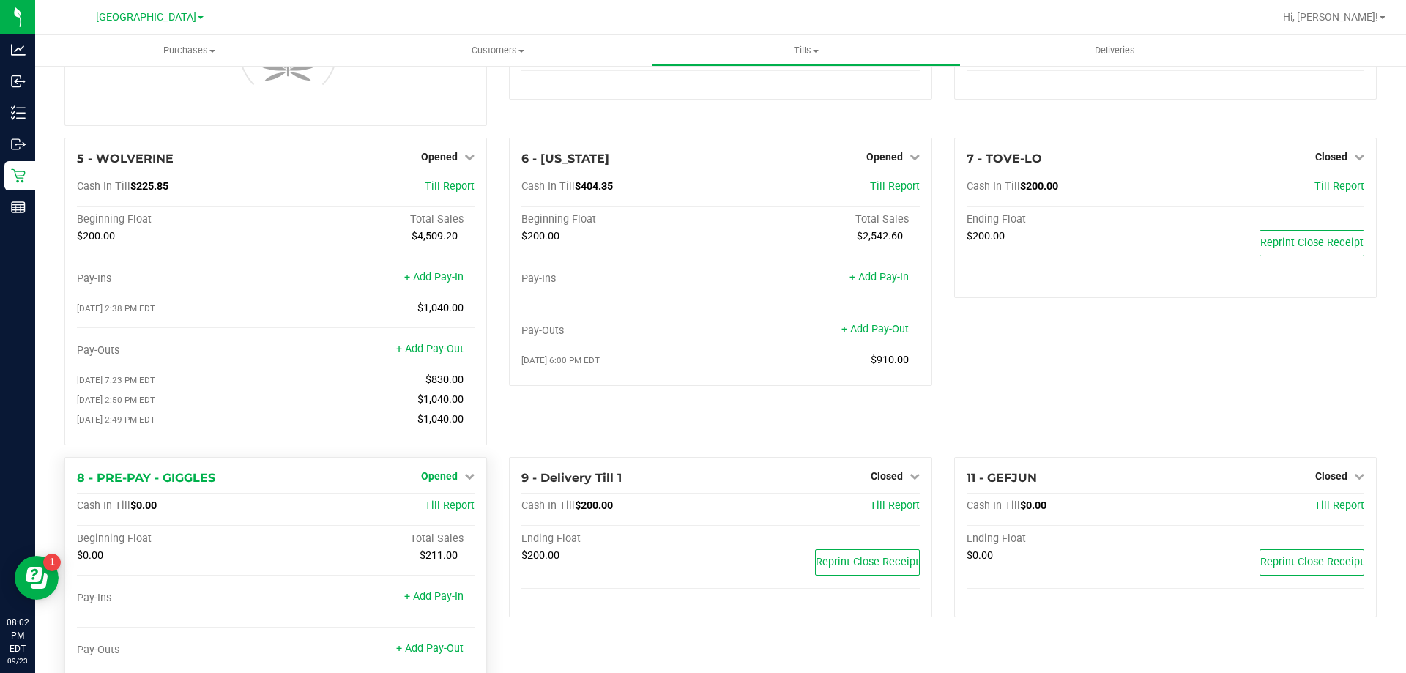
click at [455, 476] on link "Opened" at bounding box center [447, 476] width 53 height 12
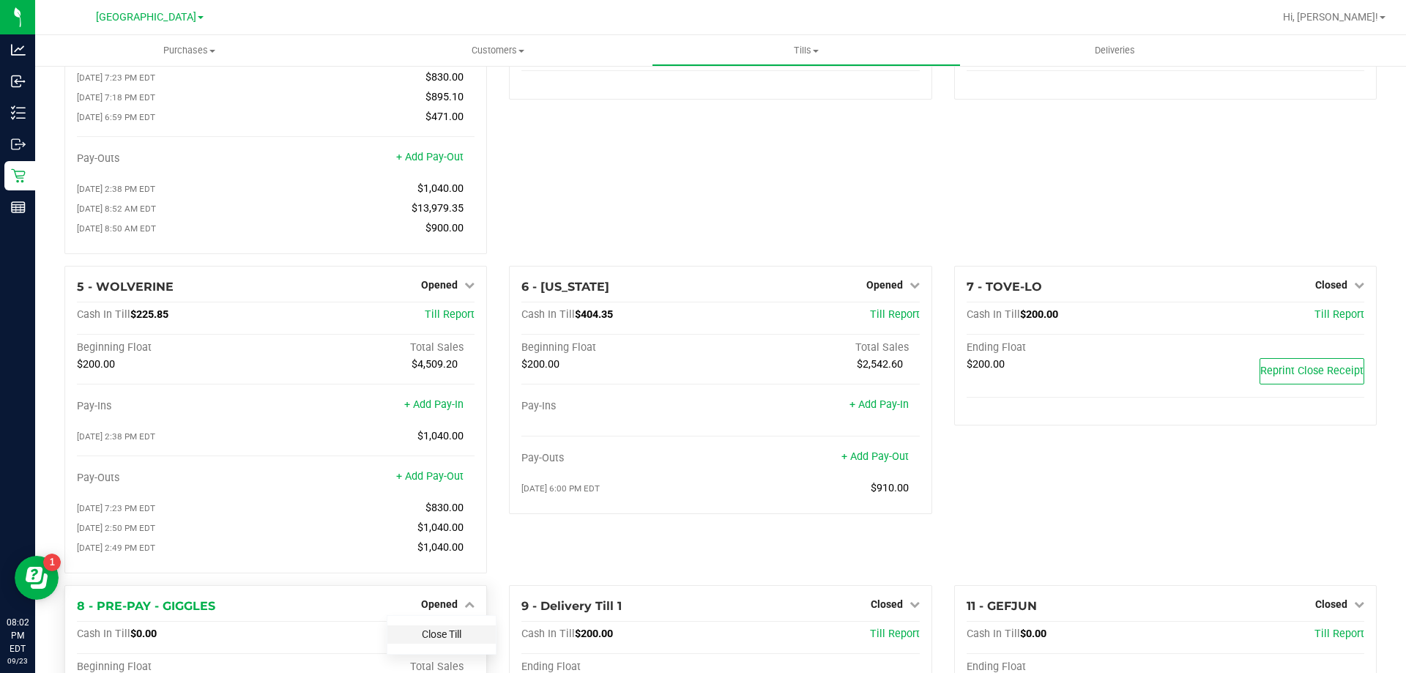
click at [431, 640] on link "Close Till" at bounding box center [442, 634] width 40 height 12
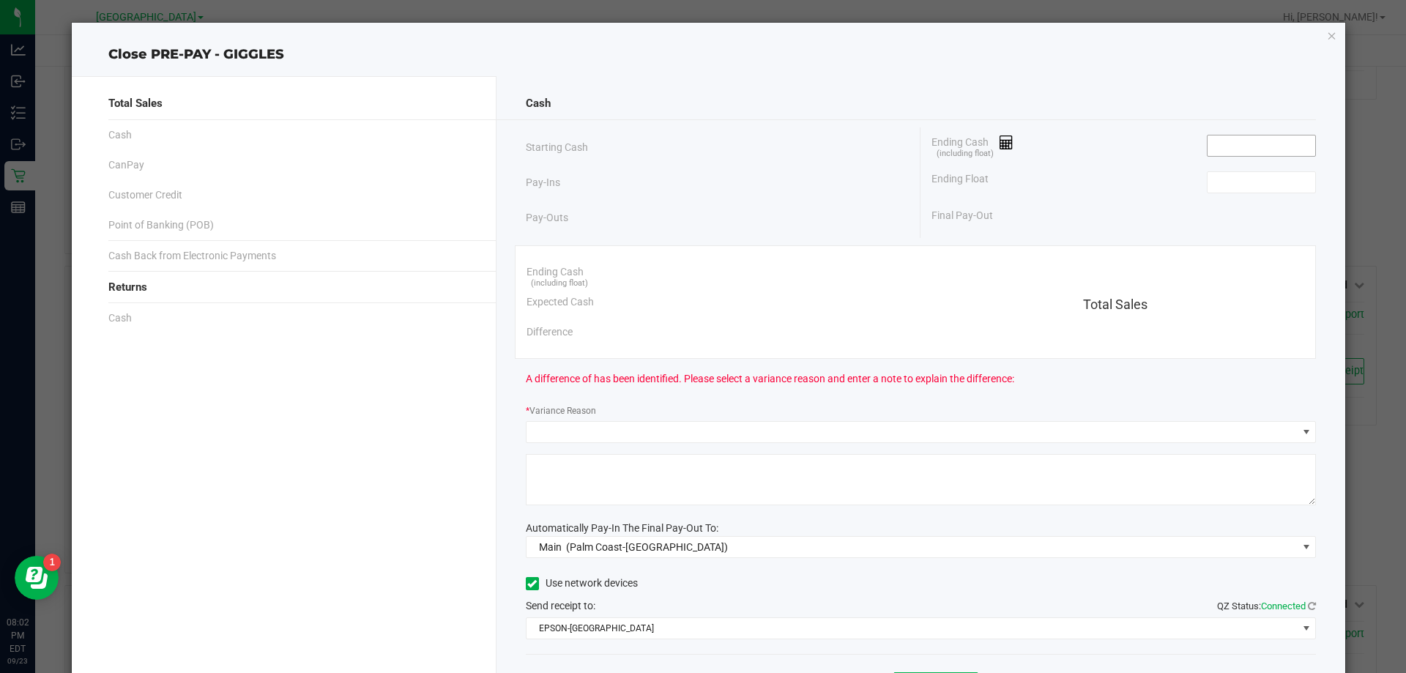
click at [701, 144] on input at bounding box center [1261, 145] width 108 height 20
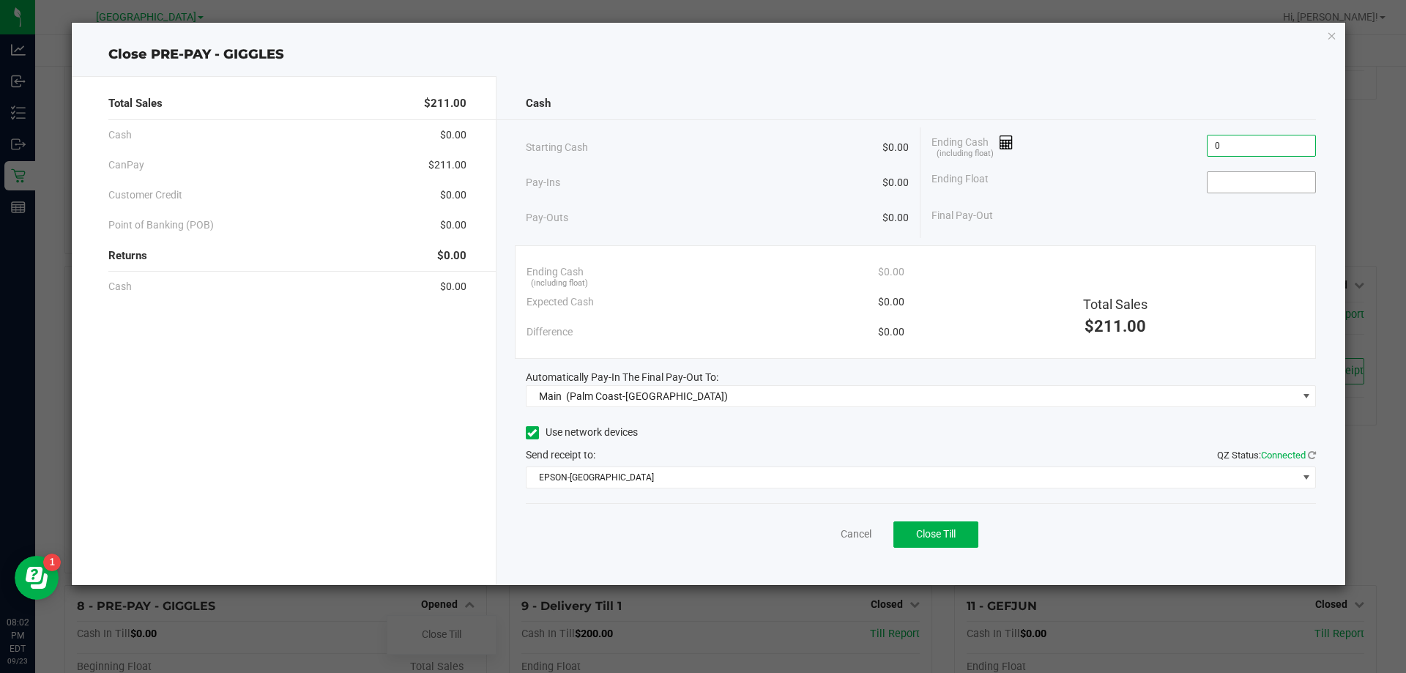
type input "$0.00"
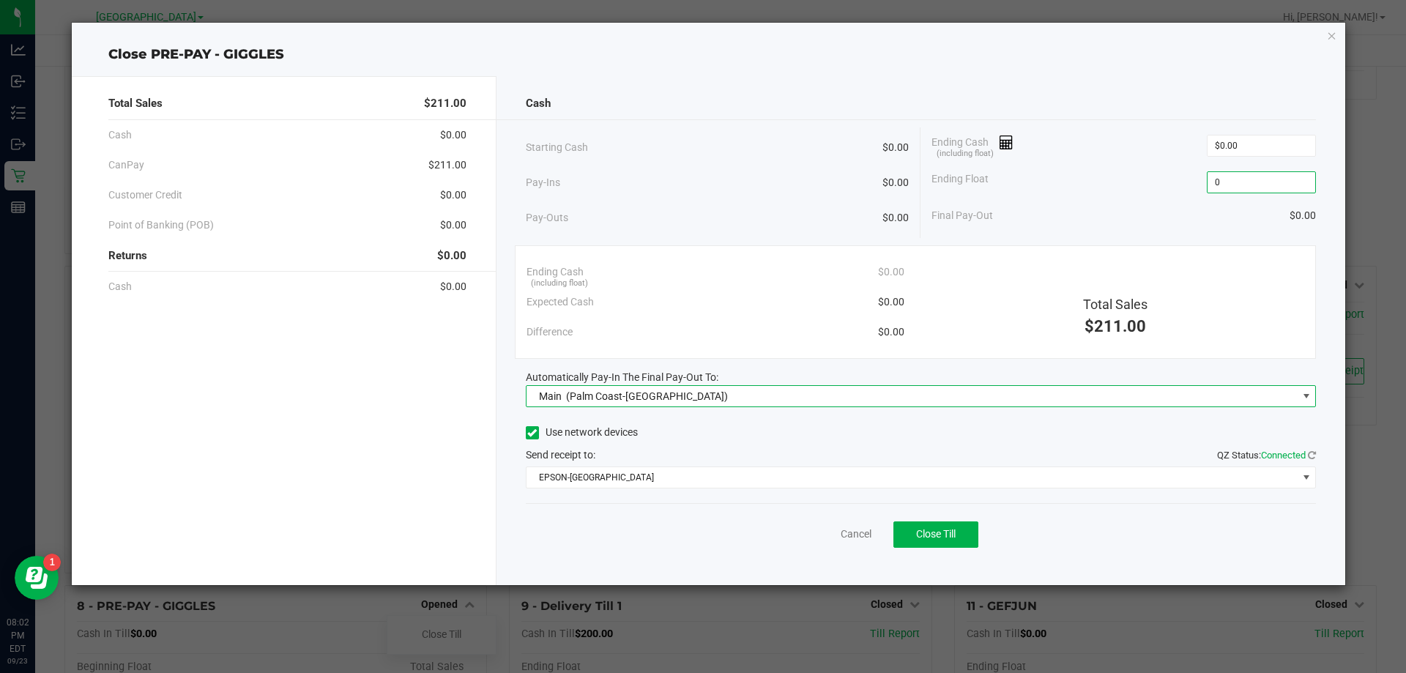
type input "$0.00"
click at [701, 529] on button "Close Till" at bounding box center [935, 534] width 85 height 26
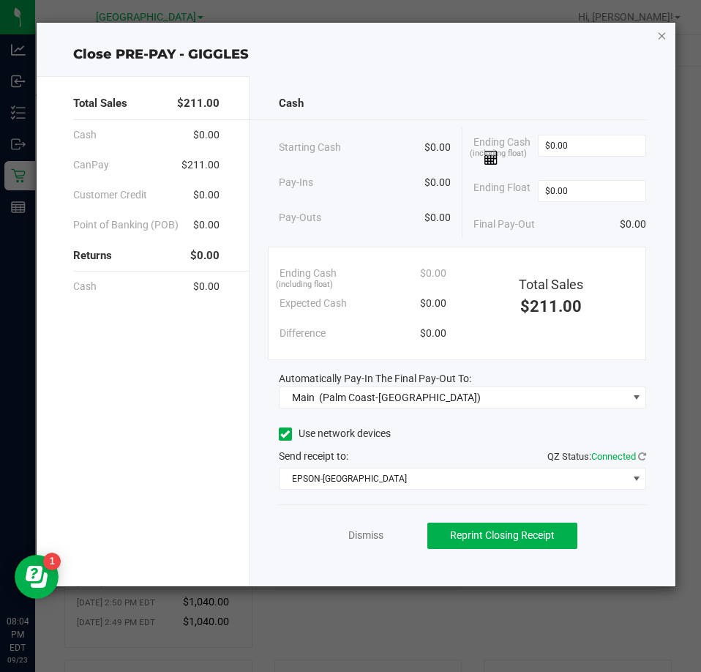
click at [666, 34] on icon "button" at bounding box center [662, 35] width 10 height 18
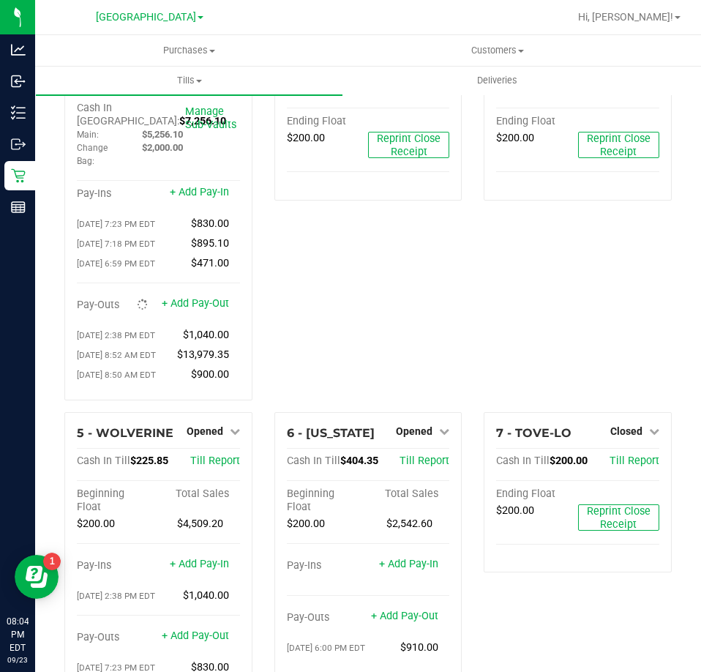
scroll to position [0, 0]
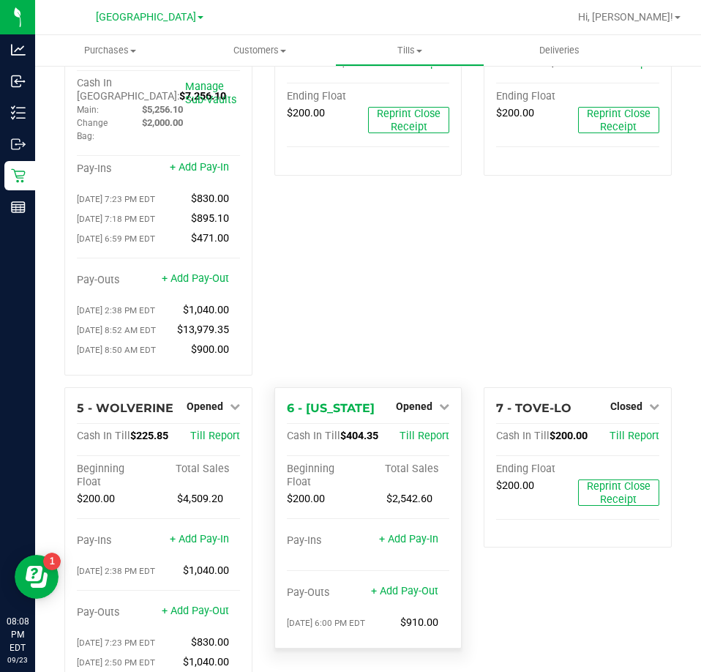
scroll to position [146, 0]
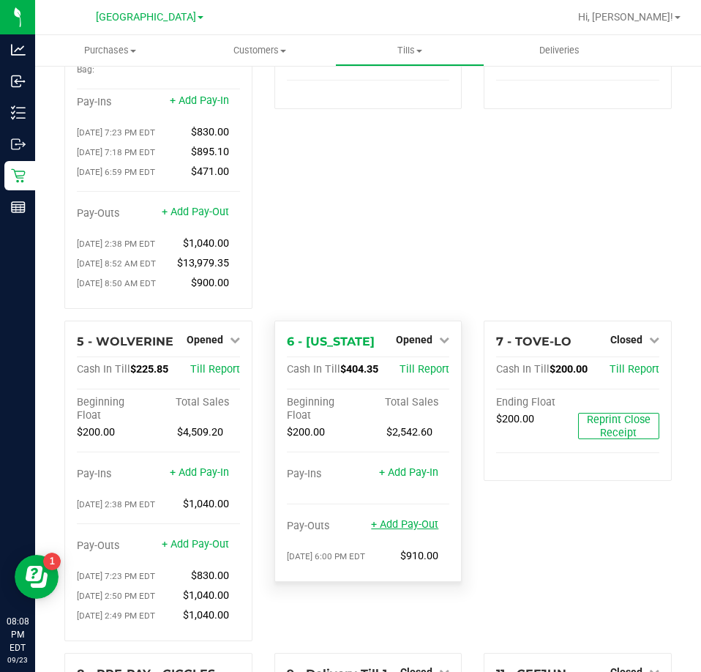
click at [425, 521] on div "+ Add Pay-Out" at bounding box center [404, 515] width 67 height 31
click at [423, 528] on link "+ Add Pay-Out" at bounding box center [404, 524] width 67 height 12
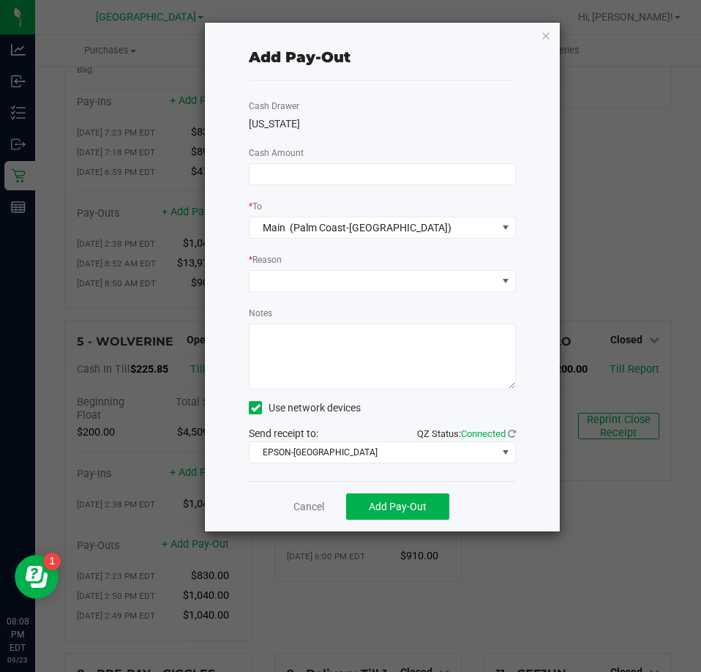
click at [331, 152] on div "Cash Drawer VERMONT Cash Amount * To Main (Palm Coast-Vault) * Reason Notes Use…" at bounding box center [382, 281] width 267 height 400
click at [319, 174] on input at bounding box center [383, 174] width 266 height 20
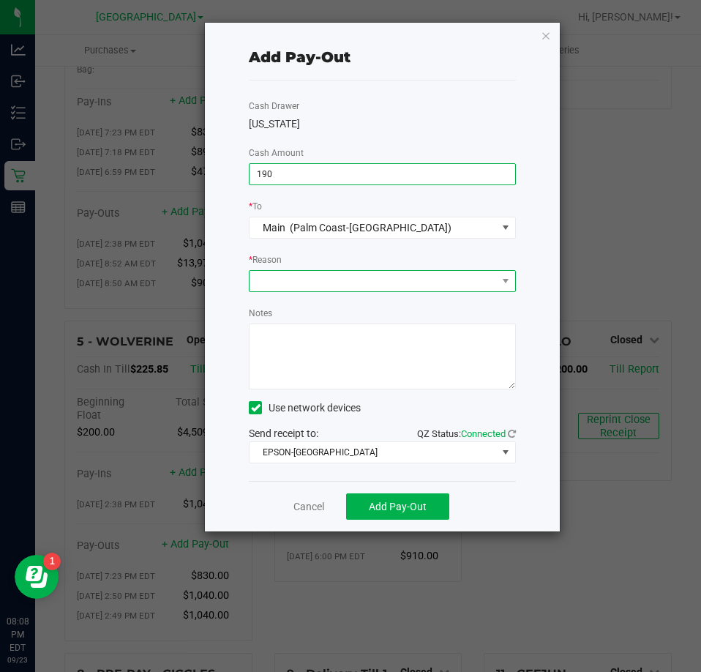
type input "$190.00"
click at [318, 272] on span at bounding box center [373, 281] width 247 height 20
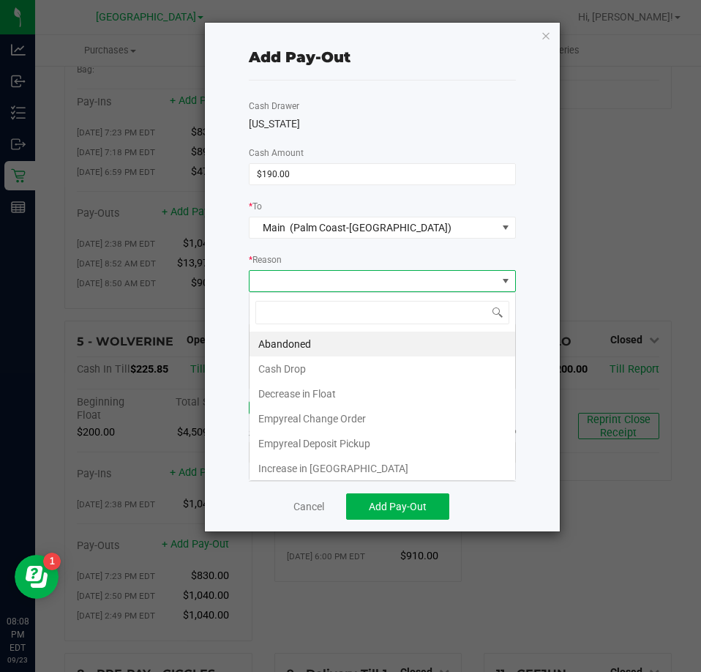
scroll to position [22, 266]
click at [291, 359] on li "Cash Drop" at bounding box center [383, 369] width 266 height 25
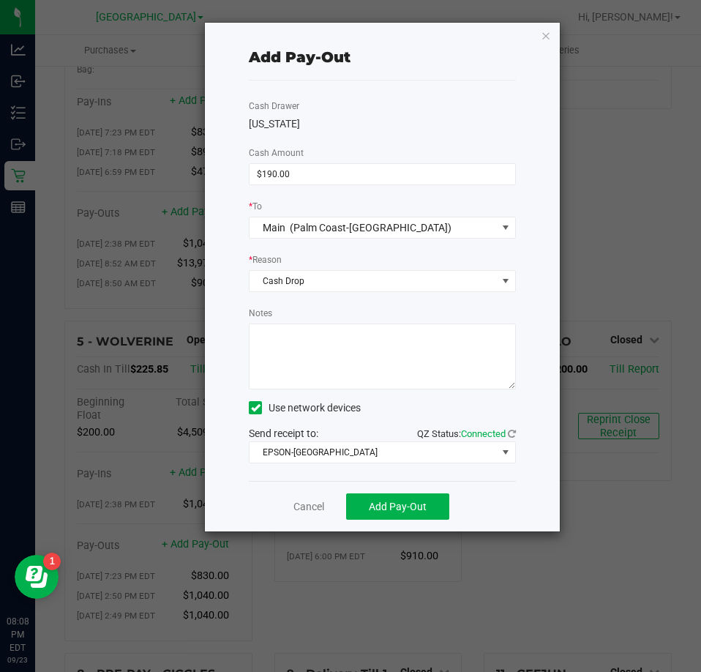
click at [291, 359] on textarea "Notes" at bounding box center [382, 357] width 267 height 66
type textarea "mp"
click at [426, 510] on button "Add Pay-Out" at bounding box center [397, 506] width 103 height 26
click at [542, 29] on icon "button" at bounding box center [546, 35] width 10 height 18
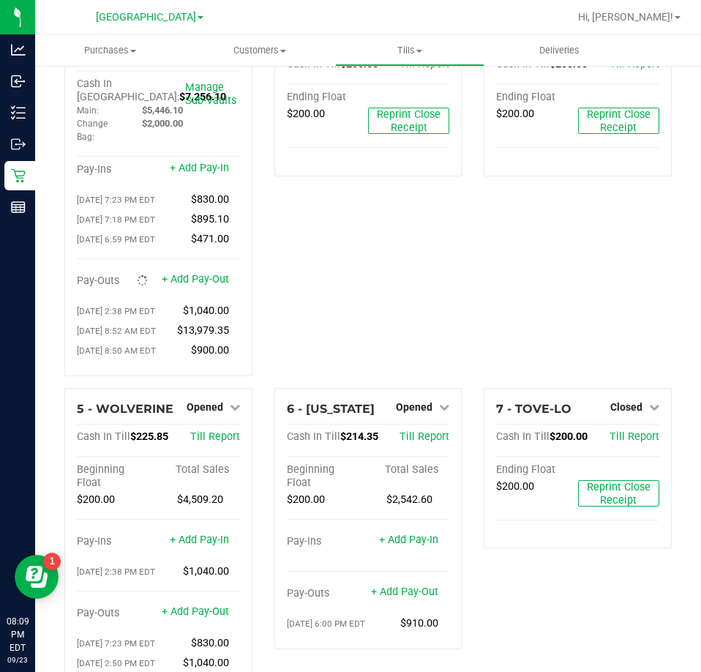
scroll to position [0, 0]
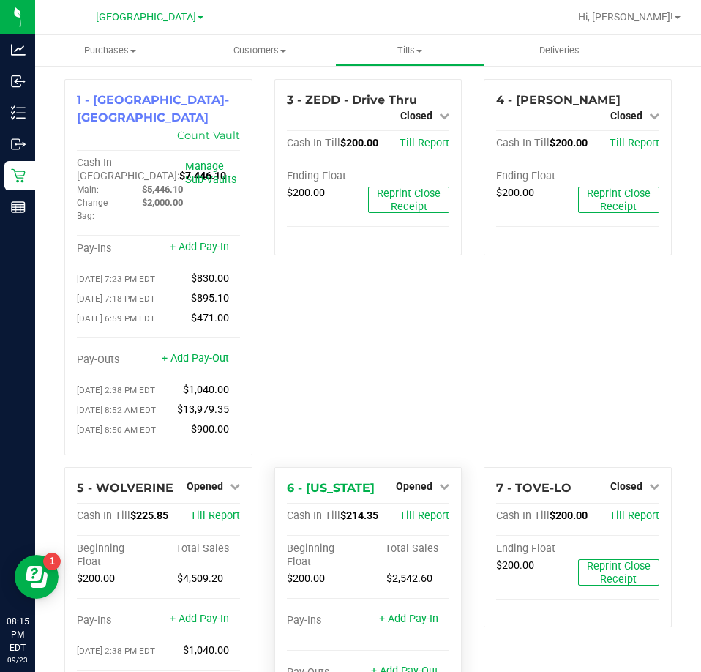
click at [419, 500] on div "6 - VERMONT Opened Close Till Cash In Till $214.35 Till Report Beginning Float …" at bounding box center [369, 597] width 188 height 261
click at [421, 492] on span "Opened" at bounding box center [414, 486] width 37 height 12
click at [406, 520] on link "Close Till" at bounding box center [417, 516] width 40 height 12
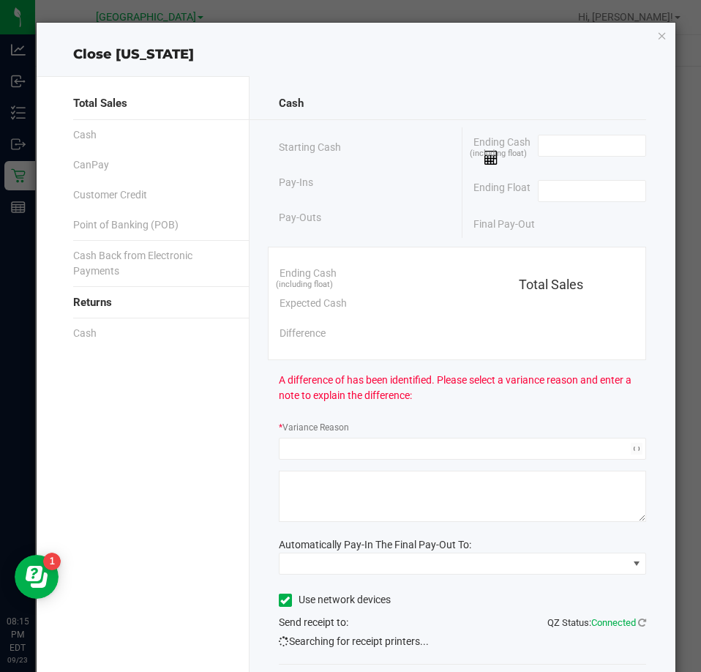
click at [584, 202] on div "Ending Float" at bounding box center [560, 191] width 173 height 37
click at [571, 193] on input at bounding box center [593, 191] width 108 height 20
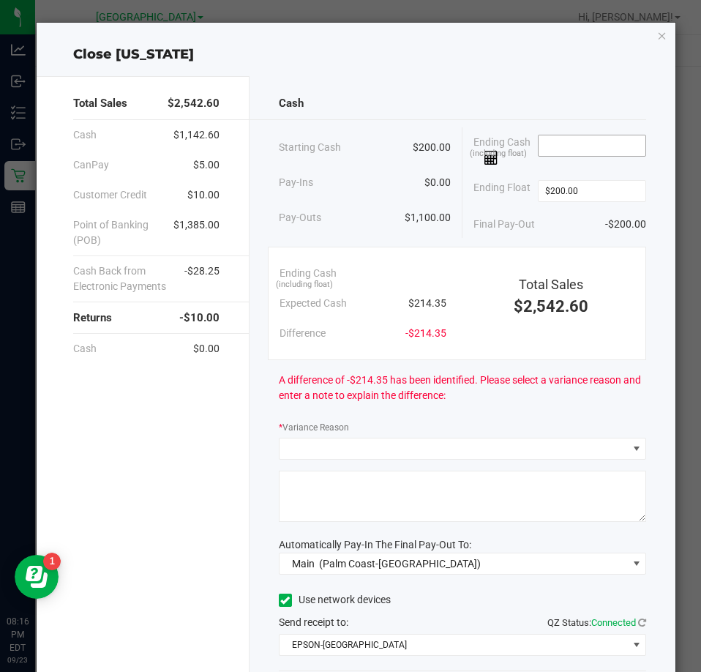
type input "$200.00"
click at [558, 149] on input at bounding box center [593, 145] width 108 height 20
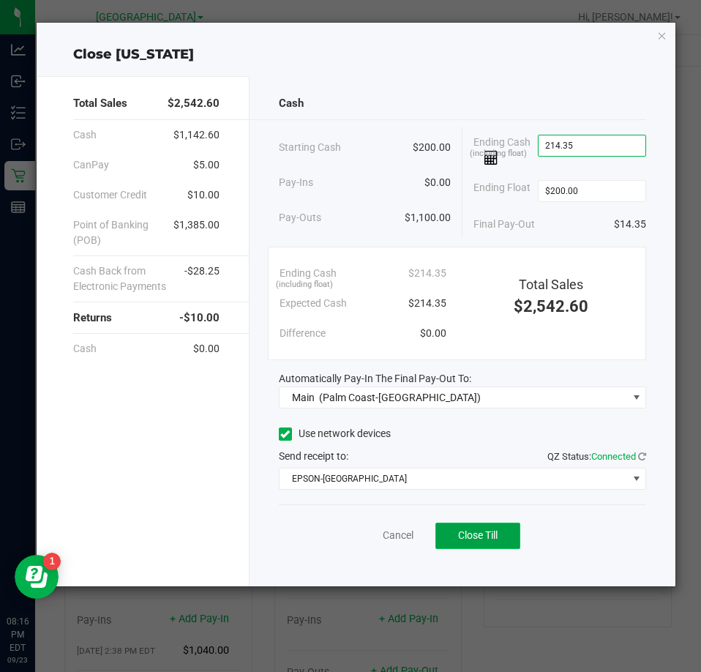
type input "$214.35"
click at [478, 535] on span "Close Till" at bounding box center [478, 535] width 40 height 12
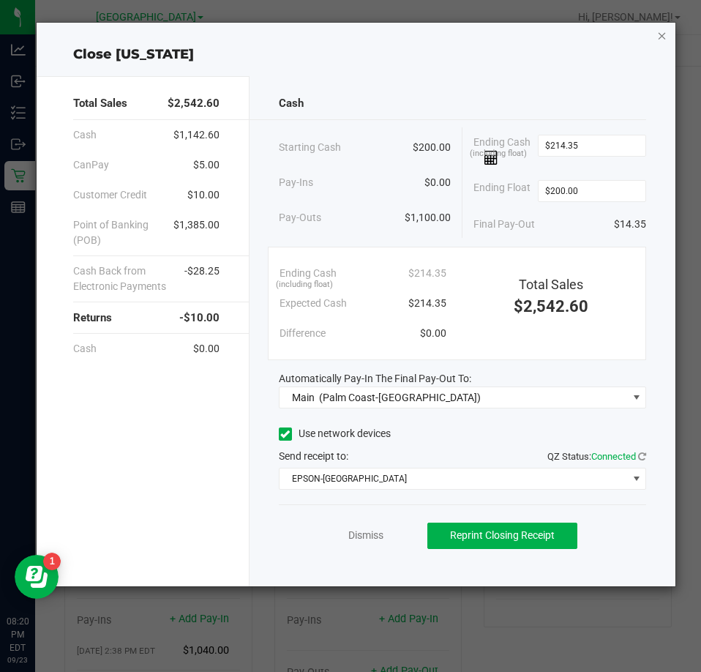
click at [658, 34] on icon "button" at bounding box center [662, 35] width 10 height 18
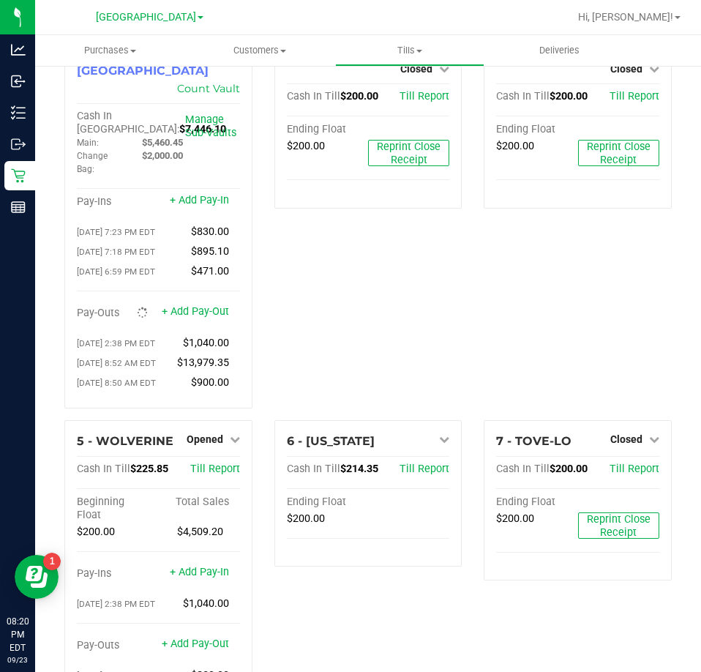
scroll to position [73, 0]
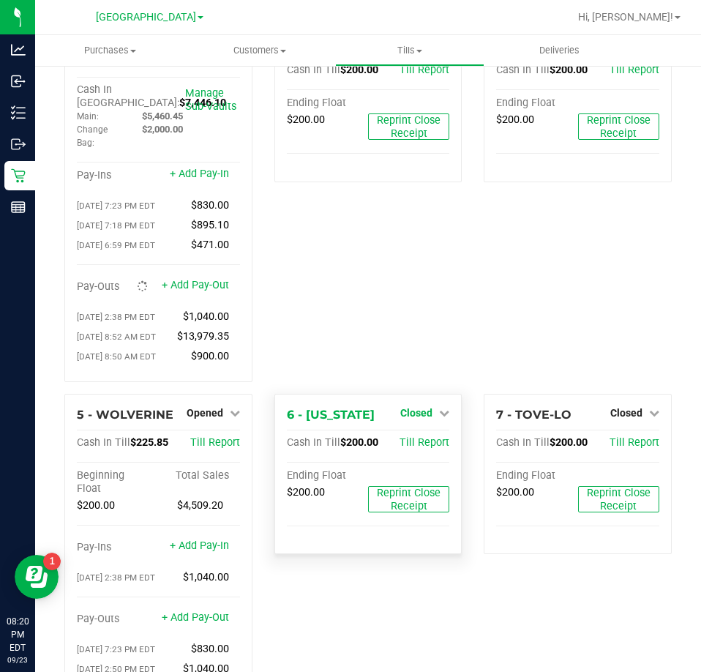
click at [440, 418] on icon at bounding box center [444, 413] width 10 height 10
click at [430, 445] on div "Open Till" at bounding box center [416, 443] width 108 height 18
click at [413, 446] on link "Open Till" at bounding box center [416, 443] width 39 height 12
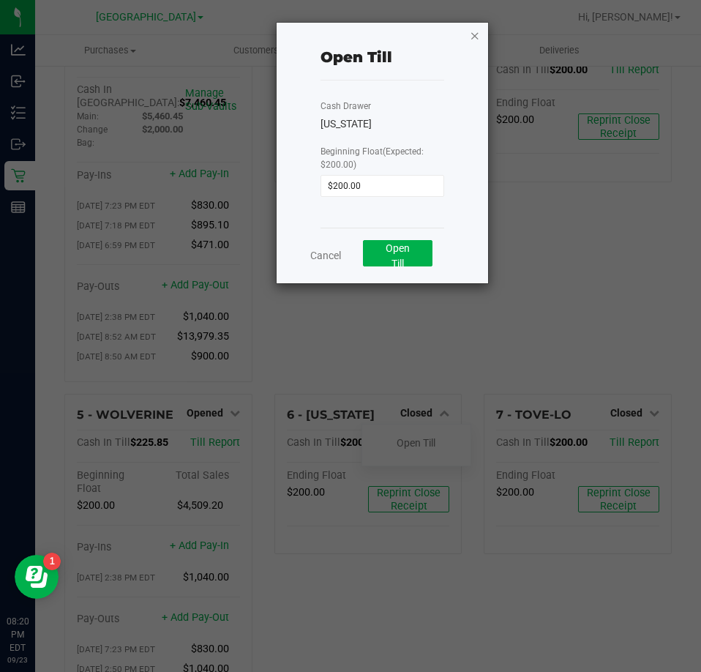
click at [471, 37] on icon "button" at bounding box center [475, 35] width 10 height 18
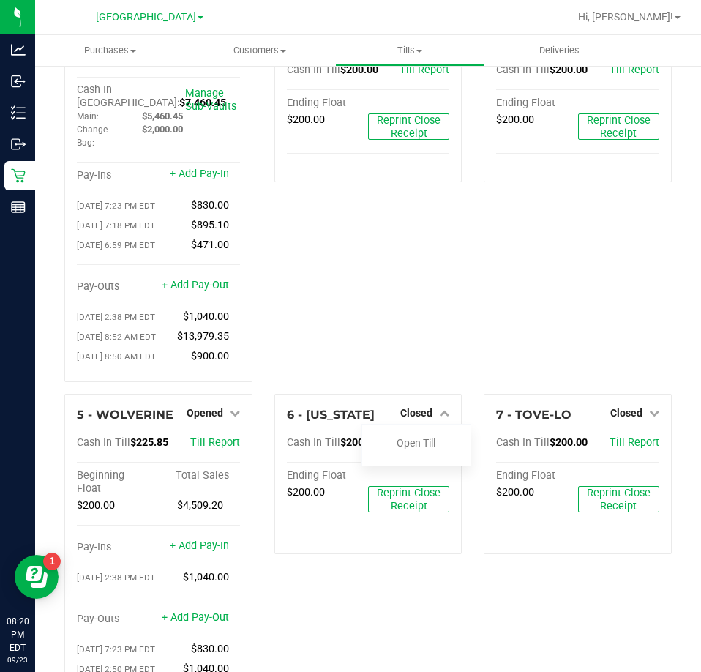
click at [428, 274] on div "3 - ZEDD - Drive Thru Closed Open Till Cash In Till $200.00 Till Report Ending …" at bounding box center [369, 200] width 210 height 388
click at [236, 417] on icon at bounding box center [235, 413] width 10 height 10
click at [222, 436] on div "Close Till" at bounding box center [206, 443] width 108 height 18
click at [222, 441] on link "Close Till" at bounding box center [207, 443] width 40 height 12
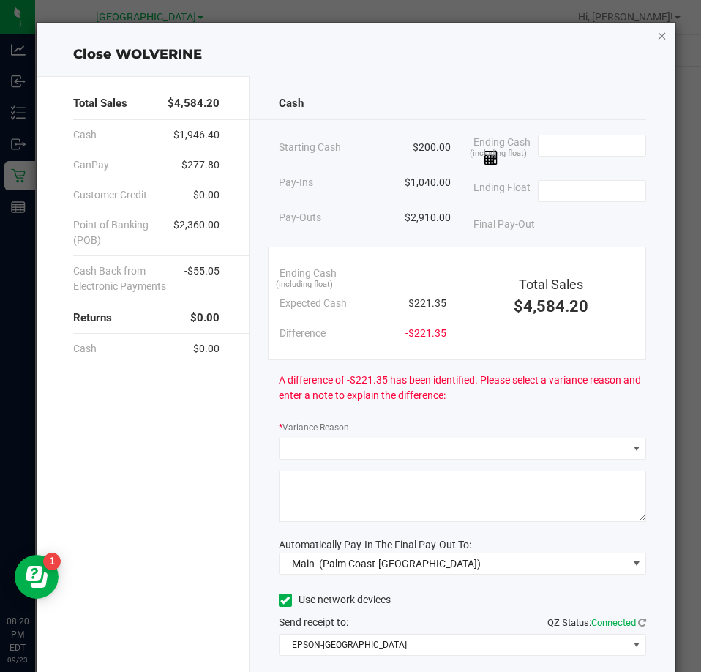
drag, startPoint x: 663, startPoint y: 40, endPoint x: 653, endPoint y: 42, distance: 10.0
click at [662, 42] on div "Close WOLVERINE Total Sales $4,584.20 Cash $1,946.40 CanPay $277.80 Customer Cr…" at bounding box center [357, 388] width 640 height 730
click at [657, 42] on icon "button" at bounding box center [662, 35] width 10 height 18
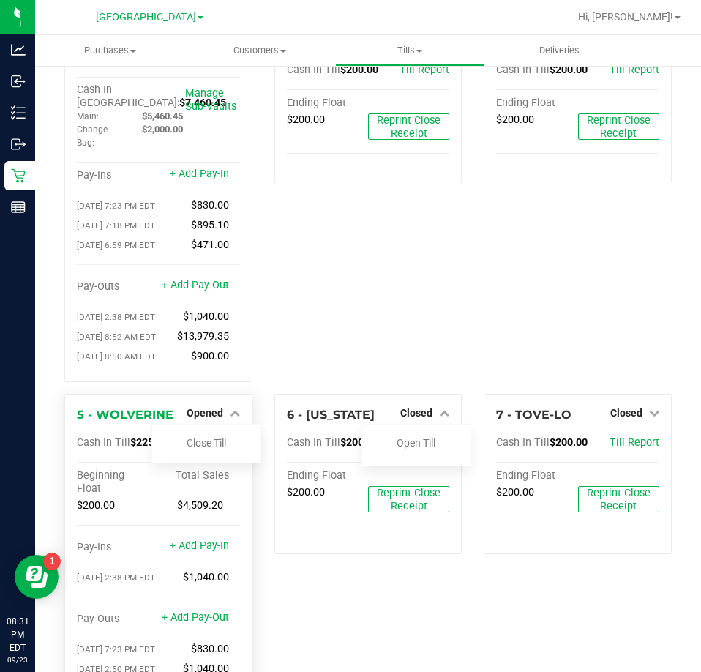
click at [186, 456] on div "Close Till" at bounding box center [207, 444] width 110 height 40
click at [193, 441] on link "Close Till" at bounding box center [207, 443] width 40 height 12
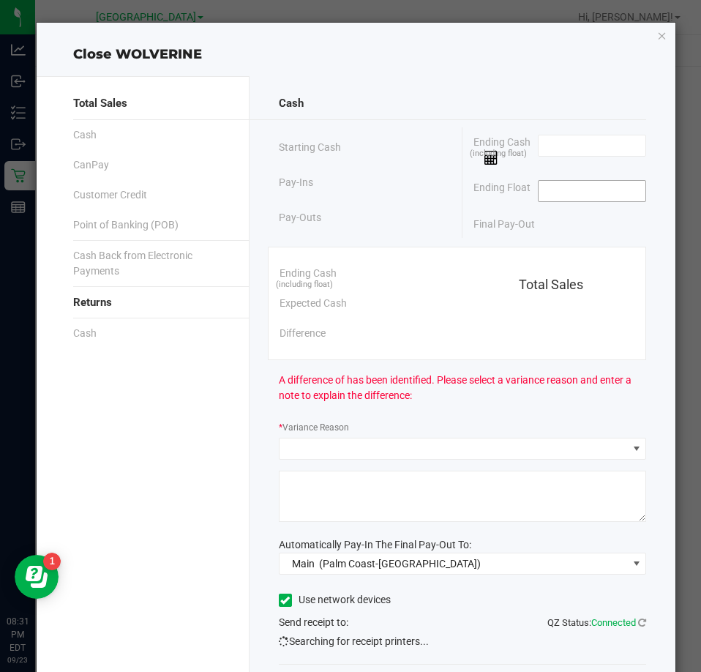
click at [606, 193] on input at bounding box center [593, 191] width 108 height 20
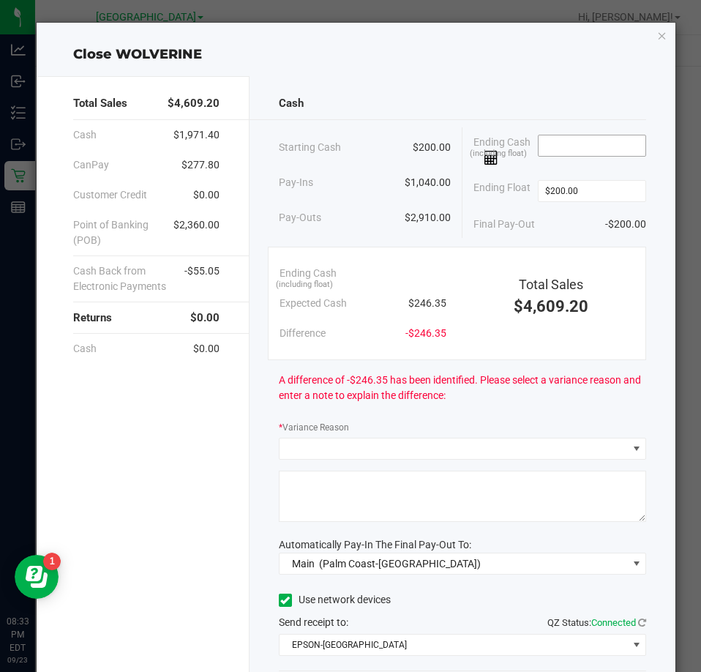
type input "$200.00"
click at [556, 137] on input at bounding box center [593, 145] width 108 height 20
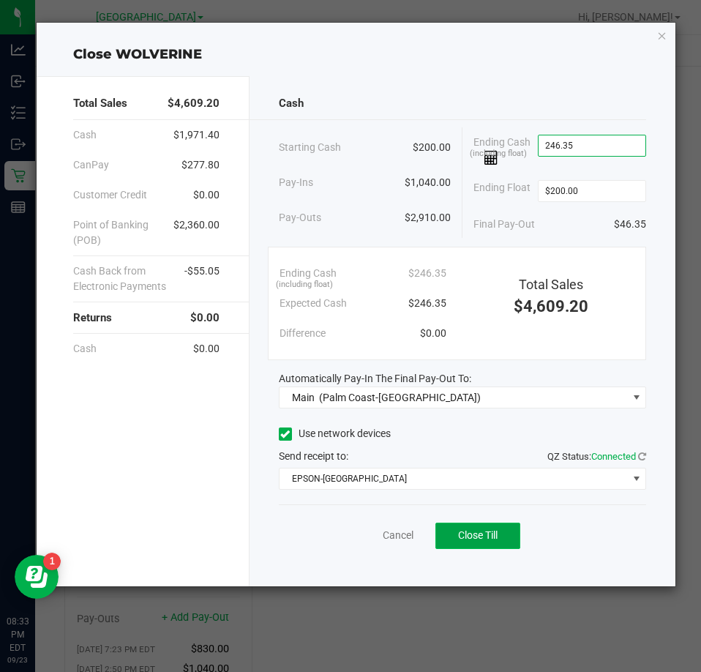
type input "$246.35"
click at [471, 534] on span "Close Till" at bounding box center [478, 535] width 40 height 12
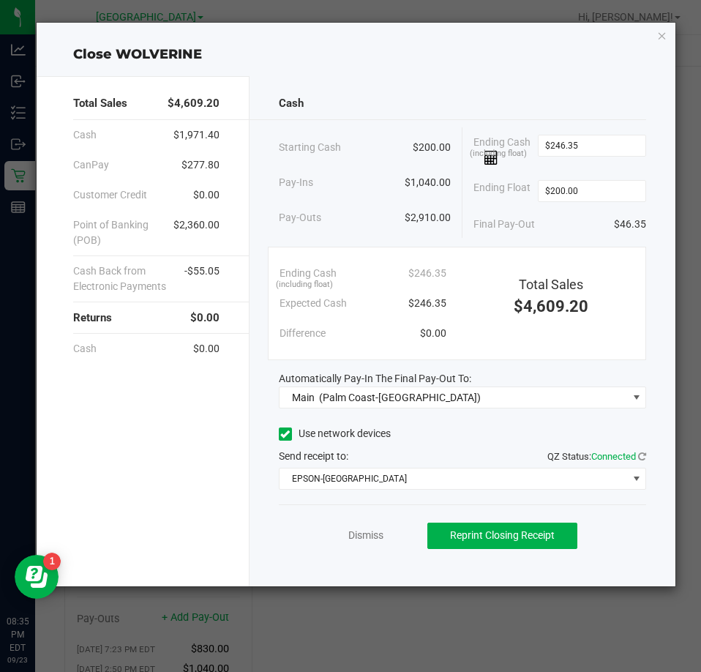
click at [652, 39] on div "Close WOLVERINE Total Sales $4,609.20 Cash $1,971.40 CanPay $277.80 Customer Cr…" at bounding box center [357, 305] width 640 height 564
click at [662, 34] on icon "button" at bounding box center [662, 35] width 10 height 18
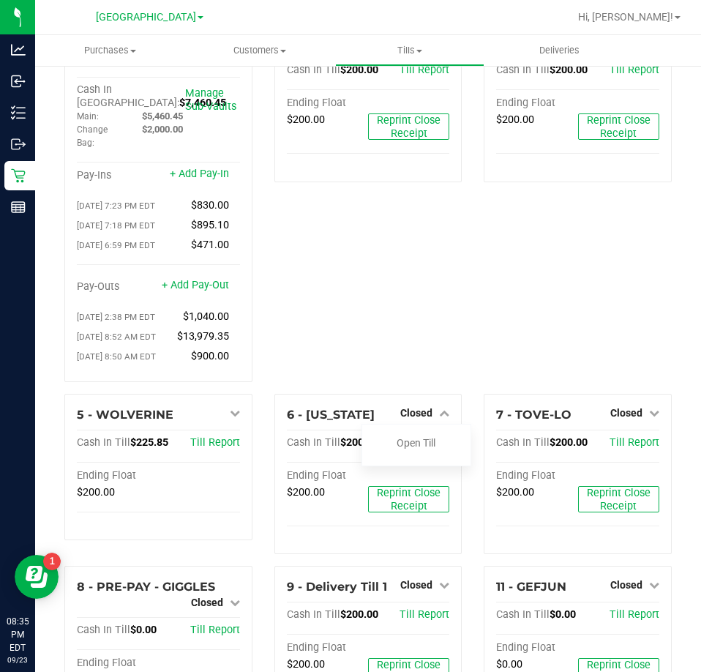
click at [496, 294] on div "4 - YIRUMA Closed Open Till Cash In Till $200.00 Till Report Ending Float $200.…" at bounding box center [578, 200] width 210 height 388
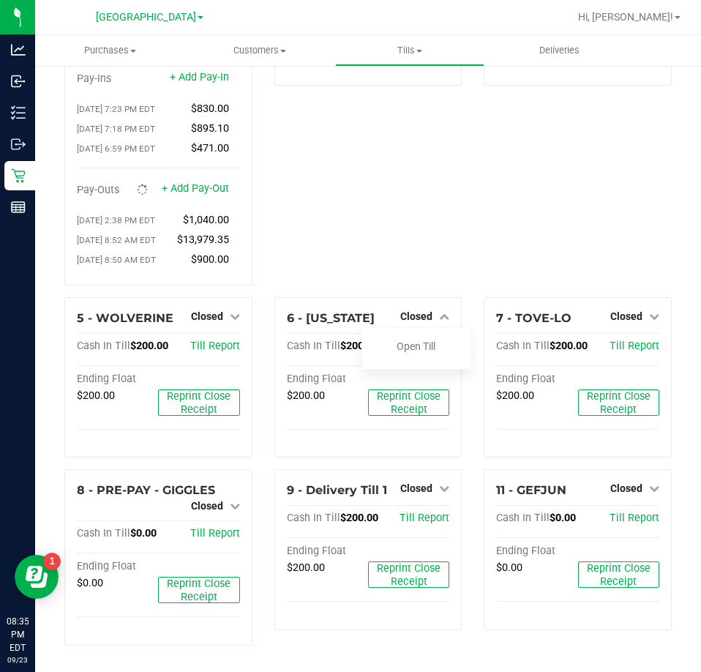
scroll to position [0, 0]
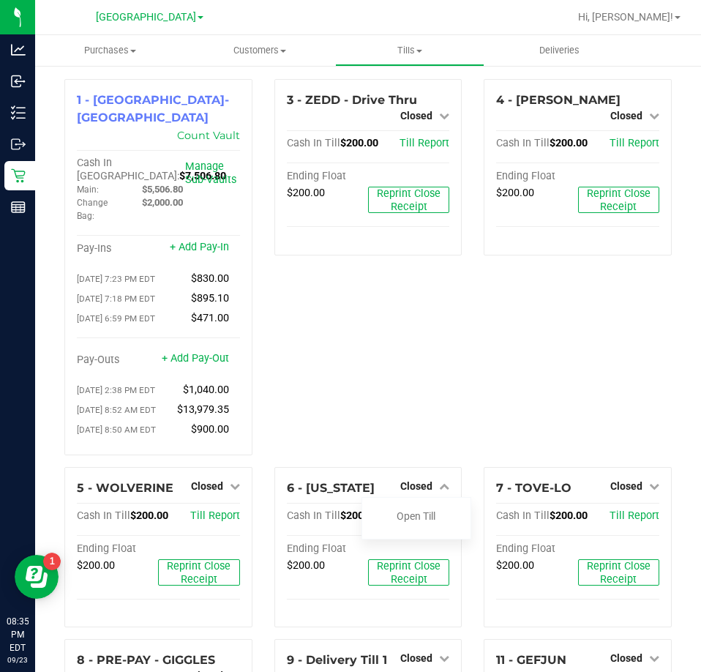
click at [455, 317] on div "3 - ZEDD - Drive Thru Closed Open Till Cash In Till $200.00 Till Report Ending …" at bounding box center [369, 273] width 210 height 388
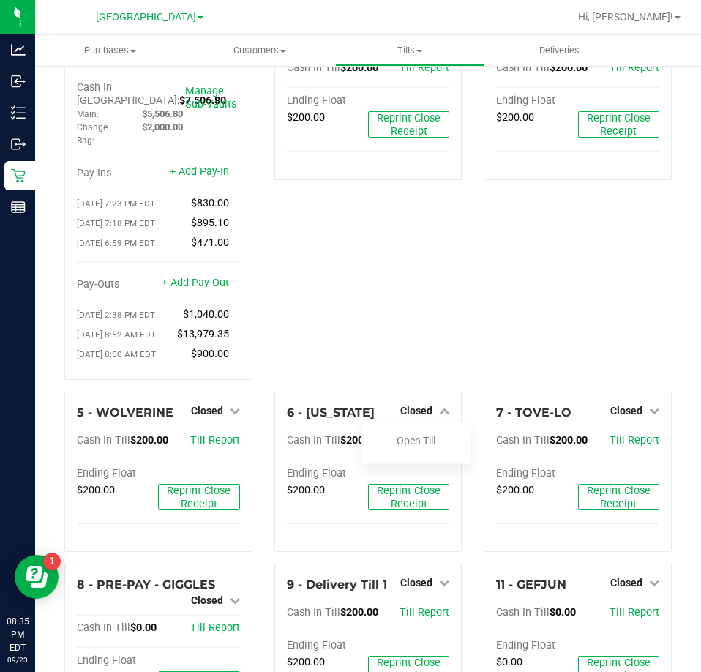
scroll to position [146, 0]
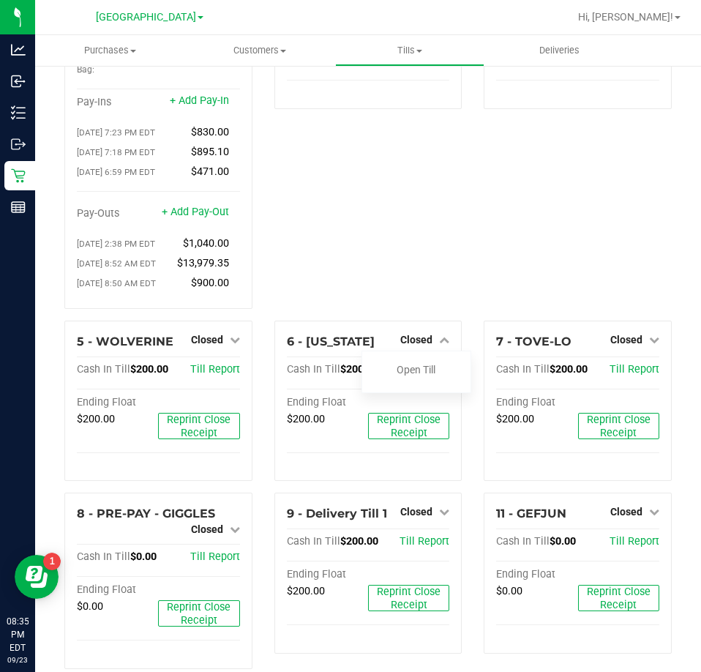
click at [569, 267] on div "4 - YIRUMA Closed Open Till Cash In Till $200.00 Till Report Ending Float $200.…" at bounding box center [578, 127] width 210 height 388
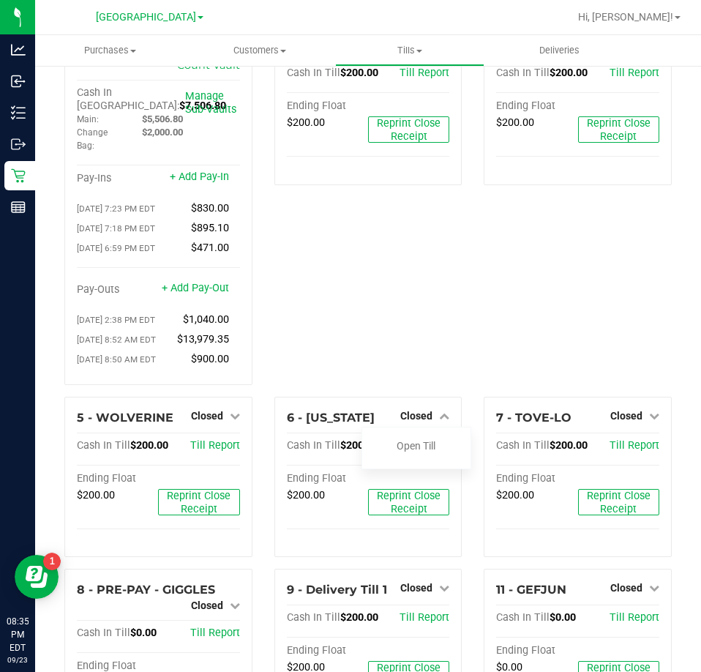
scroll to position [0, 0]
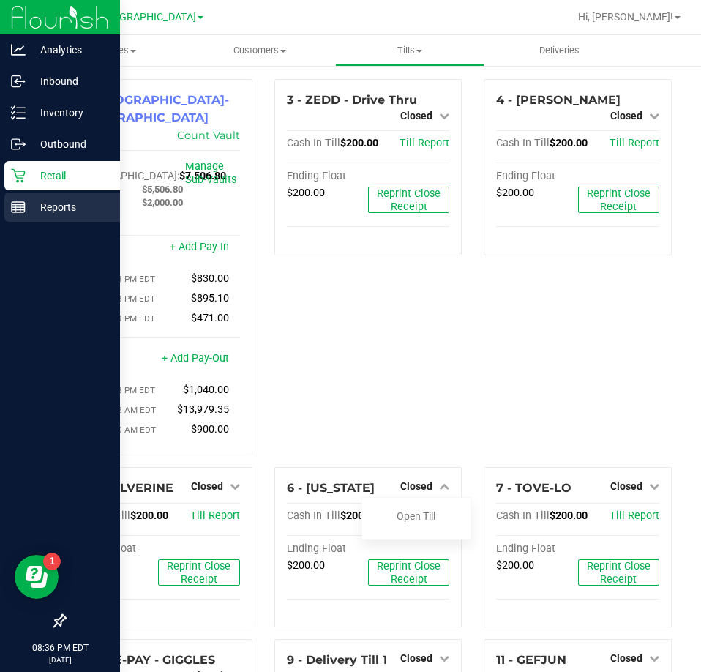
click at [41, 220] on div "Reports" at bounding box center [62, 207] width 116 height 29
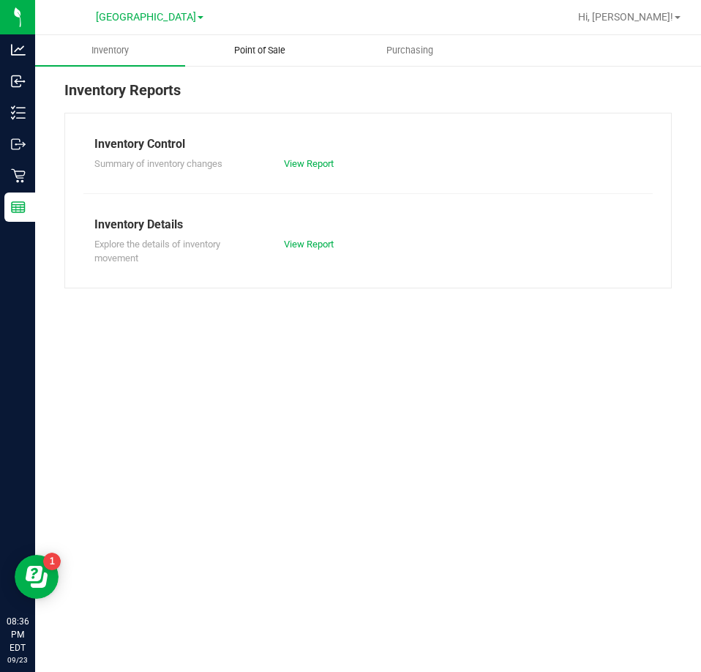
click at [210, 47] on uib-tab-heading "Point of Sale" at bounding box center [260, 50] width 149 height 29
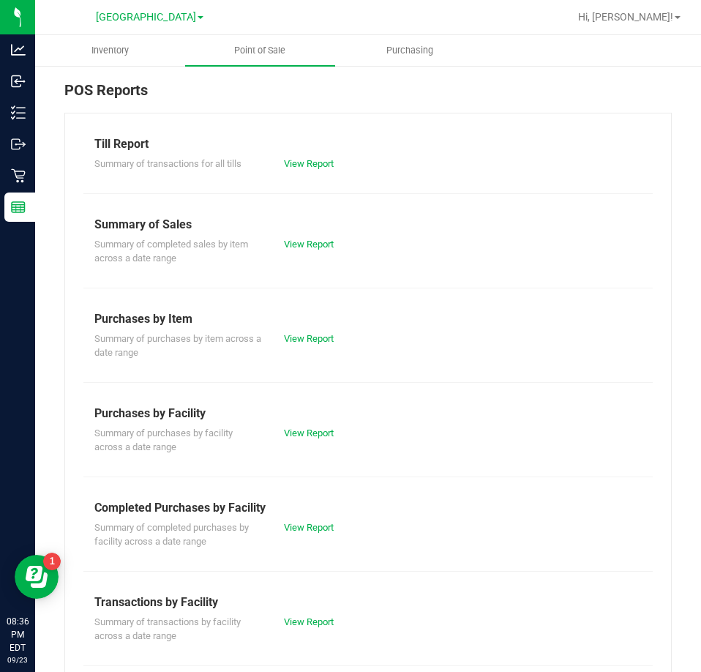
click at [307, 613] on div "Summary of transactions by facility across a date range View Report" at bounding box center [368, 627] width 570 height 32
click at [307, 615] on div "View Report" at bounding box center [320, 622] width 95 height 15
click at [322, 628] on div "View Report" at bounding box center [320, 622] width 95 height 15
click at [321, 623] on link "View Report" at bounding box center [309, 621] width 50 height 11
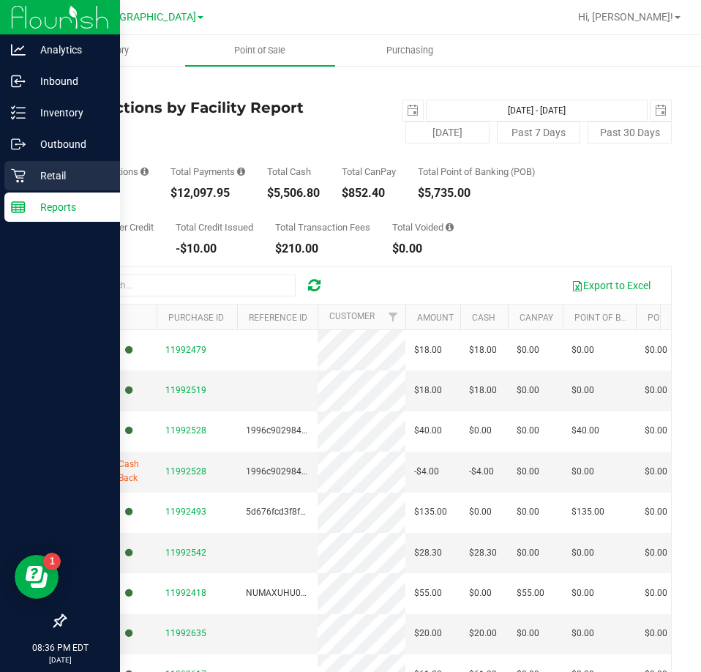
click at [31, 171] on p "Retail" at bounding box center [70, 176] width 88 height 18
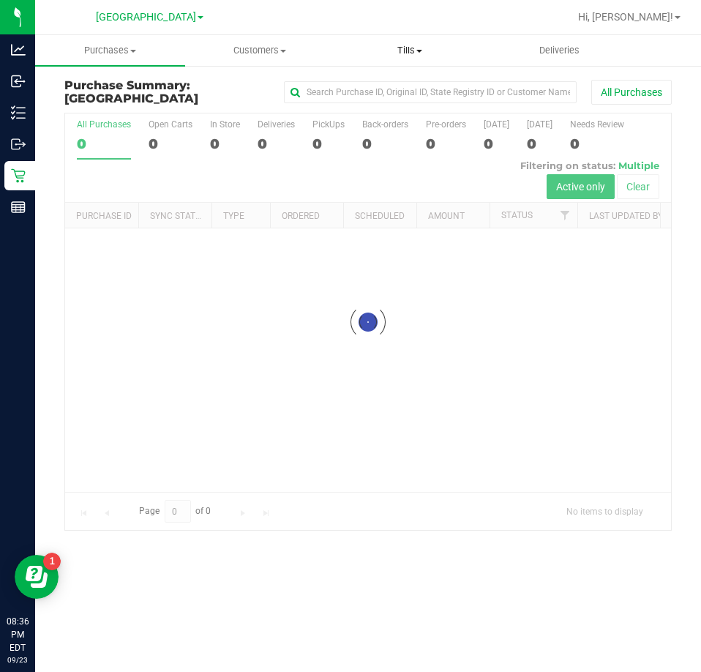
click at [409, 45] on span "Tills" at bounding box center [410, 50] width 149 height 13
click at [387, 103] on span "Reconcile e-payments" at bounding box center [408, 106] width 146 height 12
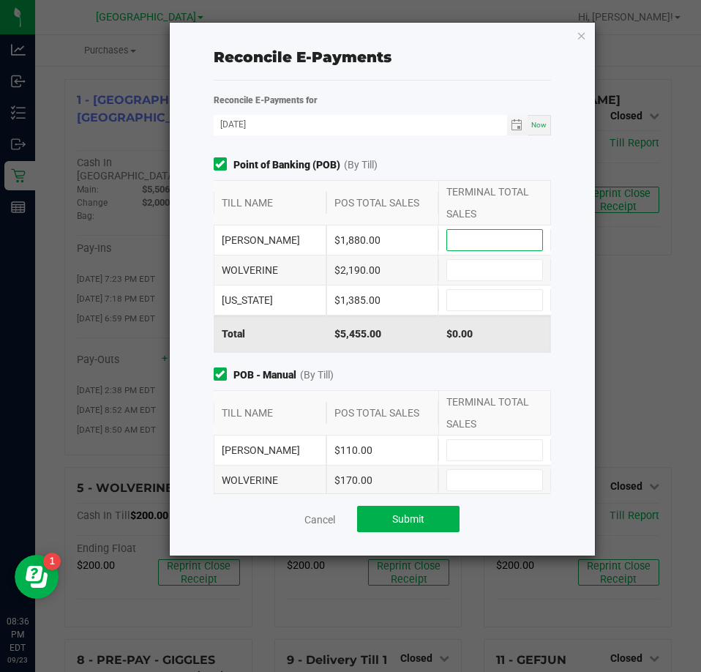
click at [467, 230] on input at bounding box center [494, 240] width 95 height 20
type input "$1,880.00"
type input "$2,190.00"
type input "$1,385.00"
type input "$110.00"
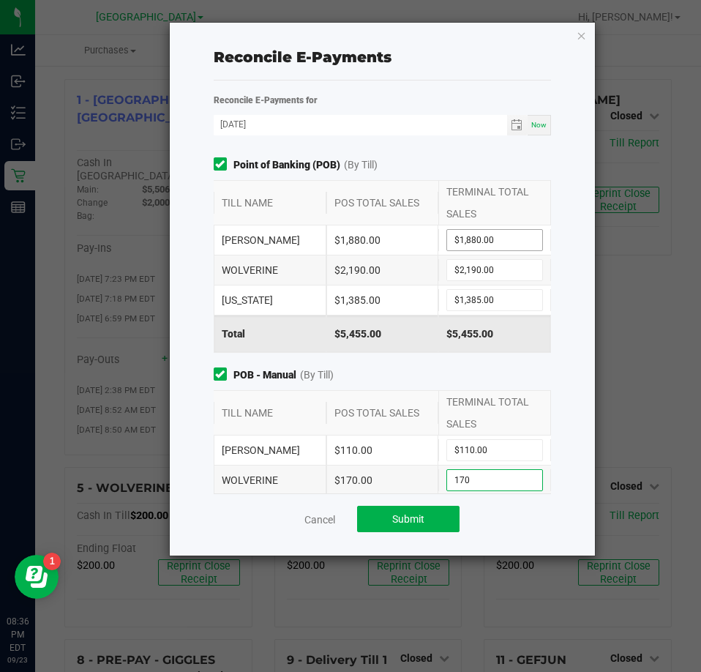
type input "$170.00"
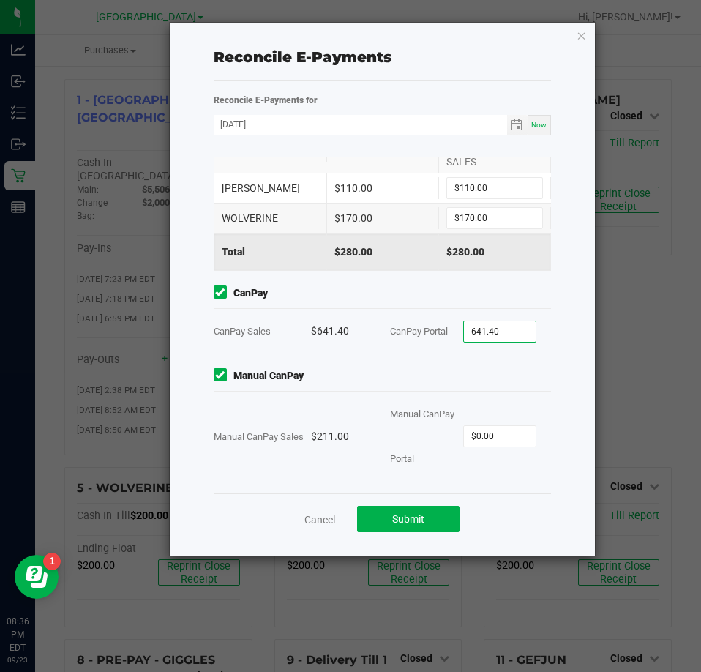
type input "$641.40"
type input "$211.00"
click at [439, 520] on button "Submit" at bounding box center [408, 519] width 102 height 26
